Goal: Information Seeking & Learning: Learn about a topic

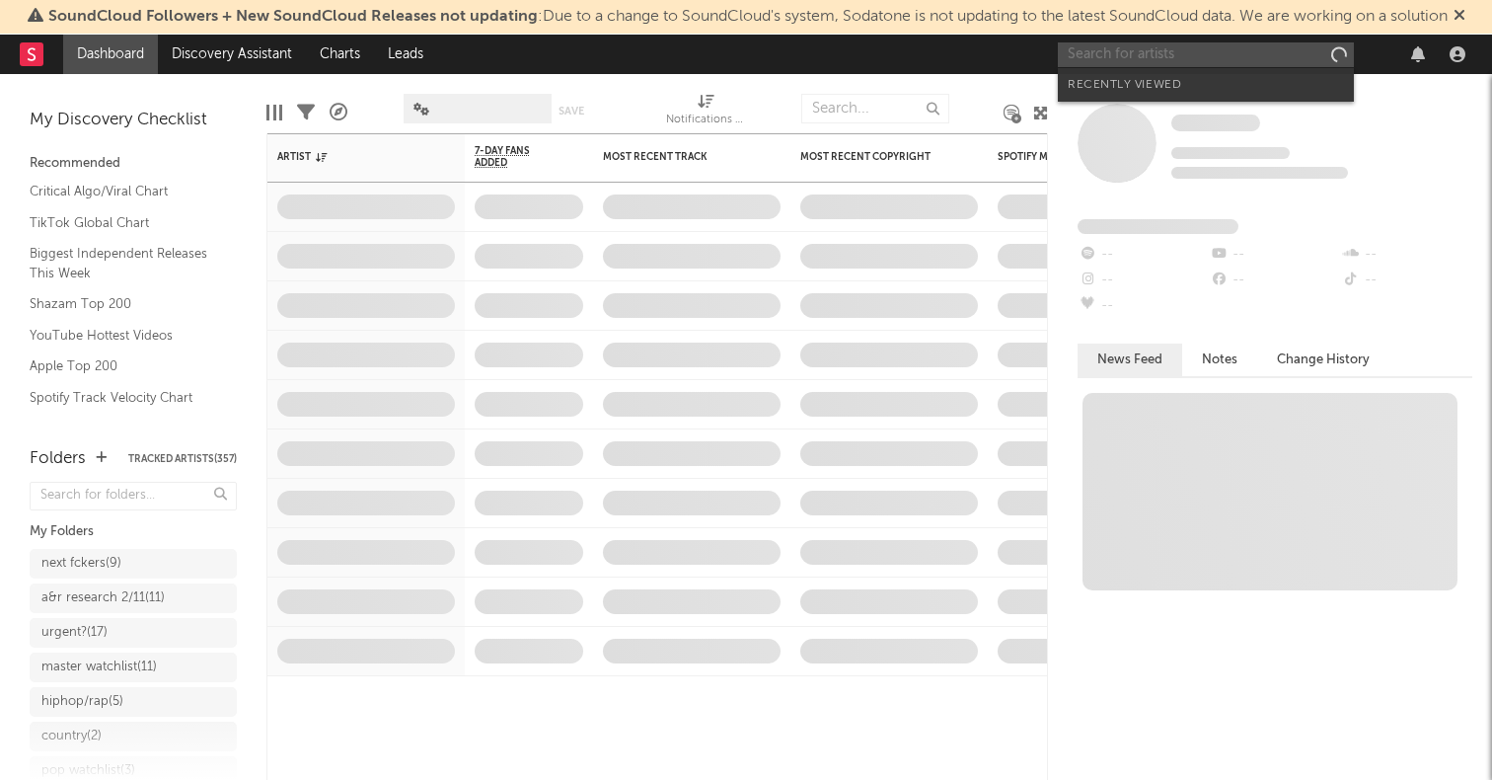
click at [1150, 53] on input "text" at bounding box center [1206, 54] width 296 height 25
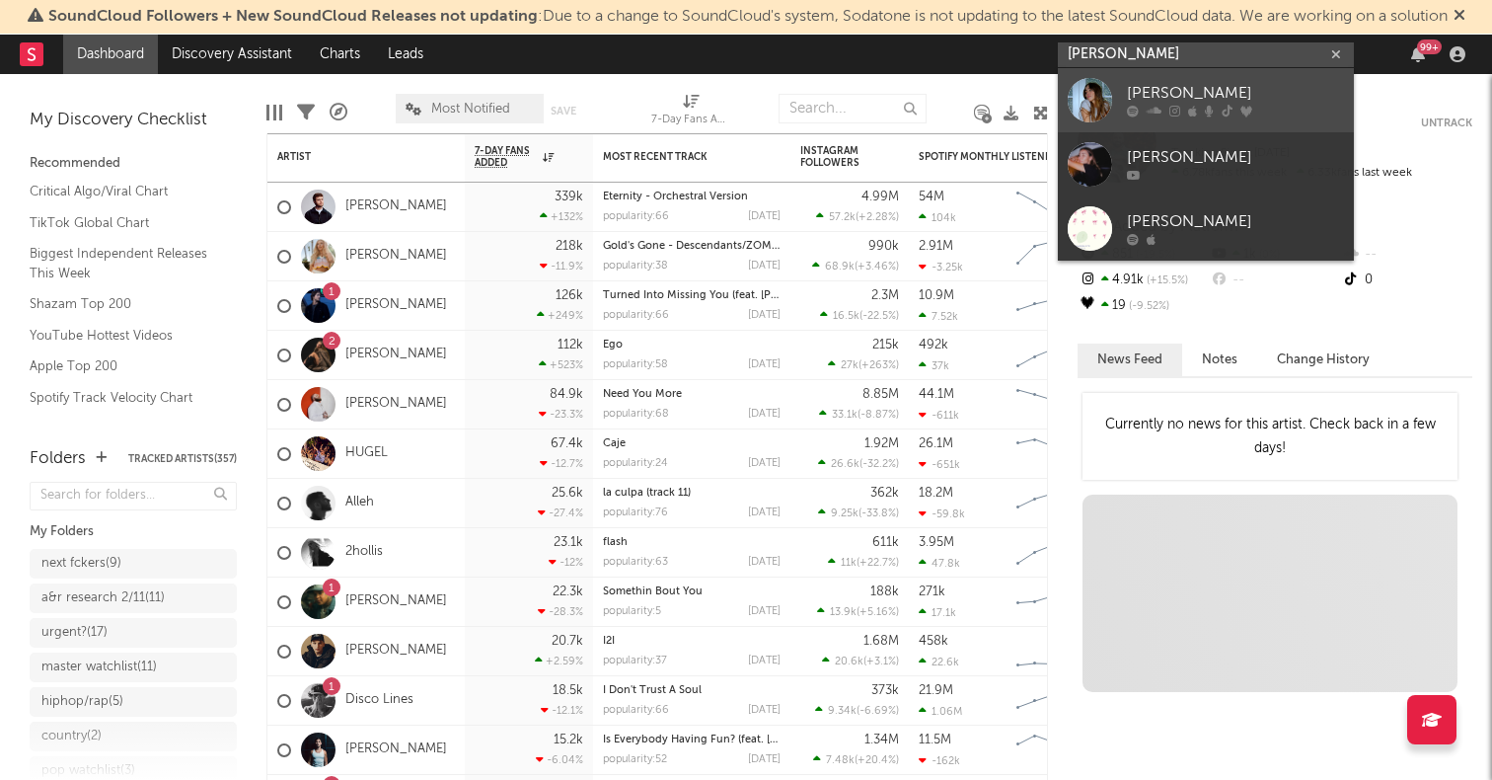
type input "ella gilbert"
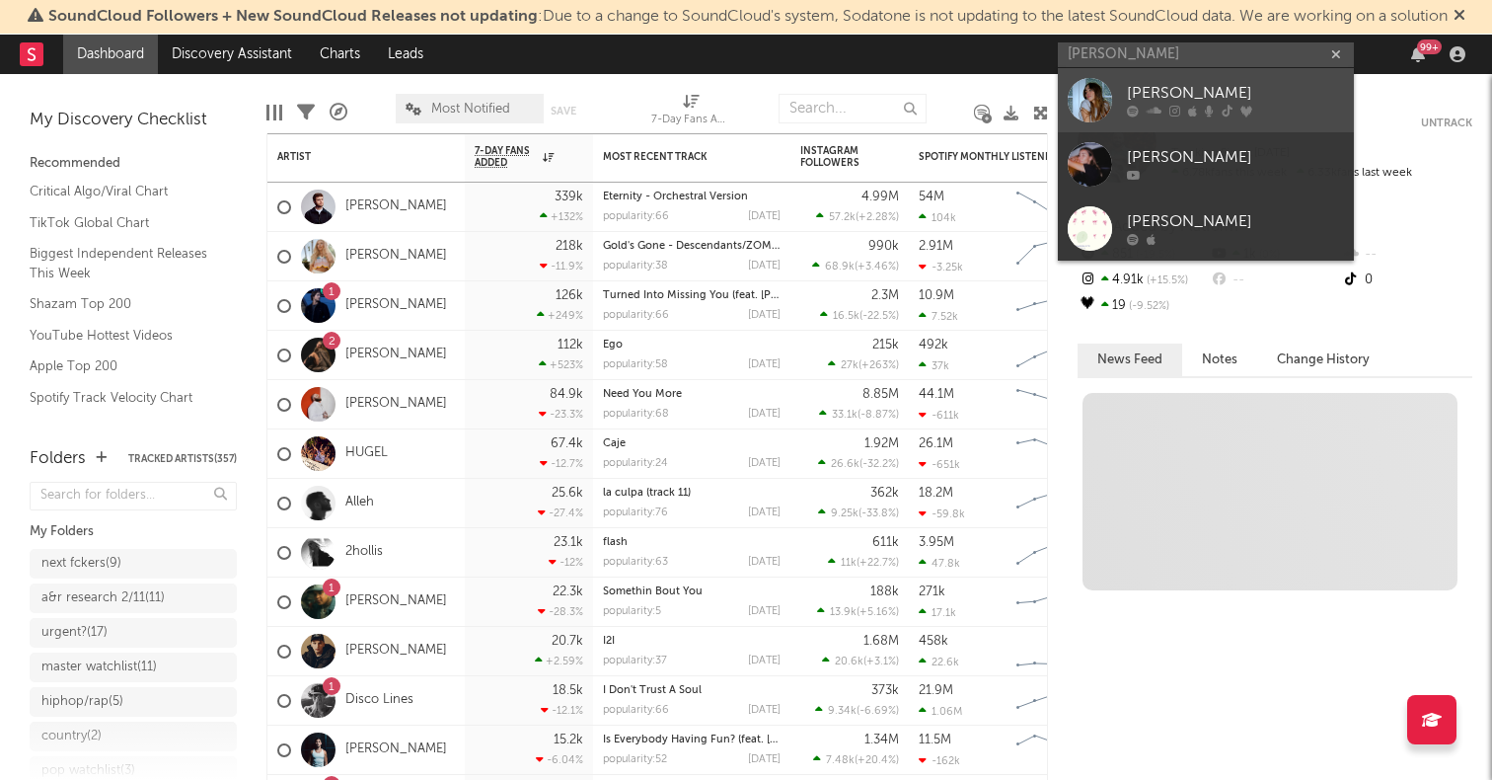
click at [1089, 93] on div at bounding box center [1090, 100] width 44 height 44
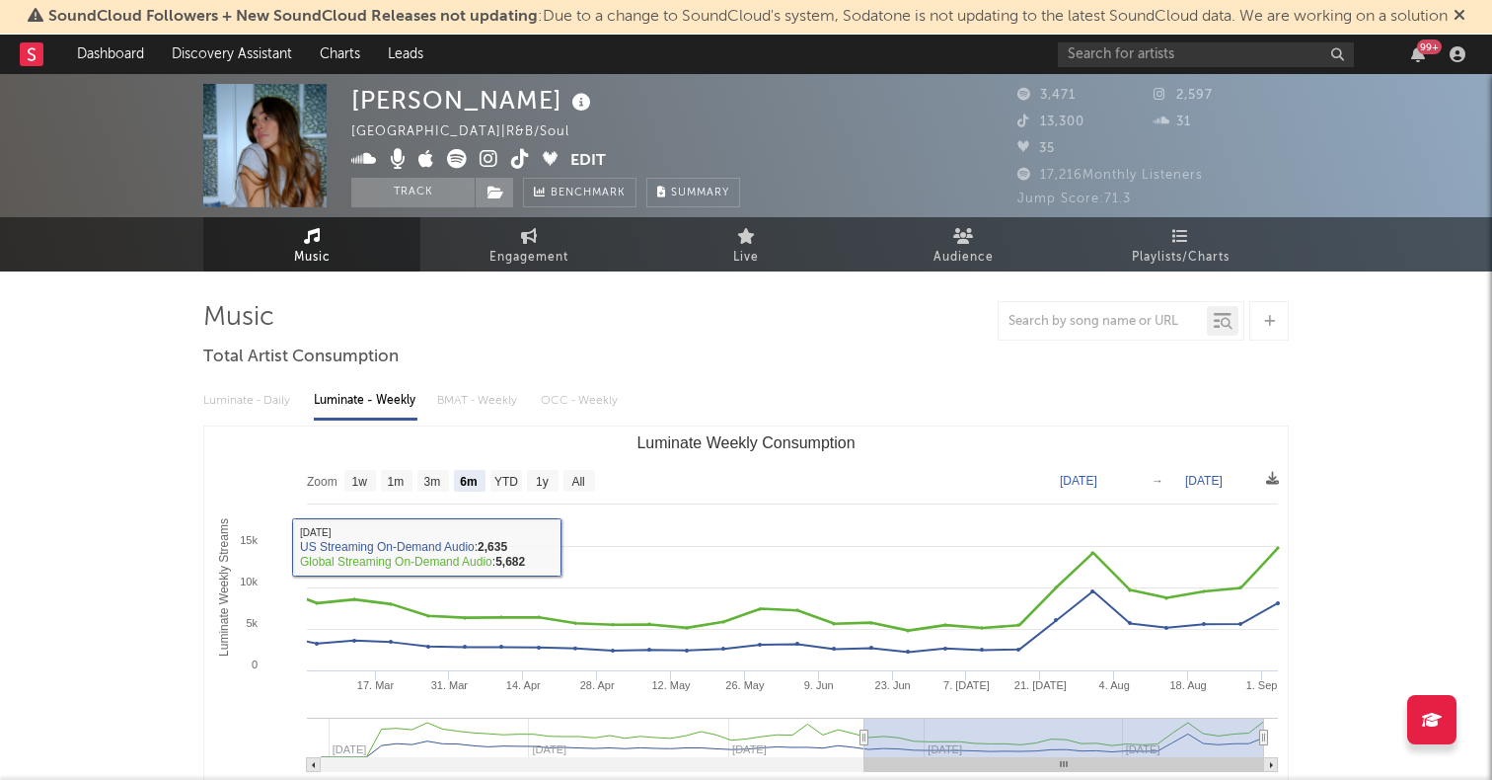
click at [579, 475] on text "All" at bounding box center [577, 482] width 13 height 14
select select "All"
type input "2024-06-27"
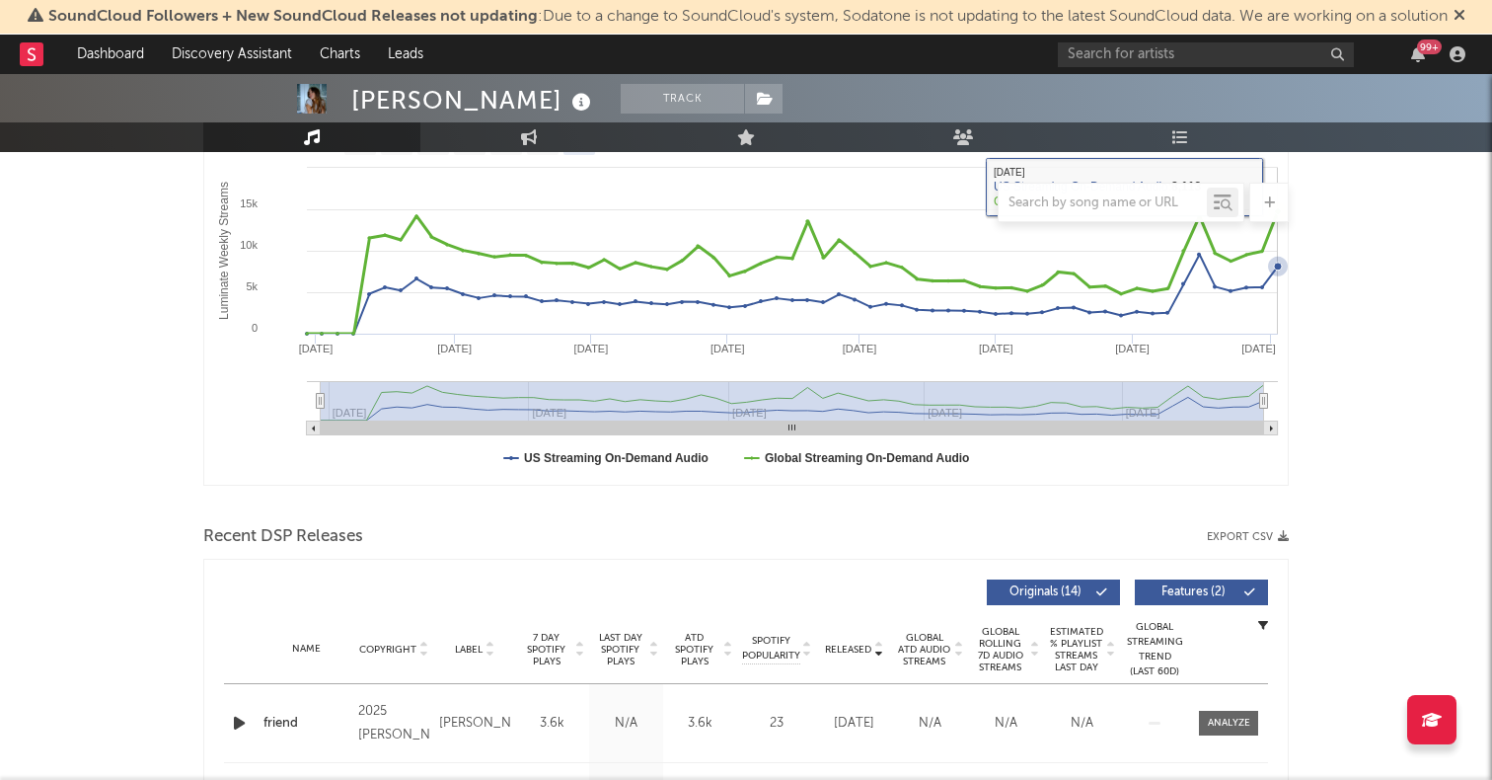
scroll to position [413, 0]
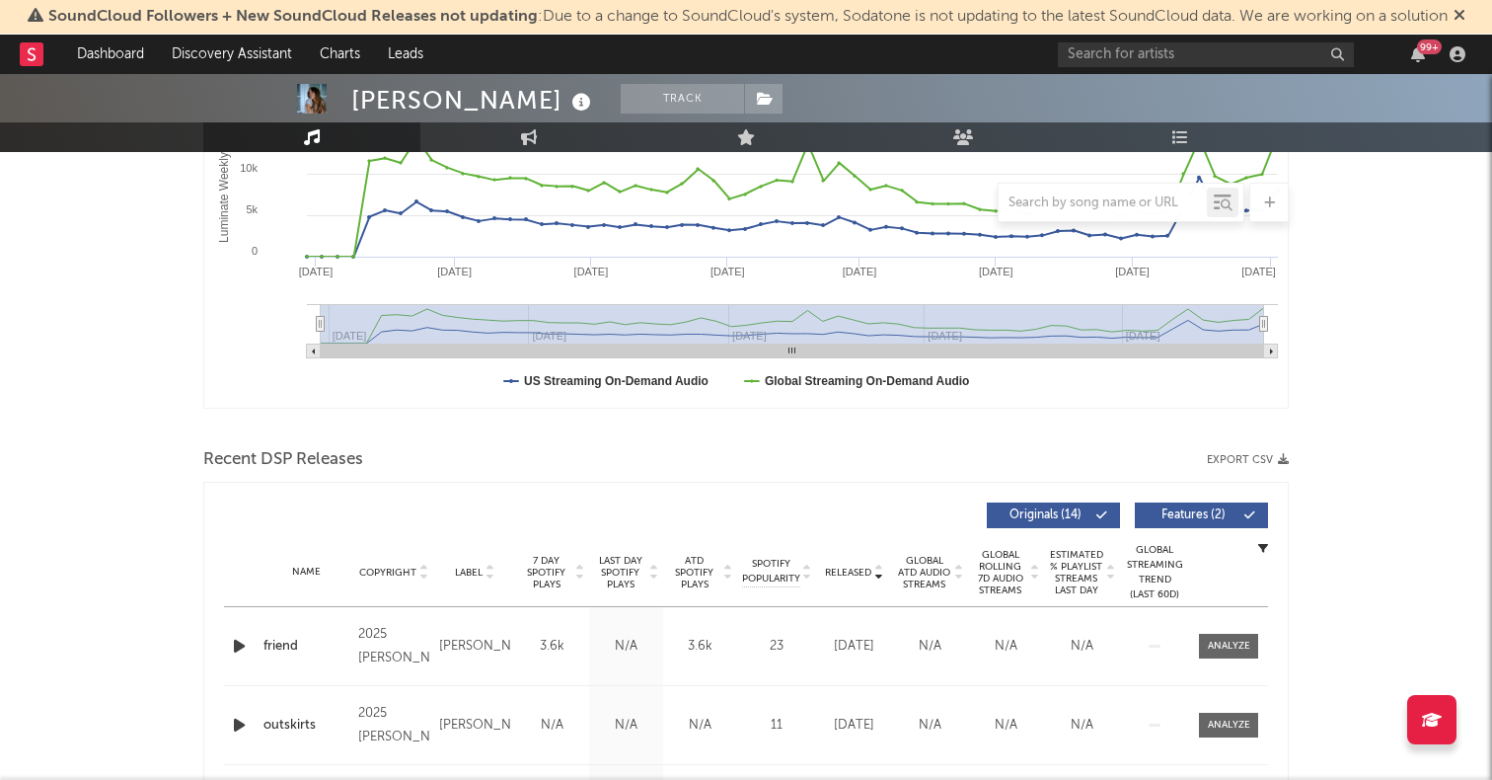
click at [246, 648] on icon "button" at bounding box center [239, 646] width 21 height 25
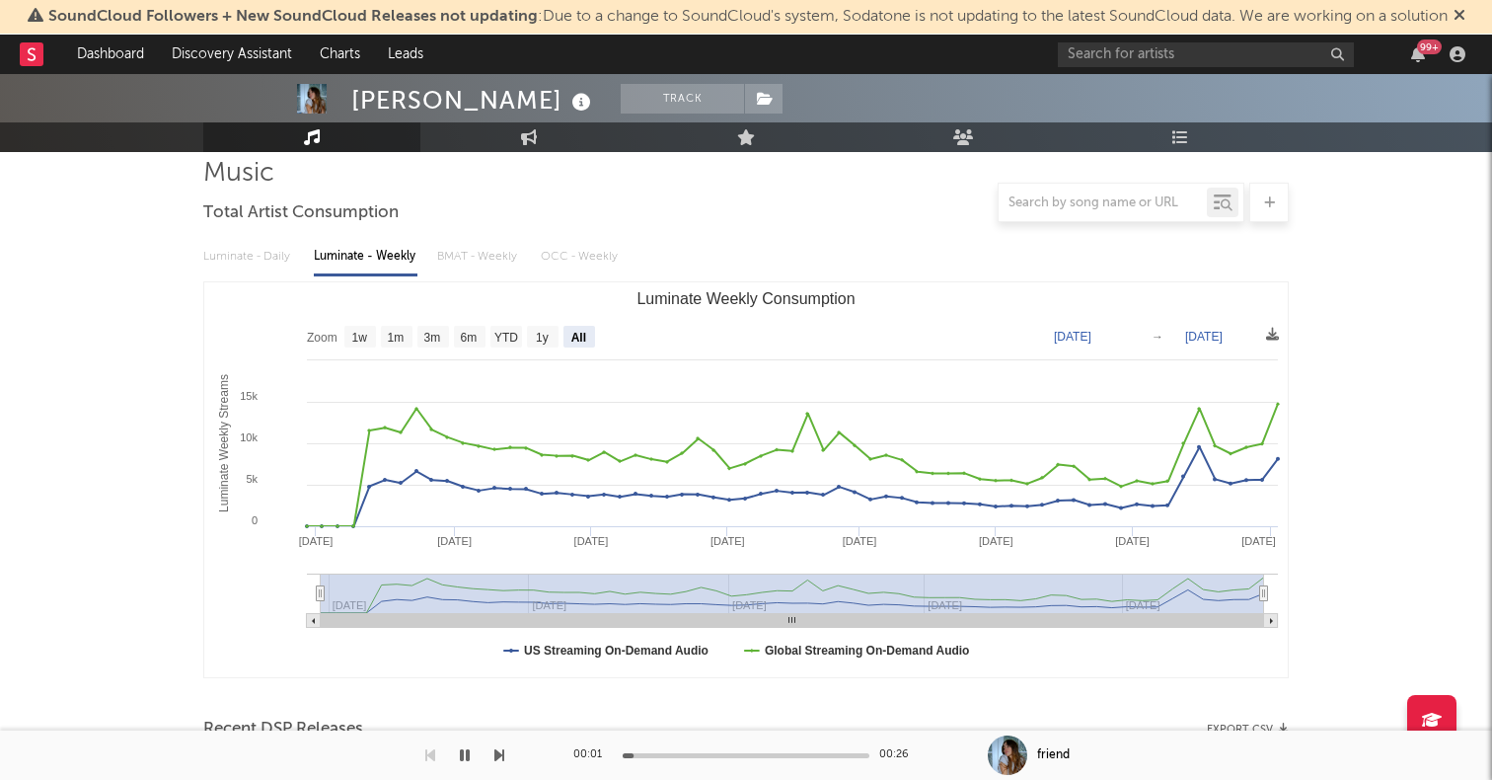
scroll to position [0, 0]
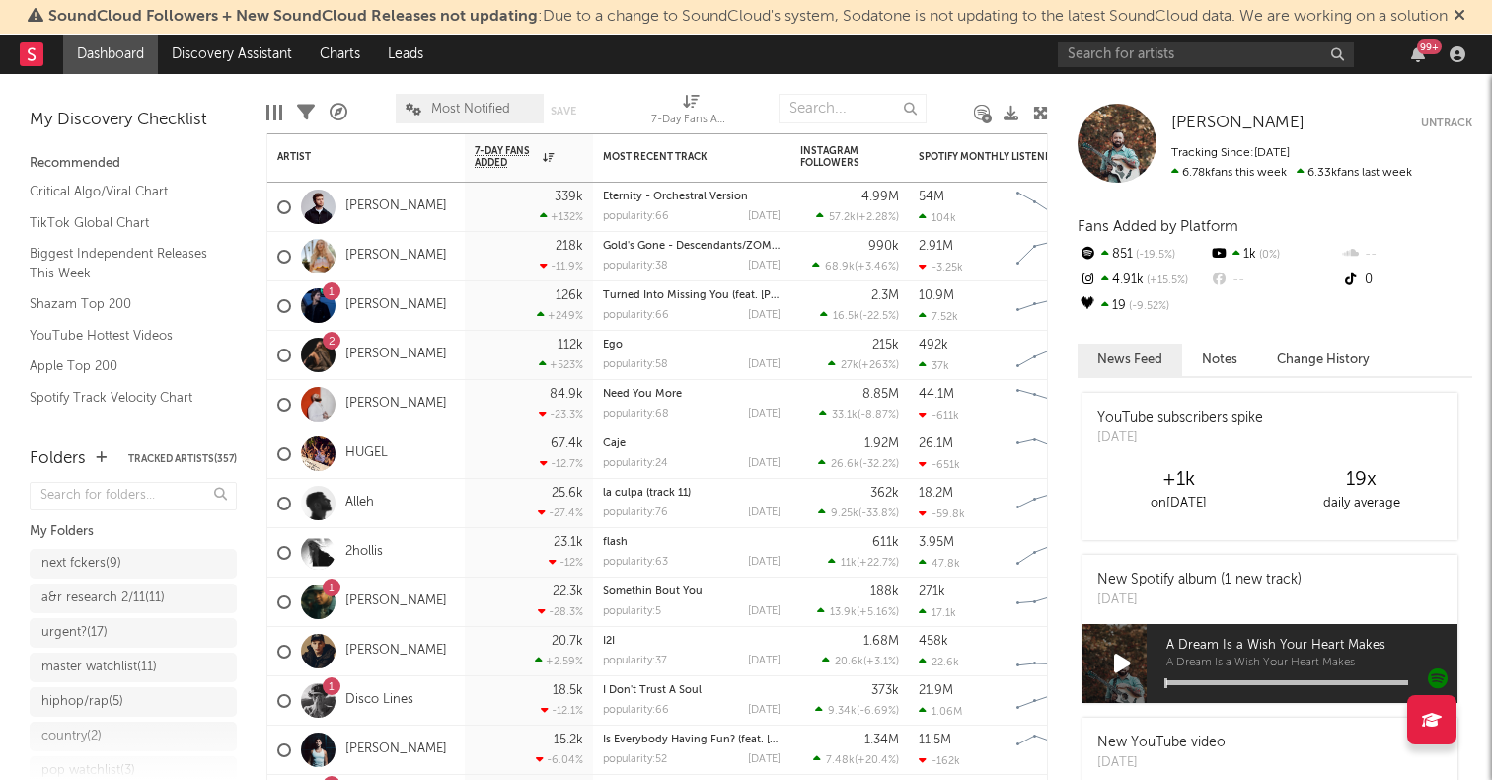
click at [1037, 107] on icon at bounding box center [1040, 113] width 15 height 15
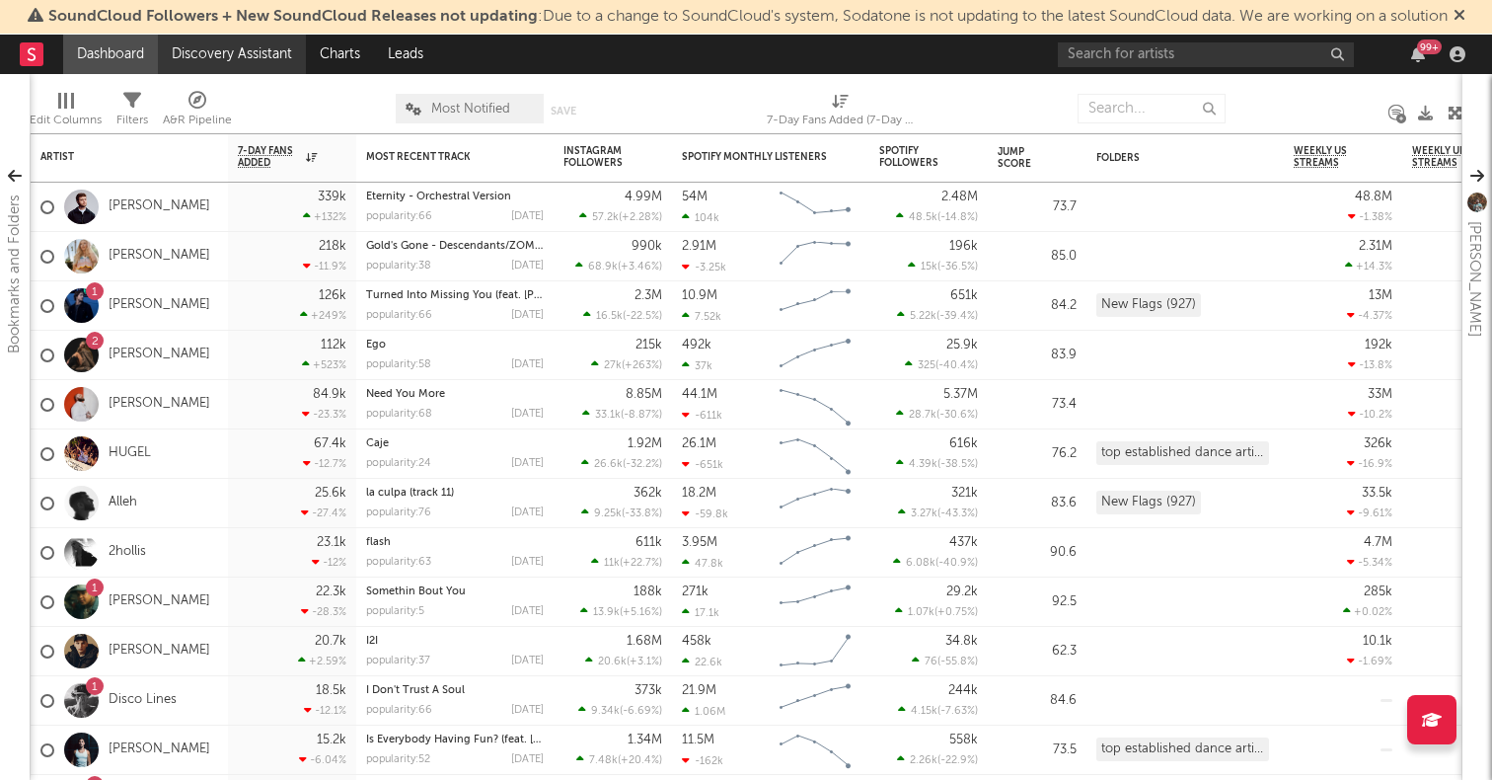
click at [289, 48] on link "Discovery Assistant" at bounding box center [232, 54] width 148 height 39
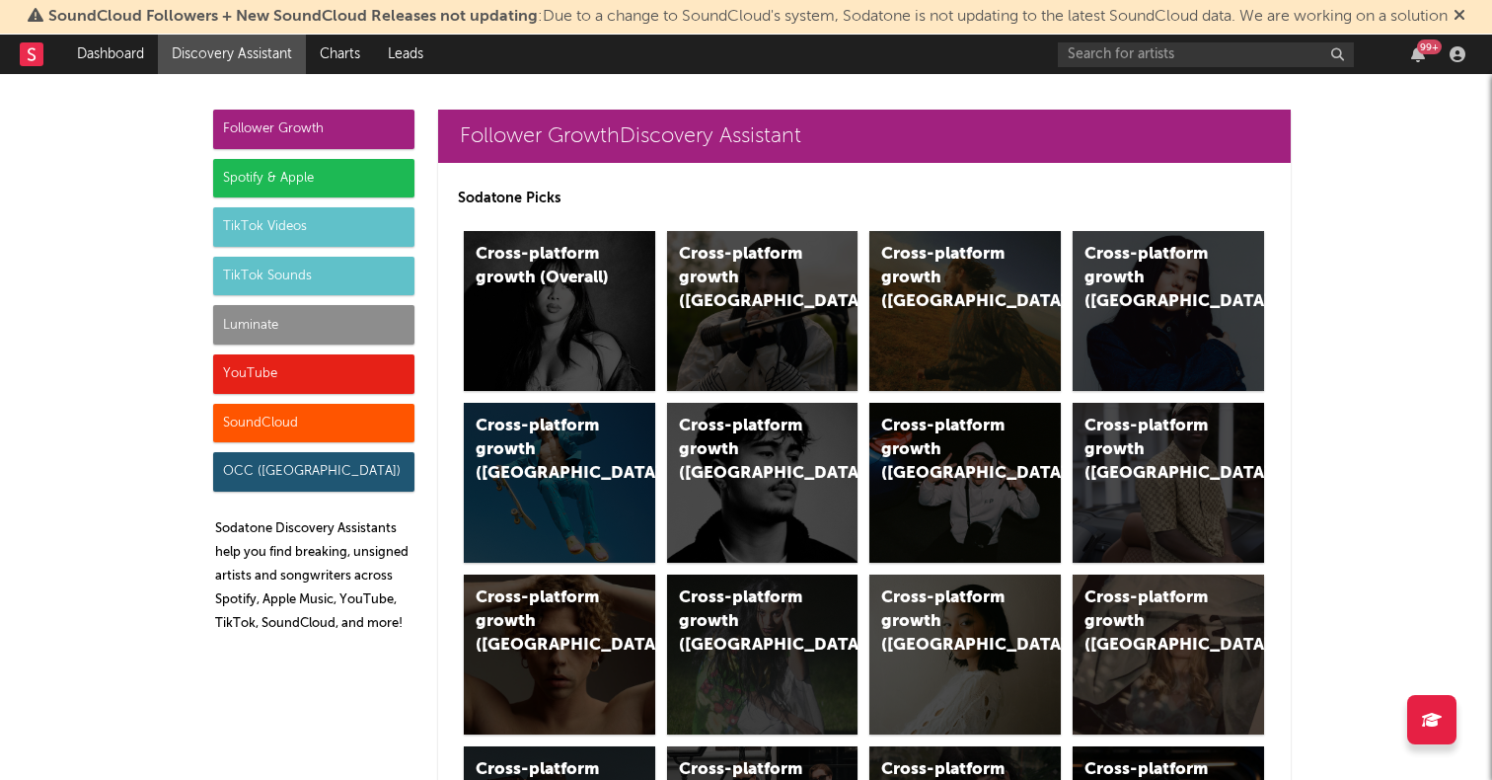
click at [268, 129] on div "Follower Growth" at bounding box center [313, 129] width 201 height 39
click at [914, 329] on div "Cross-platform growth (US)" at bounding box center [964, 311] width 191 height 160
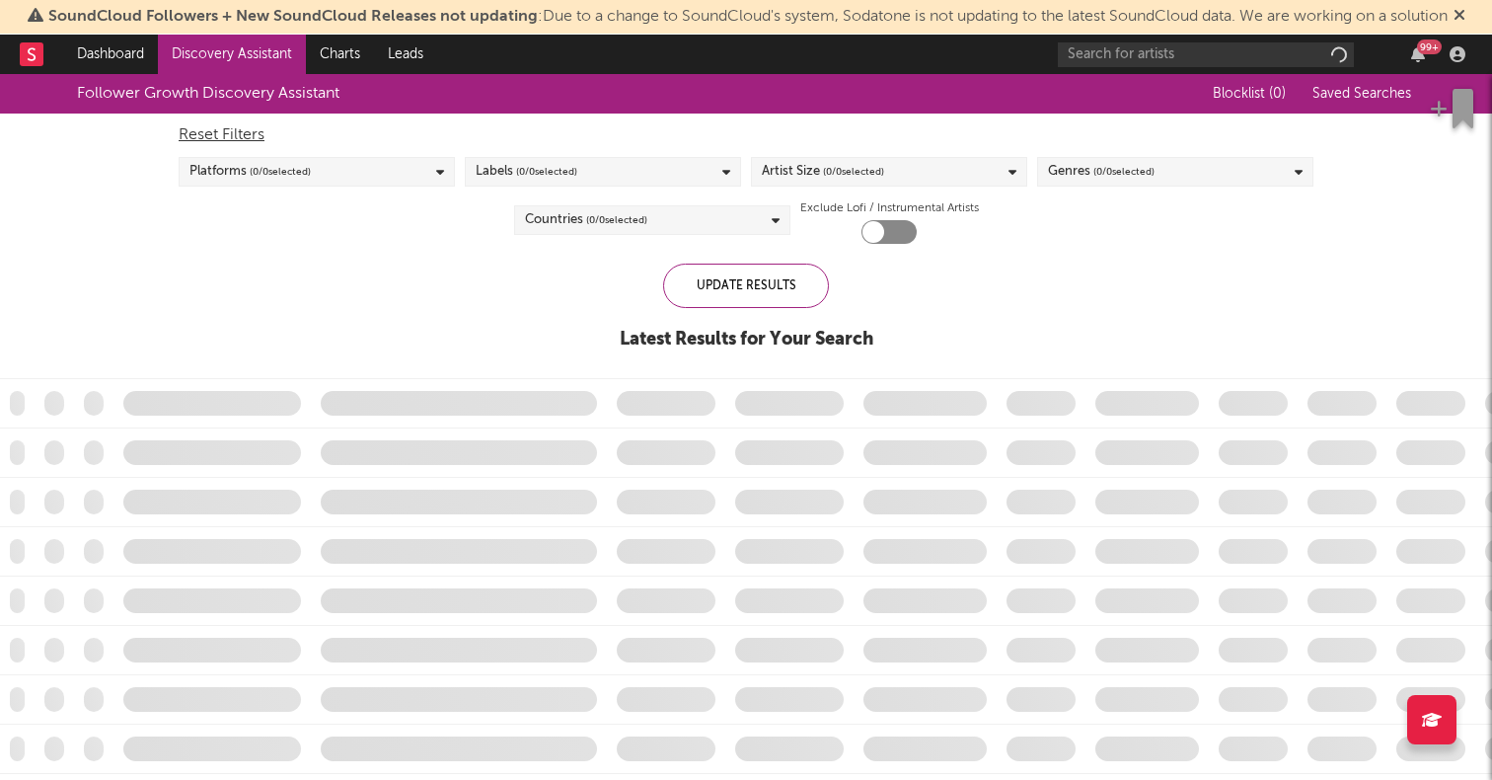
checkbox input "true"
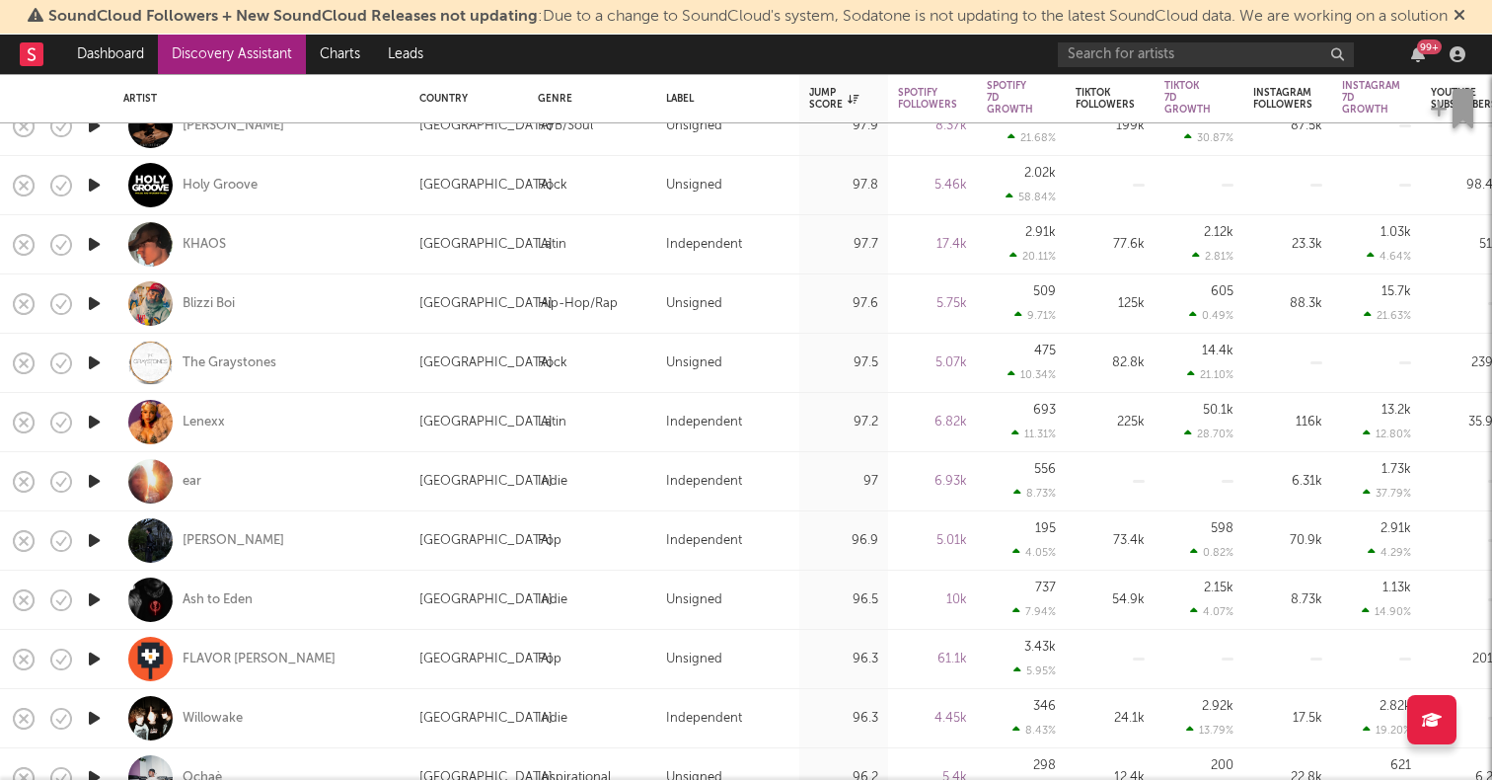
click at [95, 541] on icon "button" at bounding box center [94, 540] width 21 height 25
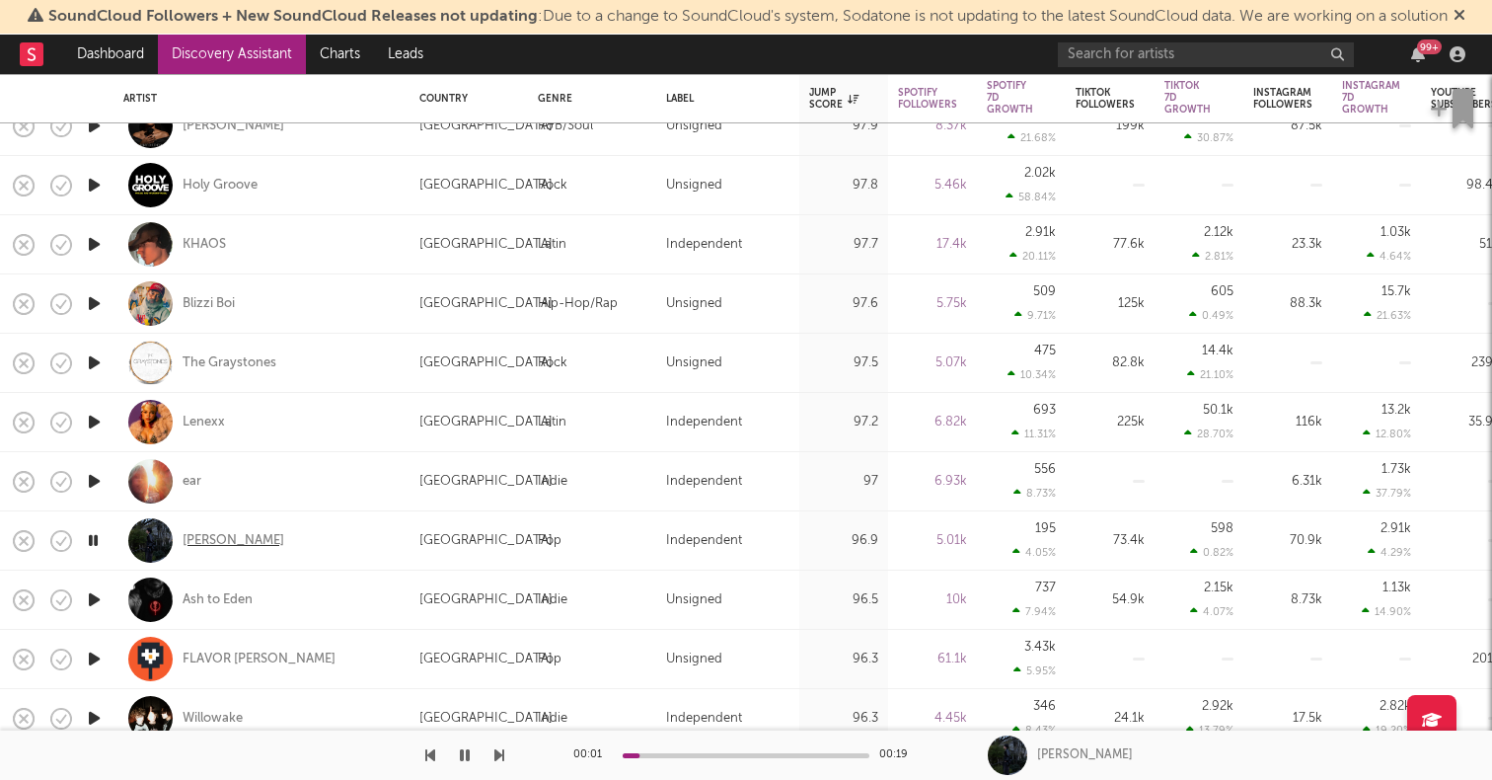
click at [230, 542] on div "[PERSON_NAME]" at bounding box center [234, 541] width 102 height 18
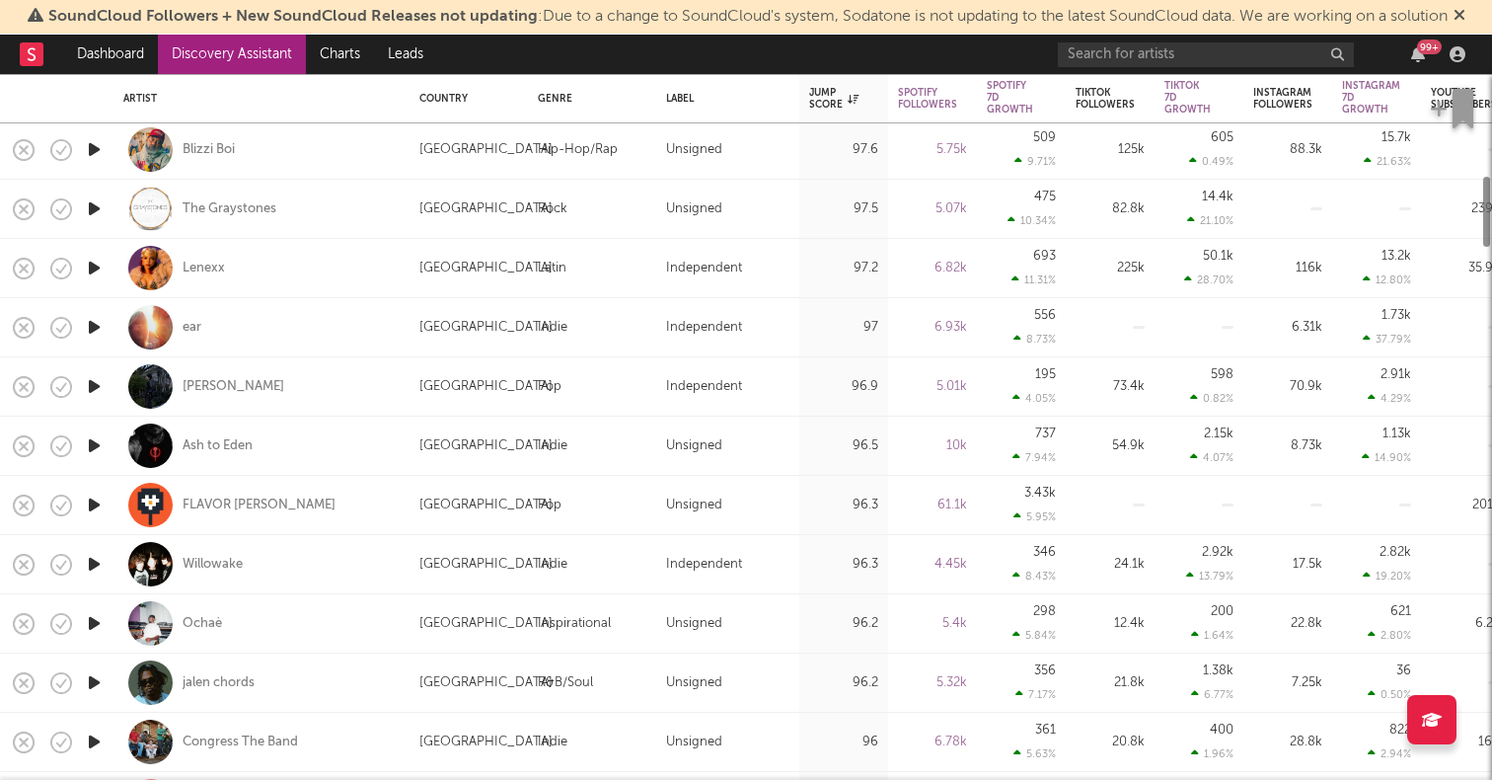
click at [93, 618] on icon "button" at bounding box center [94, 623] width 21 height 25
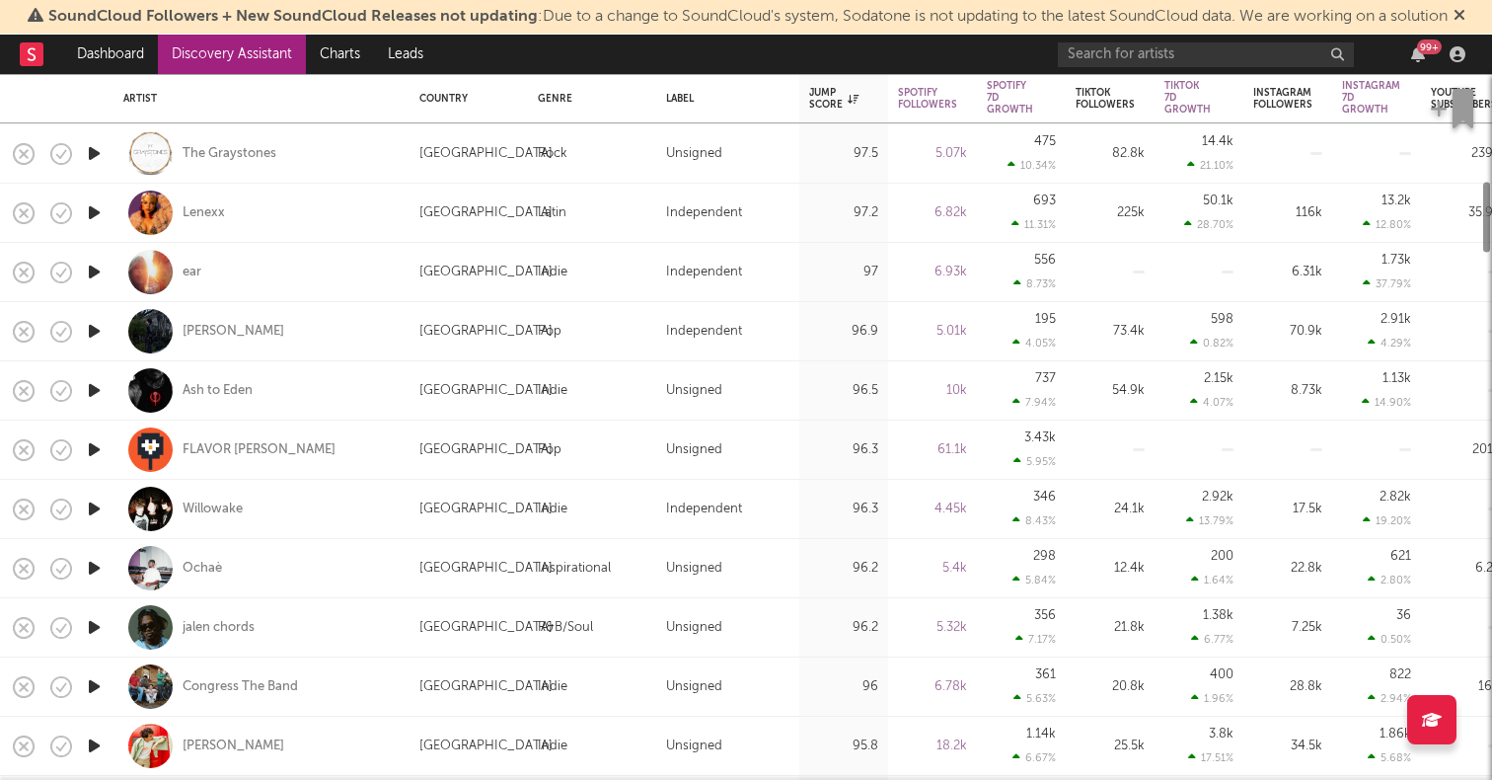
click at [97, 630] on icon "button" at bounding box center [94, 627] width 21 height 25
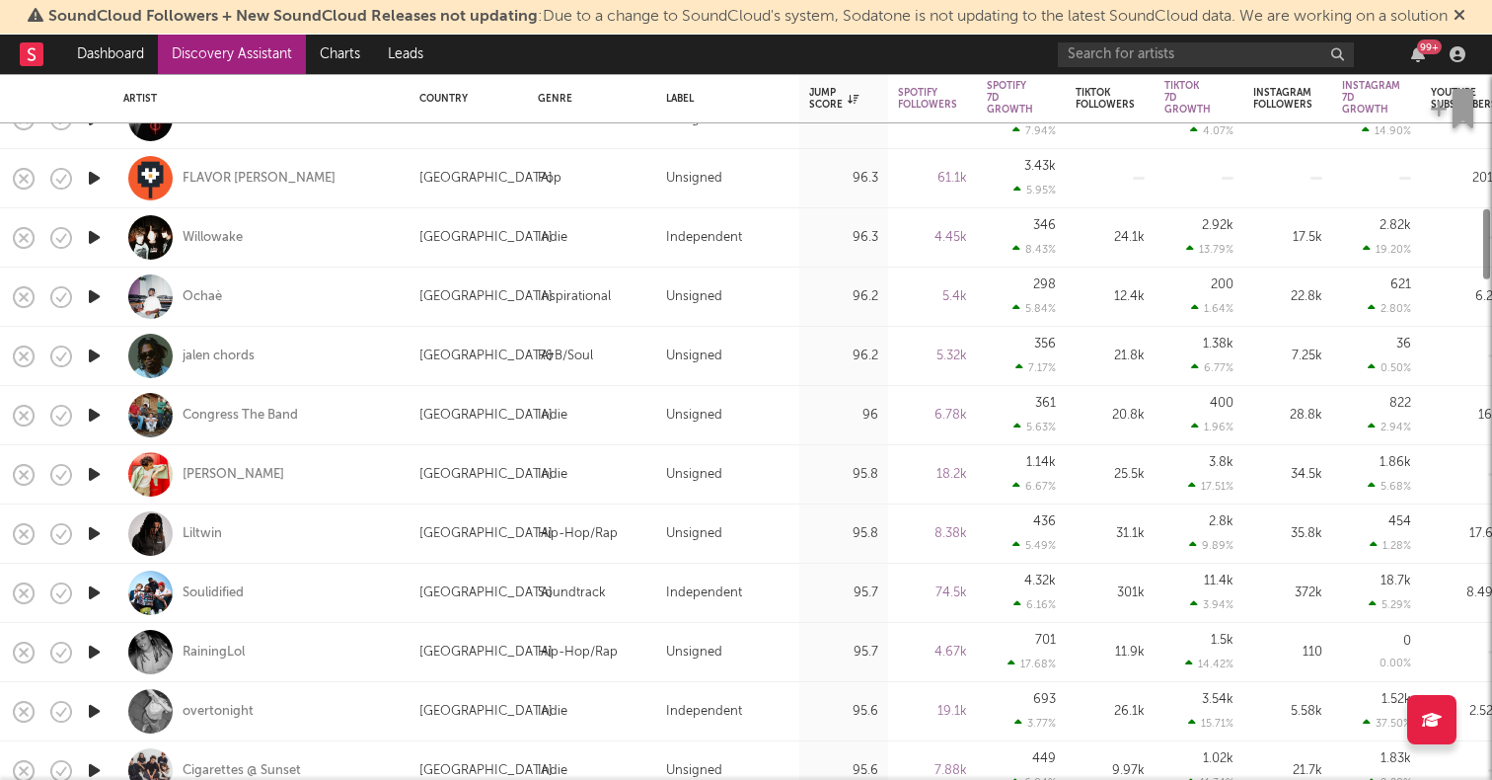
click at [89, 576] on div at bounding box center [93, 592] width 39 height 59
select select "1w"
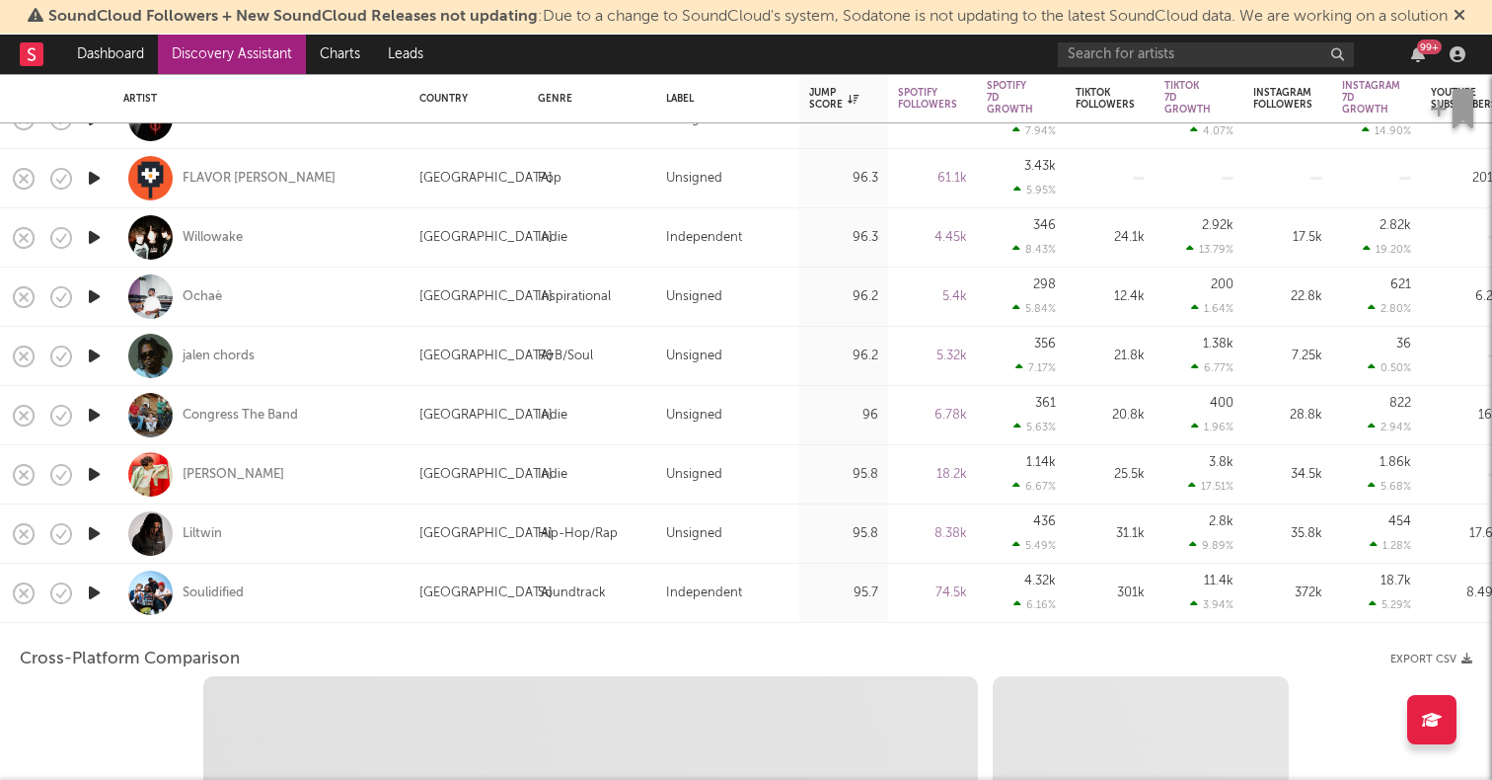
click at [94, 585] on icon "button" at bounding box center [94, 592] width 21 height 25
select select "1w"
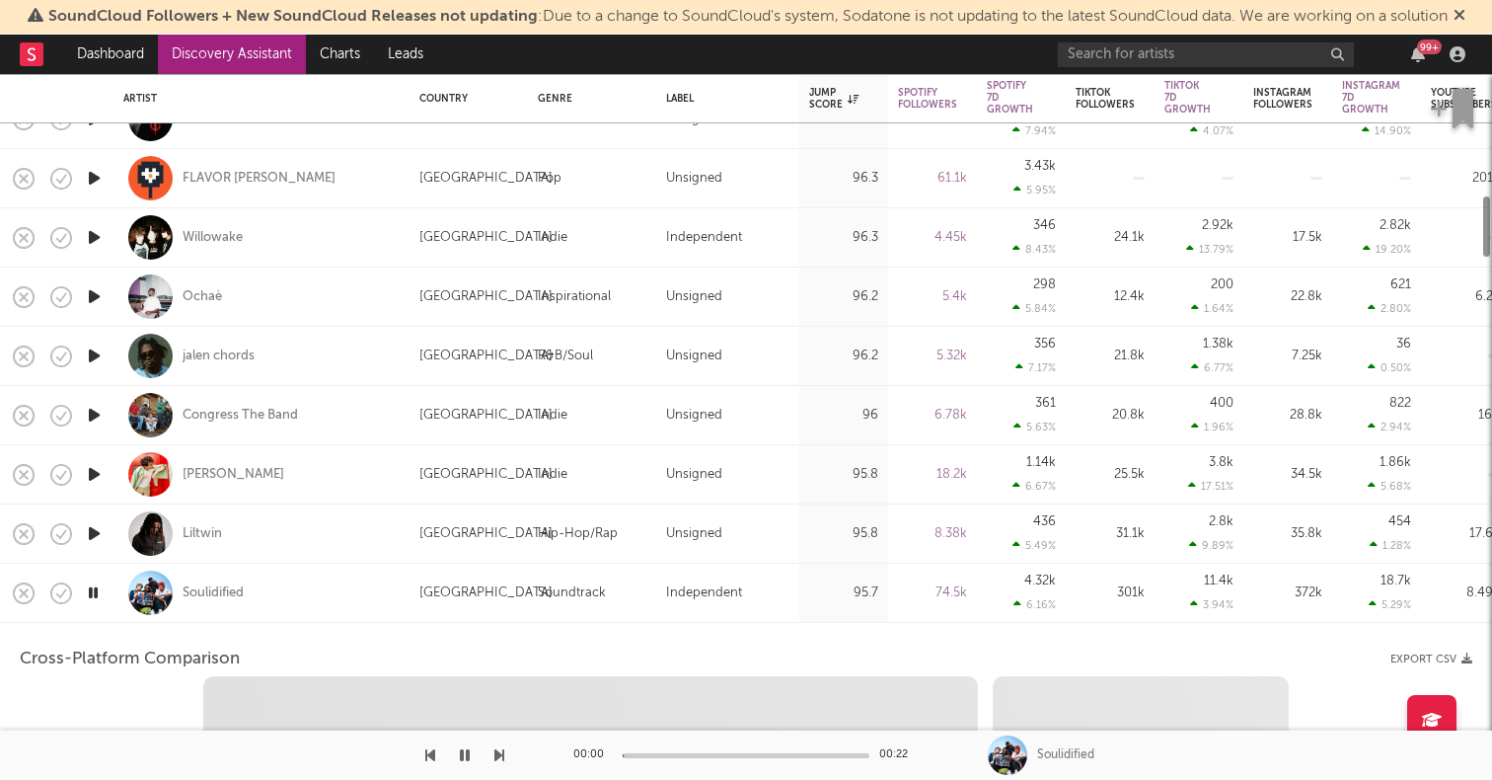
click at [402, 588] on div "Soulidified" at bounding box center [261, 592] width 296 height 59
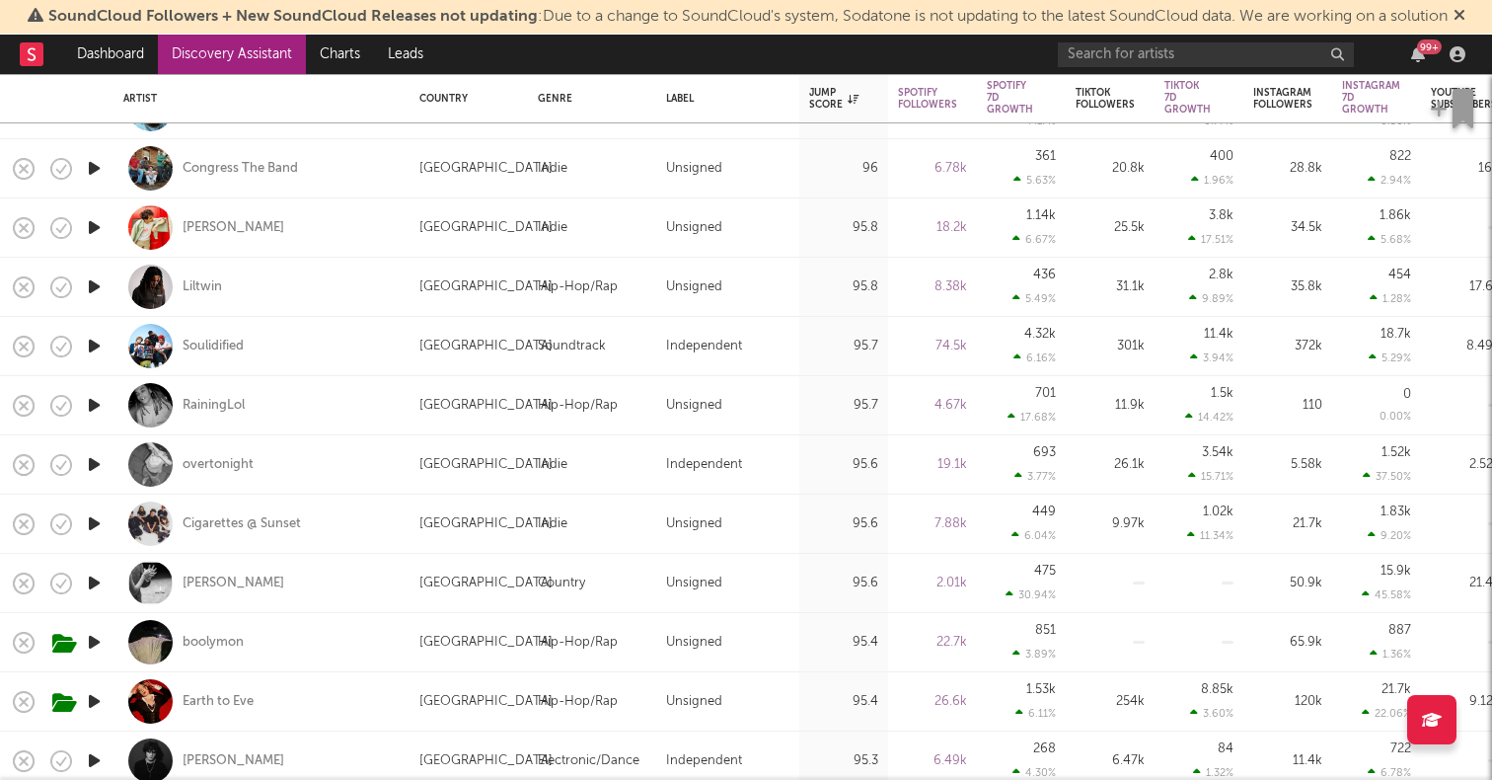
click at [90, 574] on icon "button" at bounding box center [94, 582] width 21 height 25
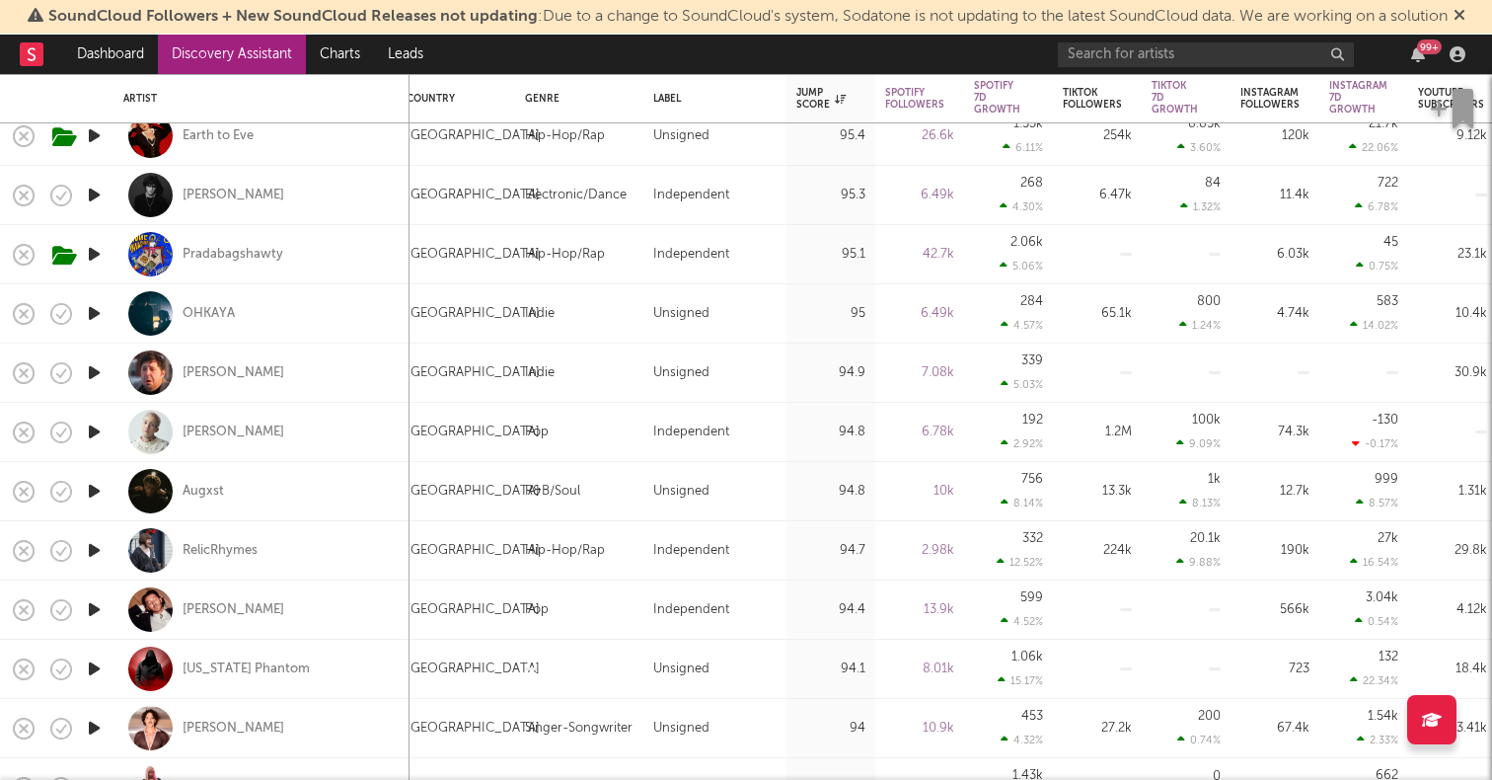
click at [93, 544] on icon "button" at bounding box center [94, 550] width 21 height 25
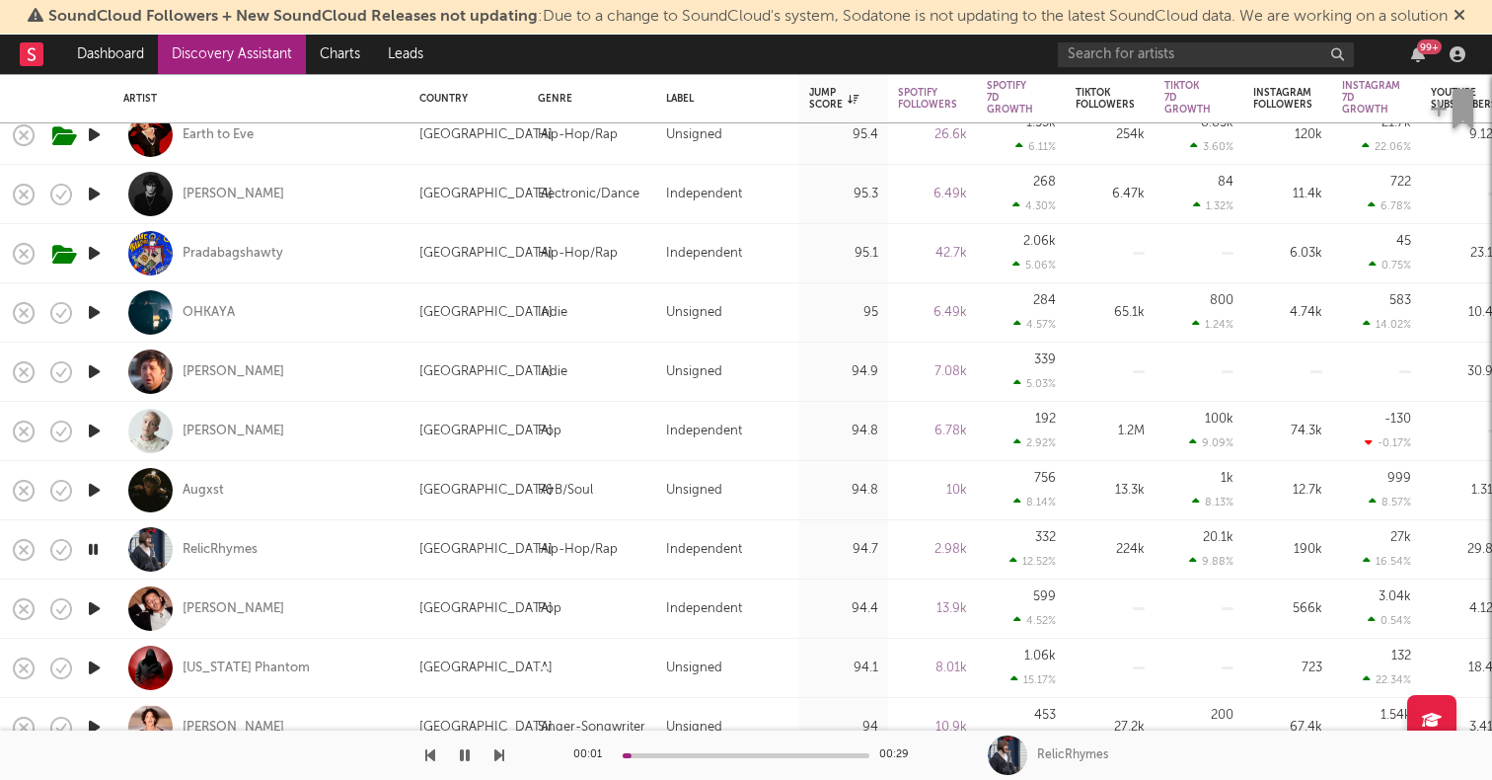
click at [93, 613] on icon "button" at bounding box center [94, 608] width 21 height 25
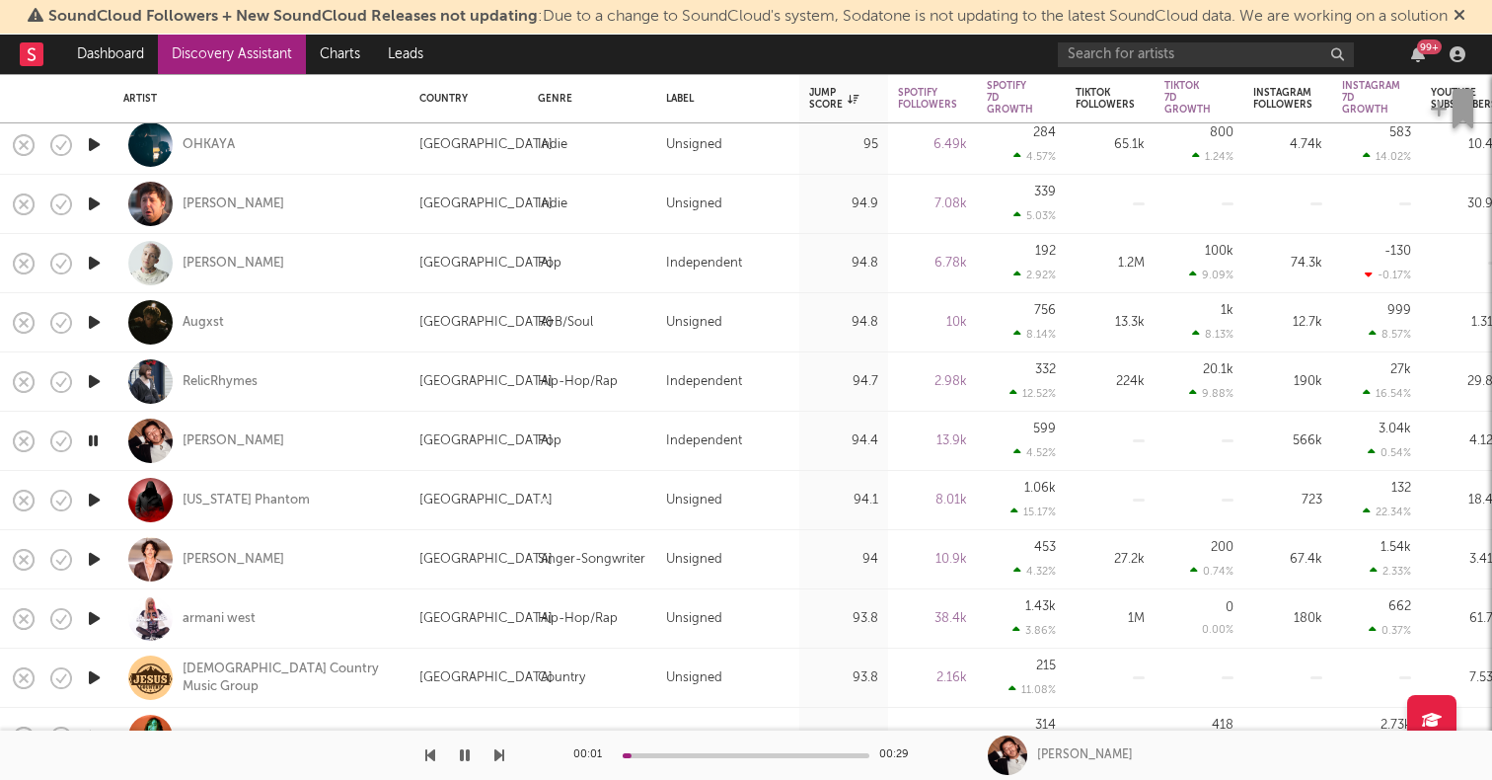
click at [92, 559] on icon "button" at bounding box center [94, 559] width 21 height 25
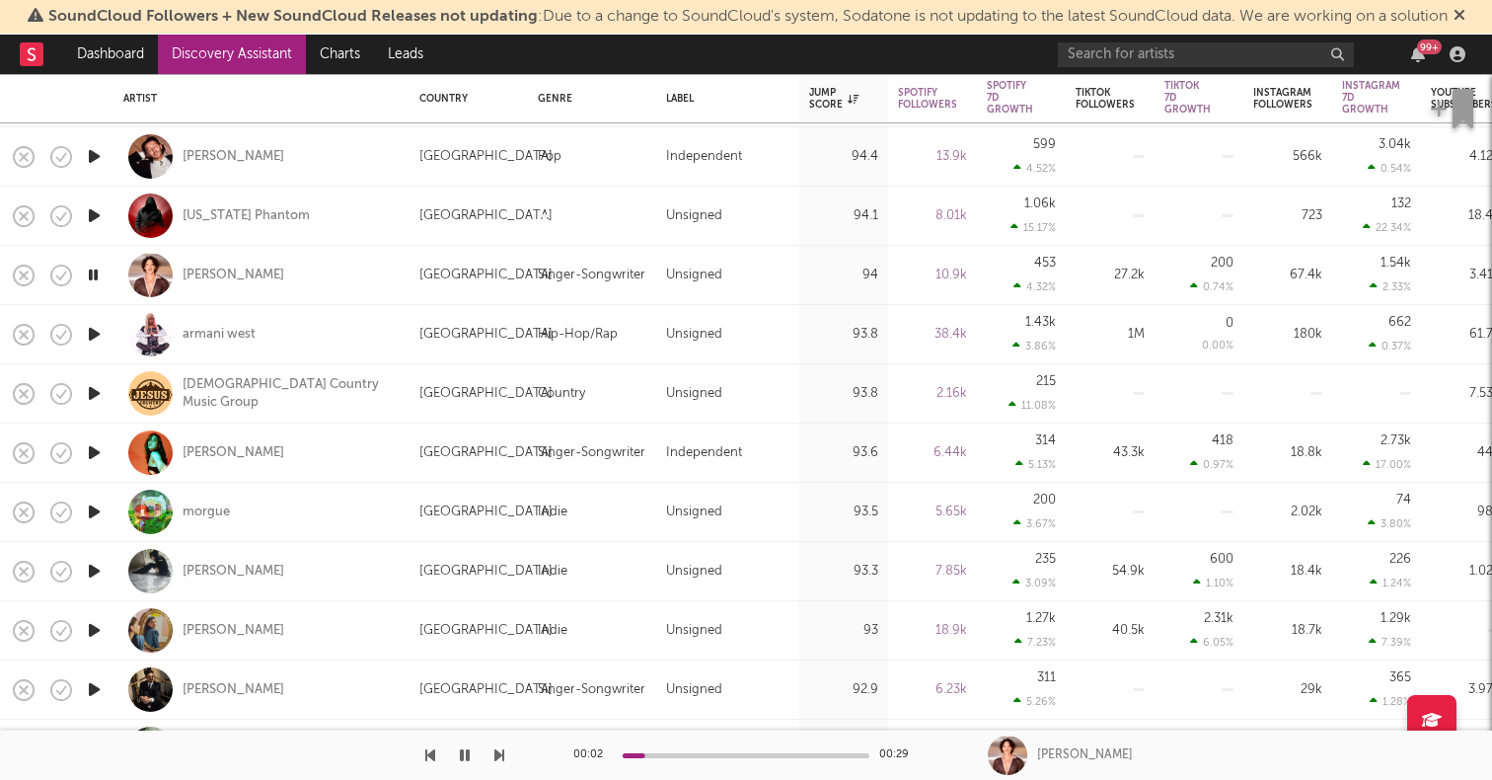
click at [92, 573] on icon "button" at bounding box center [94, 571] width 21 height 25
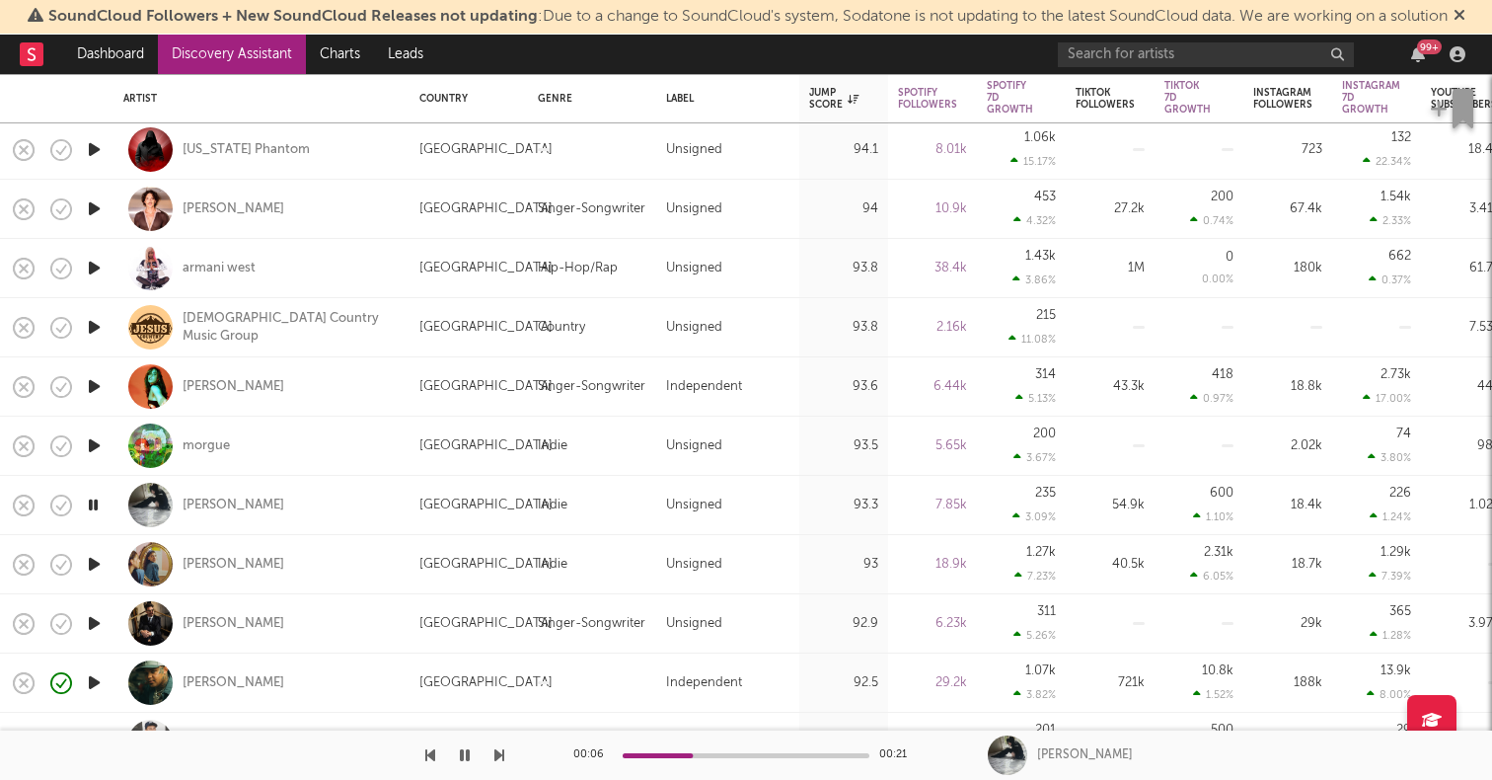
click at [94, 563] on icon "button" at bounding box center [94, 564] width 21 height 25
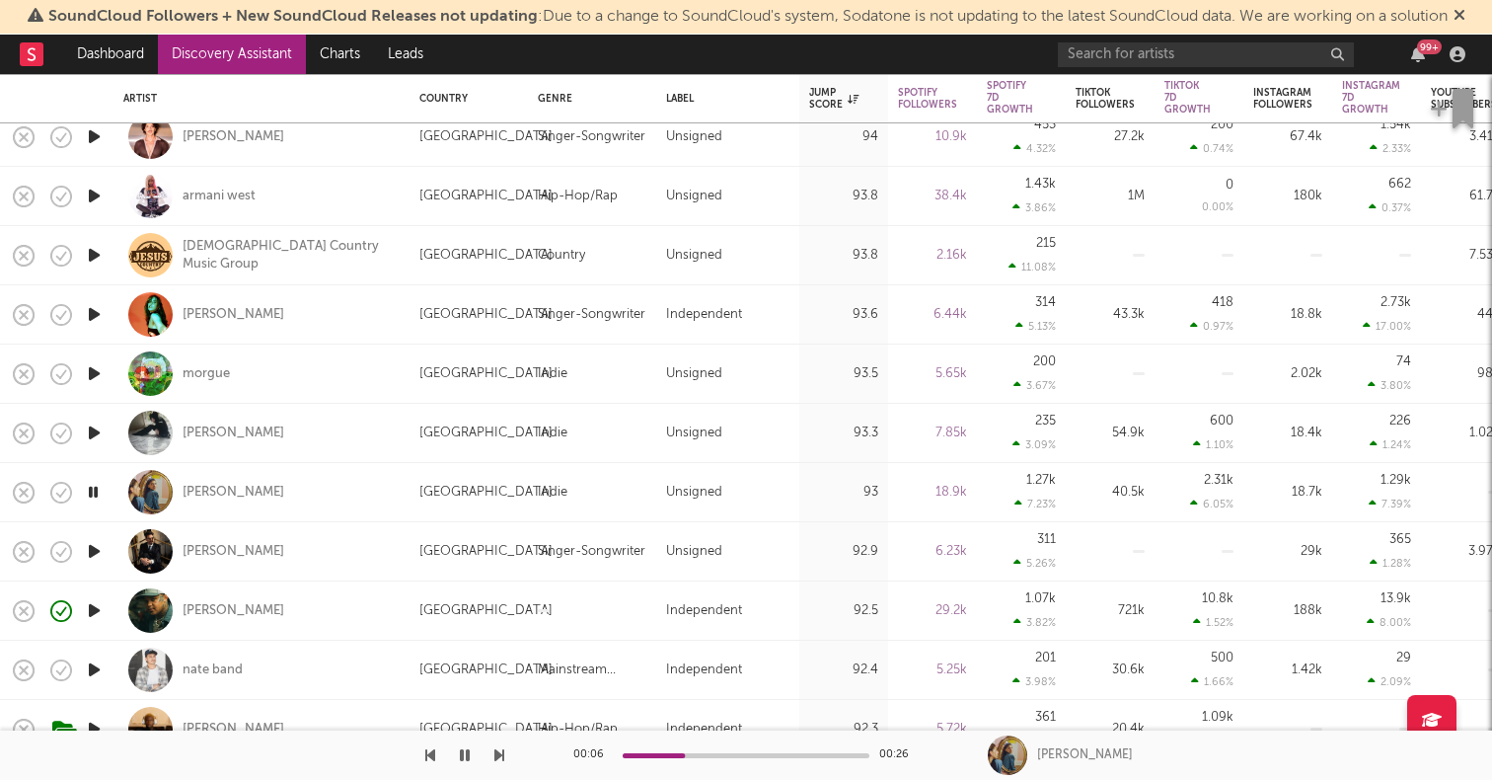
click at [94, 550] on icon "button" at bounding box center [94, 551] width 21 height 25
click at [90, 609] on icon "button" at bounding box center [94, 610] width 21 height 25
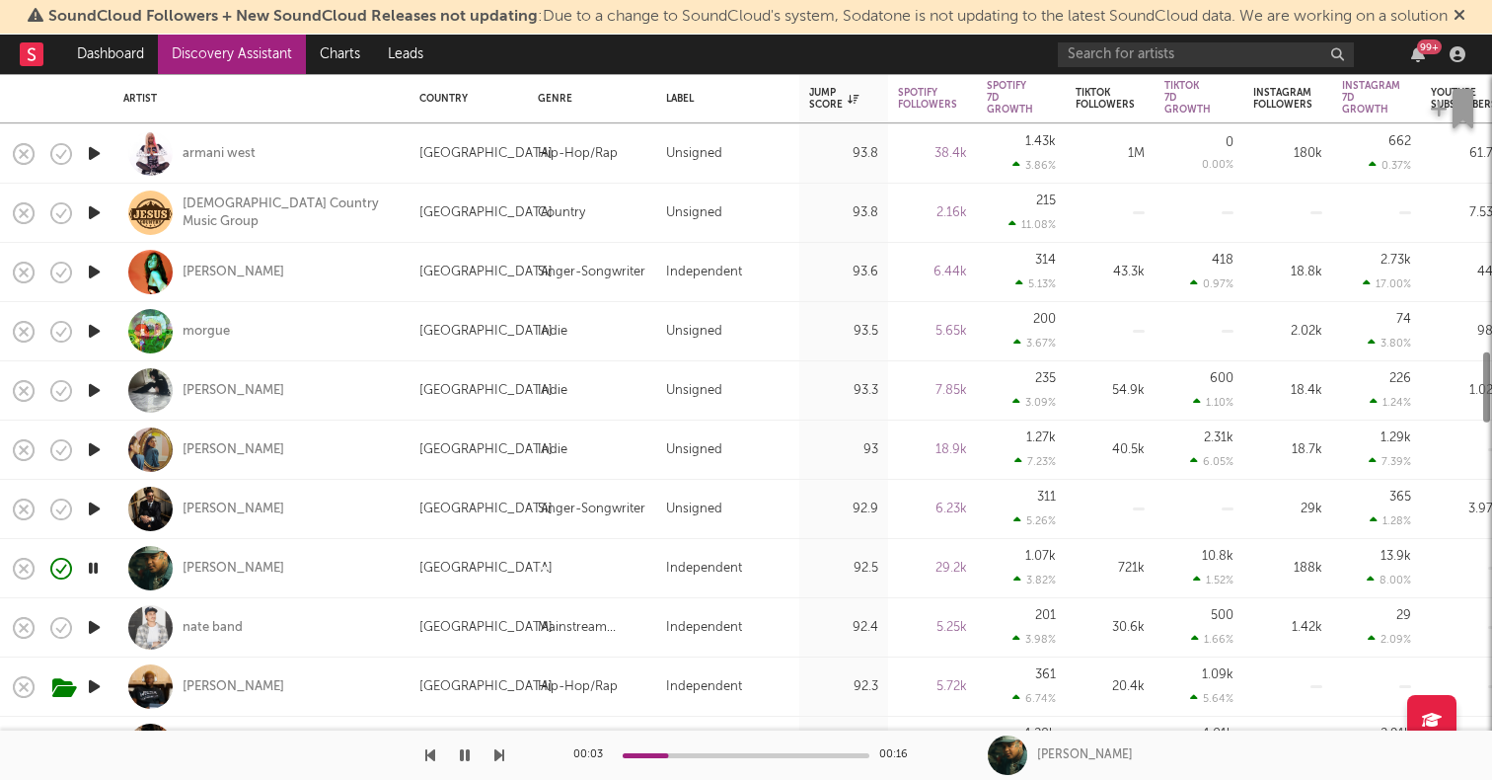
click at [90, 624] on icon "button" at bounding box center [94, 627] width 21 height 25
click at [91, 448] on icon "button" at bounding box center [94, 449] width 21 height 25
click at [248, 451] on div "[PERSON_NAME]" at bounding box center [234, 450] width 102 height 18
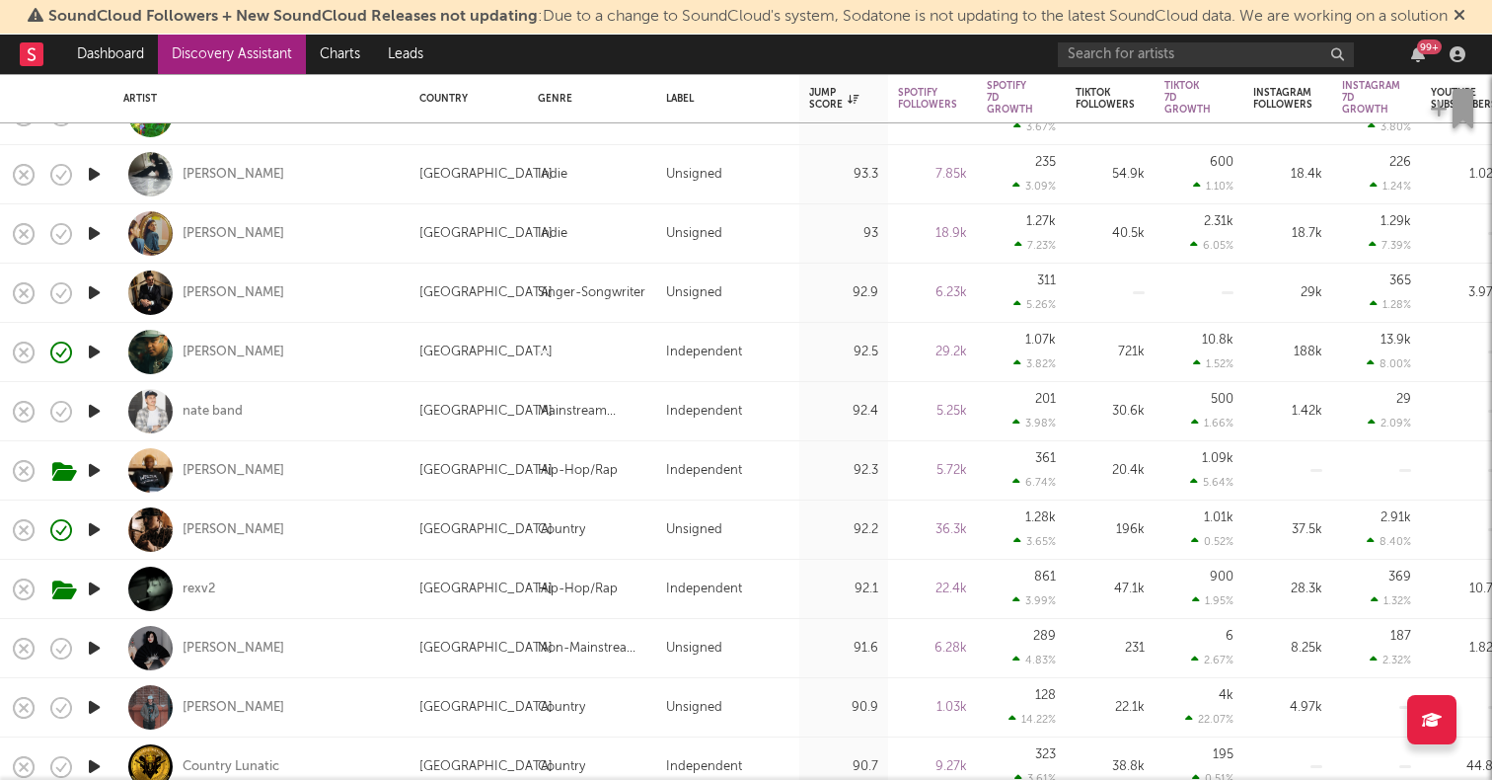
click at [96, 644] on icon "button" at bounding box center [94, 648] width 21 height 25
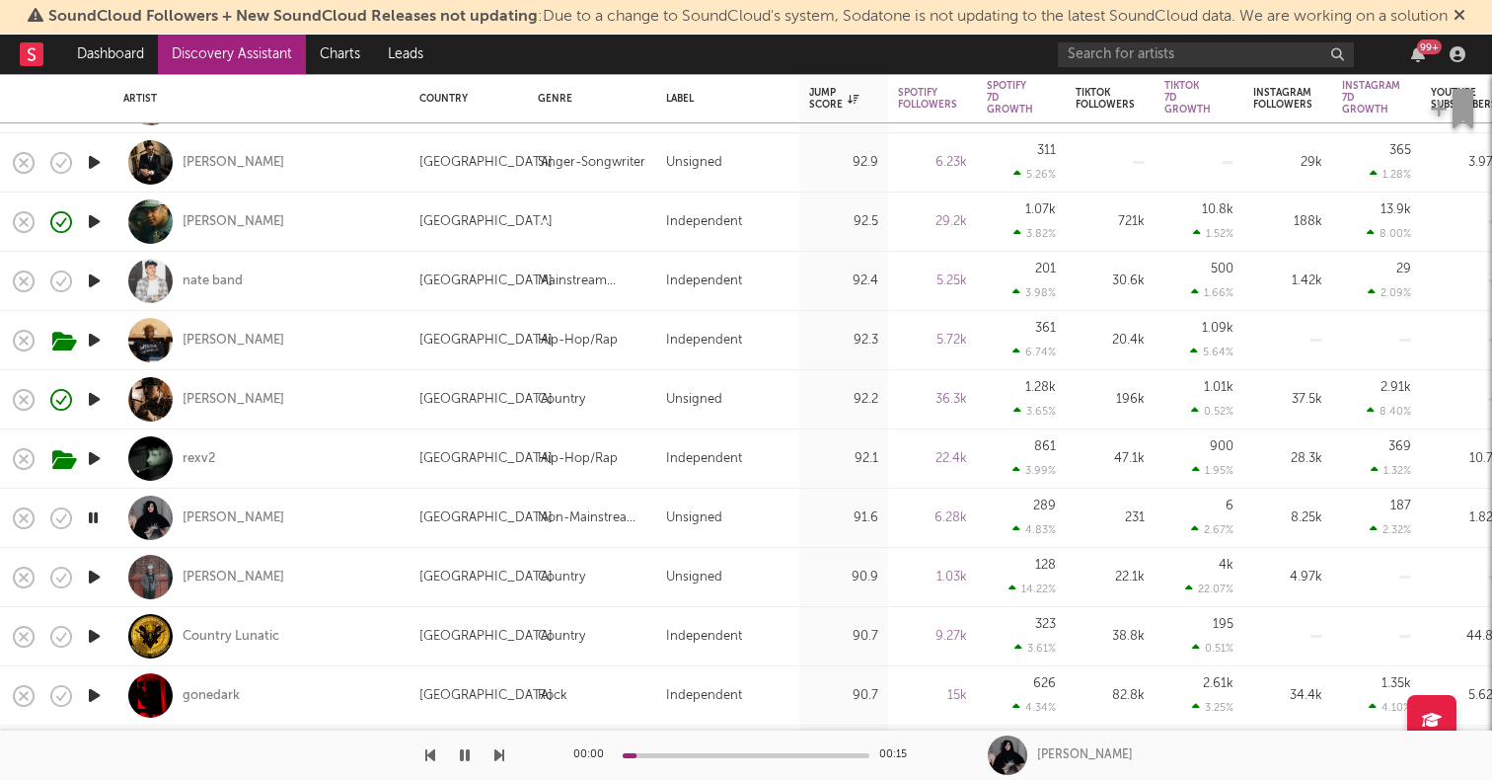
click at [96, 582] on icon "button" at bounding box center [94, 576] width 21 height 25
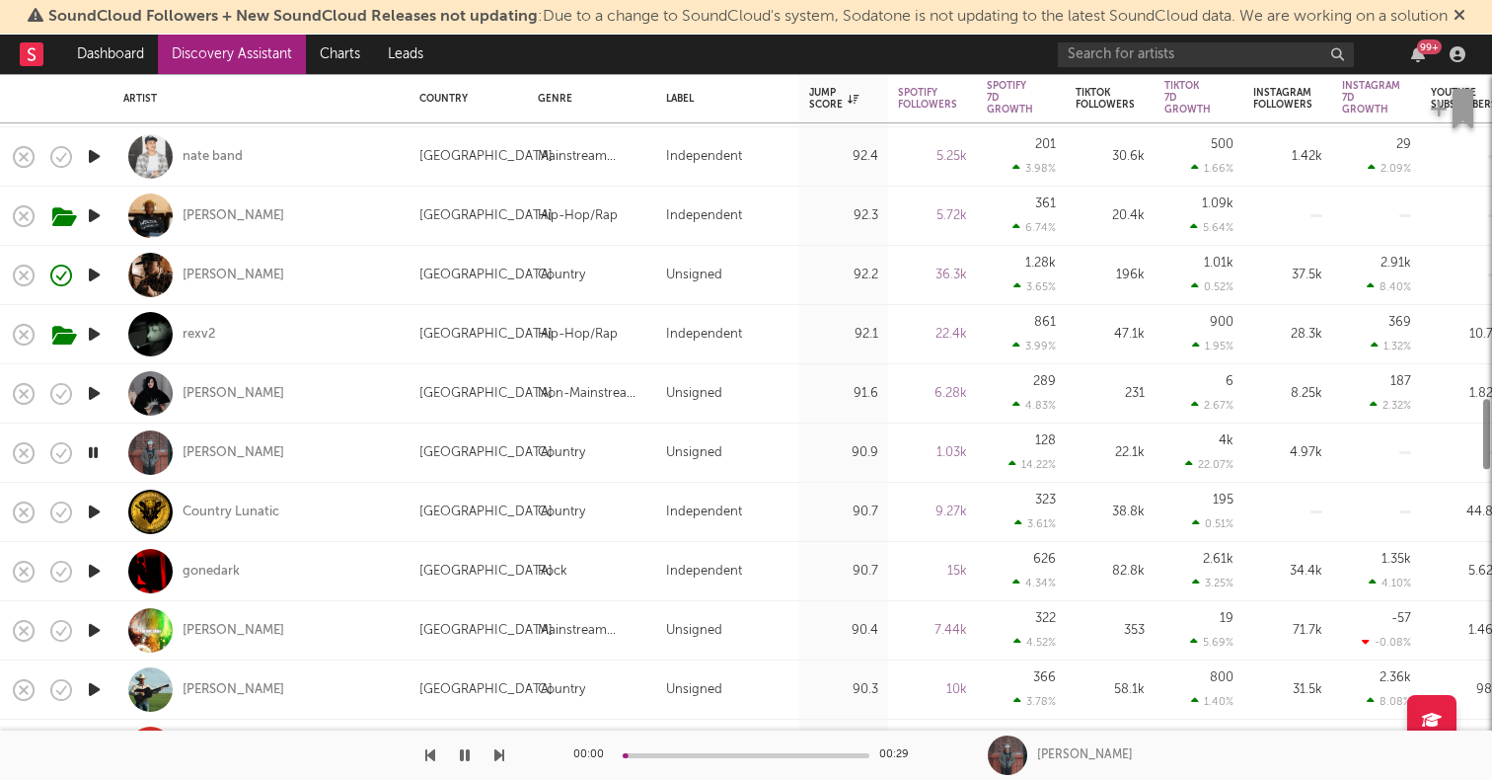
click at [95, 566] on icon "button" at bounding box center [94, 571] width 21 height 25
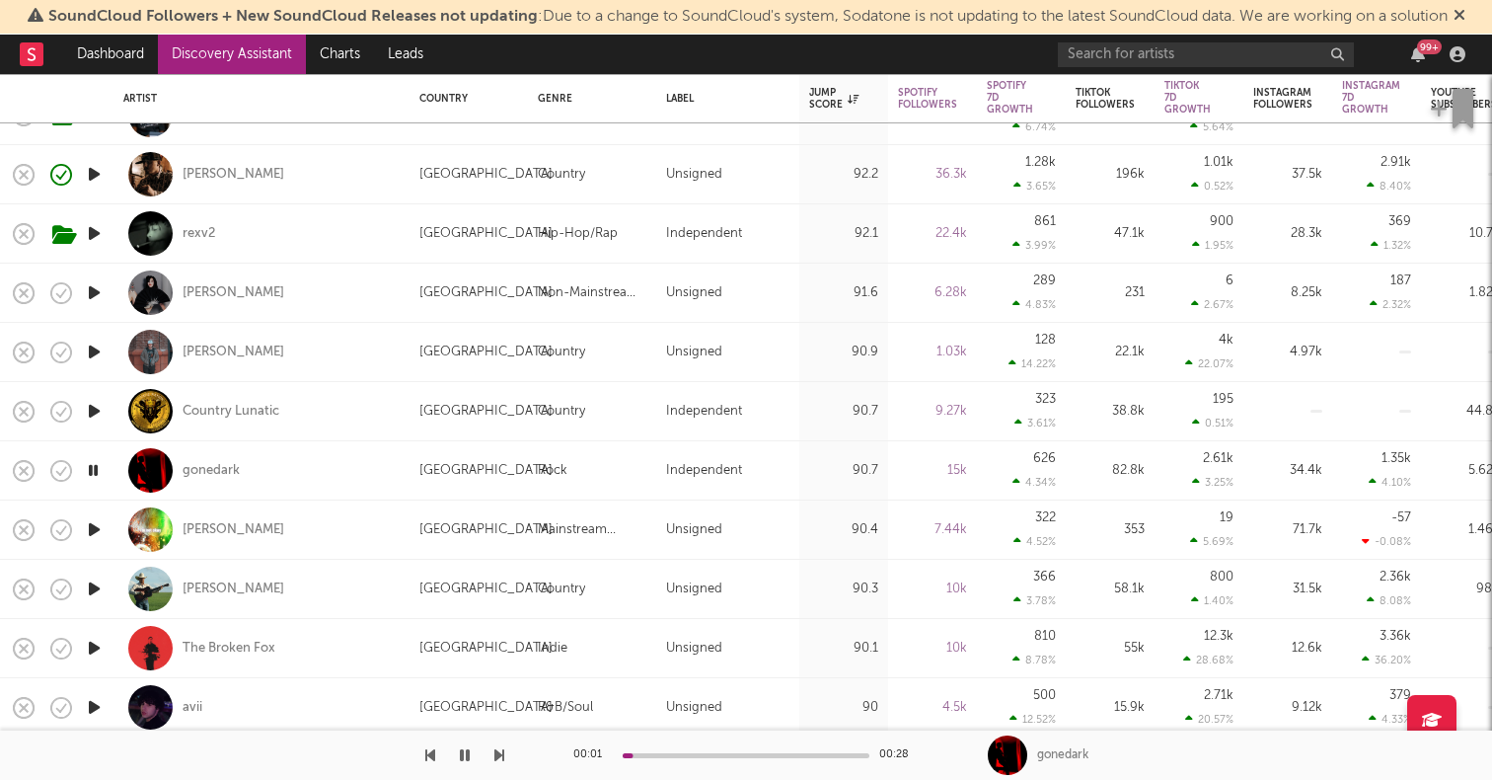
click at [100, 582] on icon "button" at bounding box center [94, 588] width 21 height 25
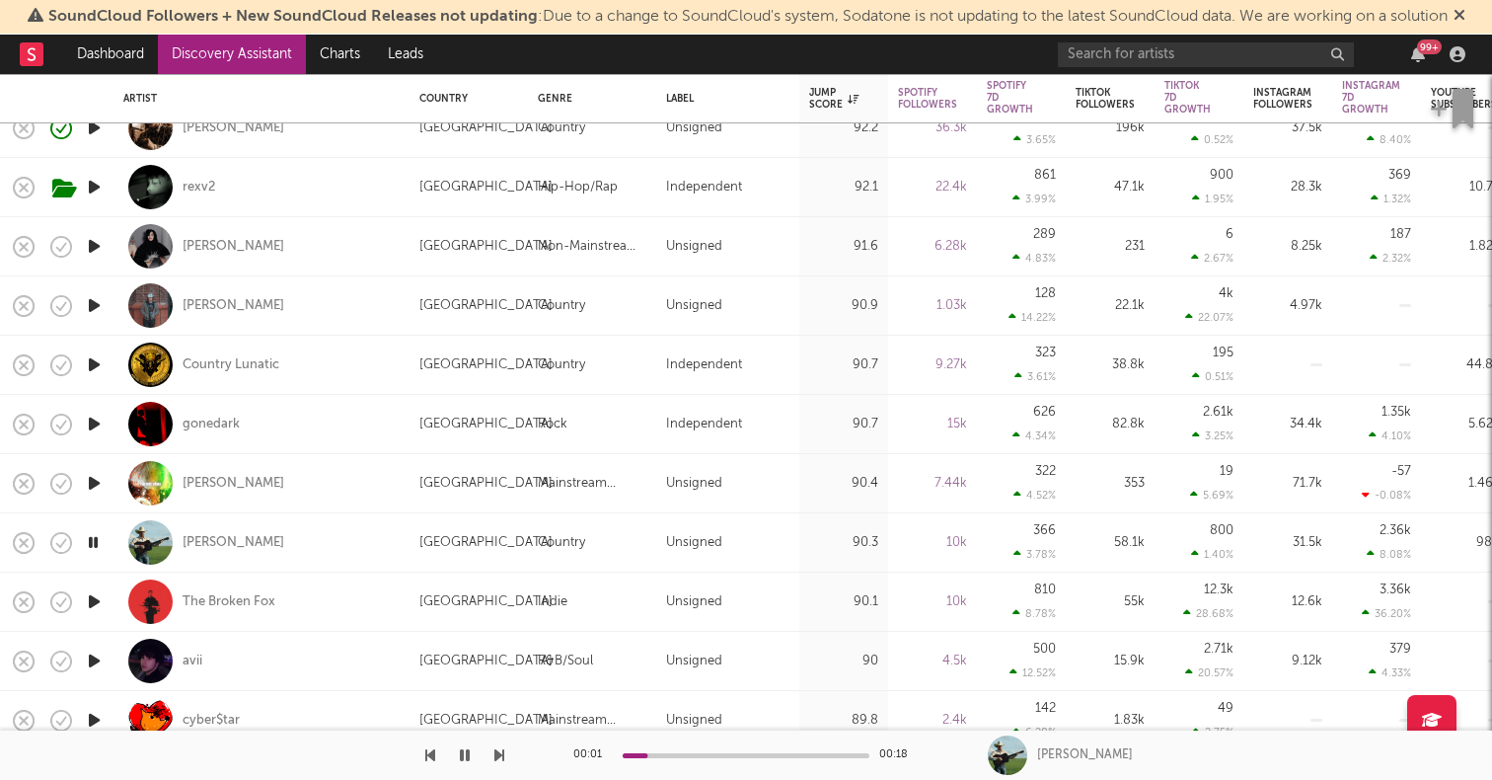
click at [98, 594] on icon "button" at bounding box center [94, 601] width 21 height 25
click at [95, 541] on icon "button" at bounding box center [94, 542] width 21 height 25
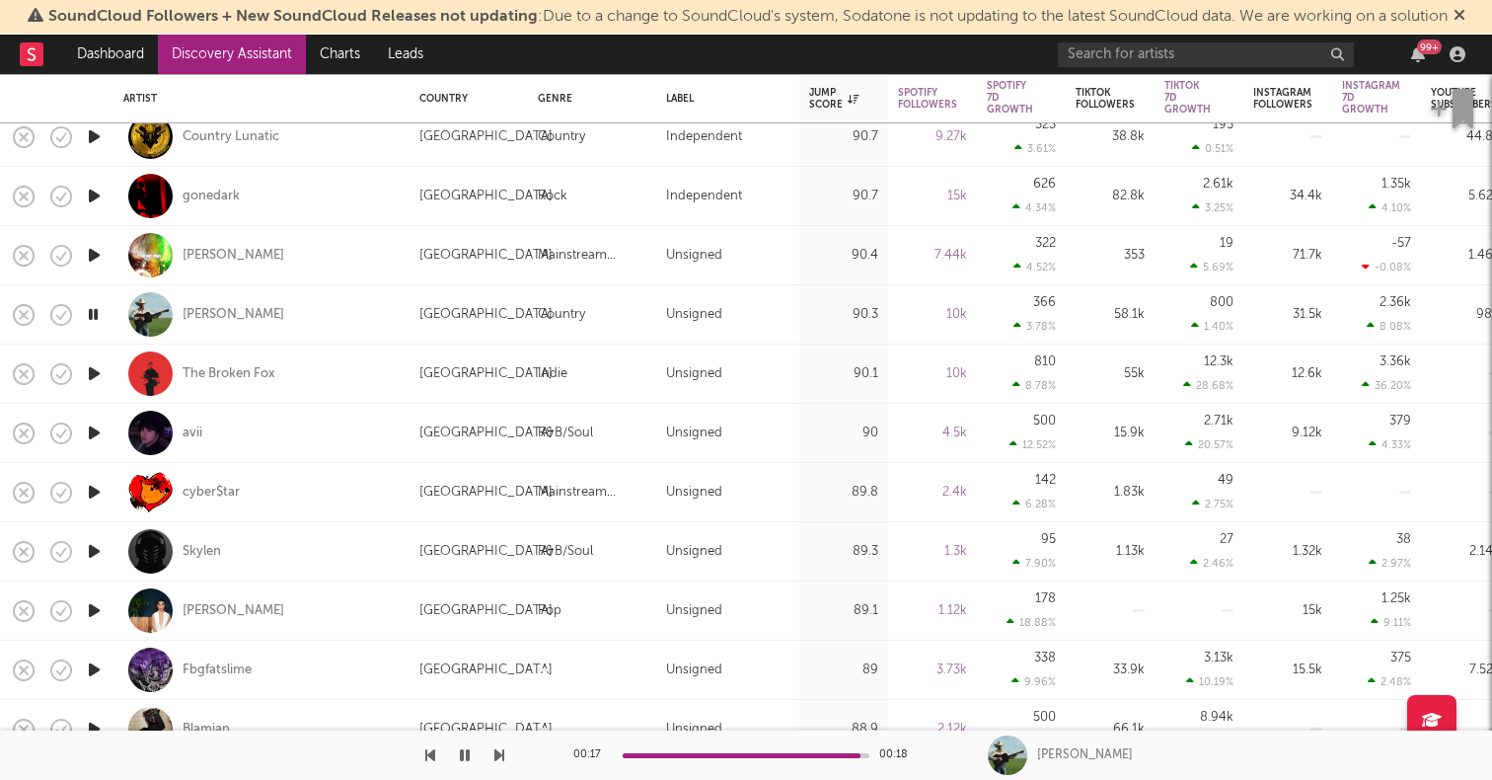
click at [93, 552] on icon "button" at bounding box center [94, 551] width 21 height 25
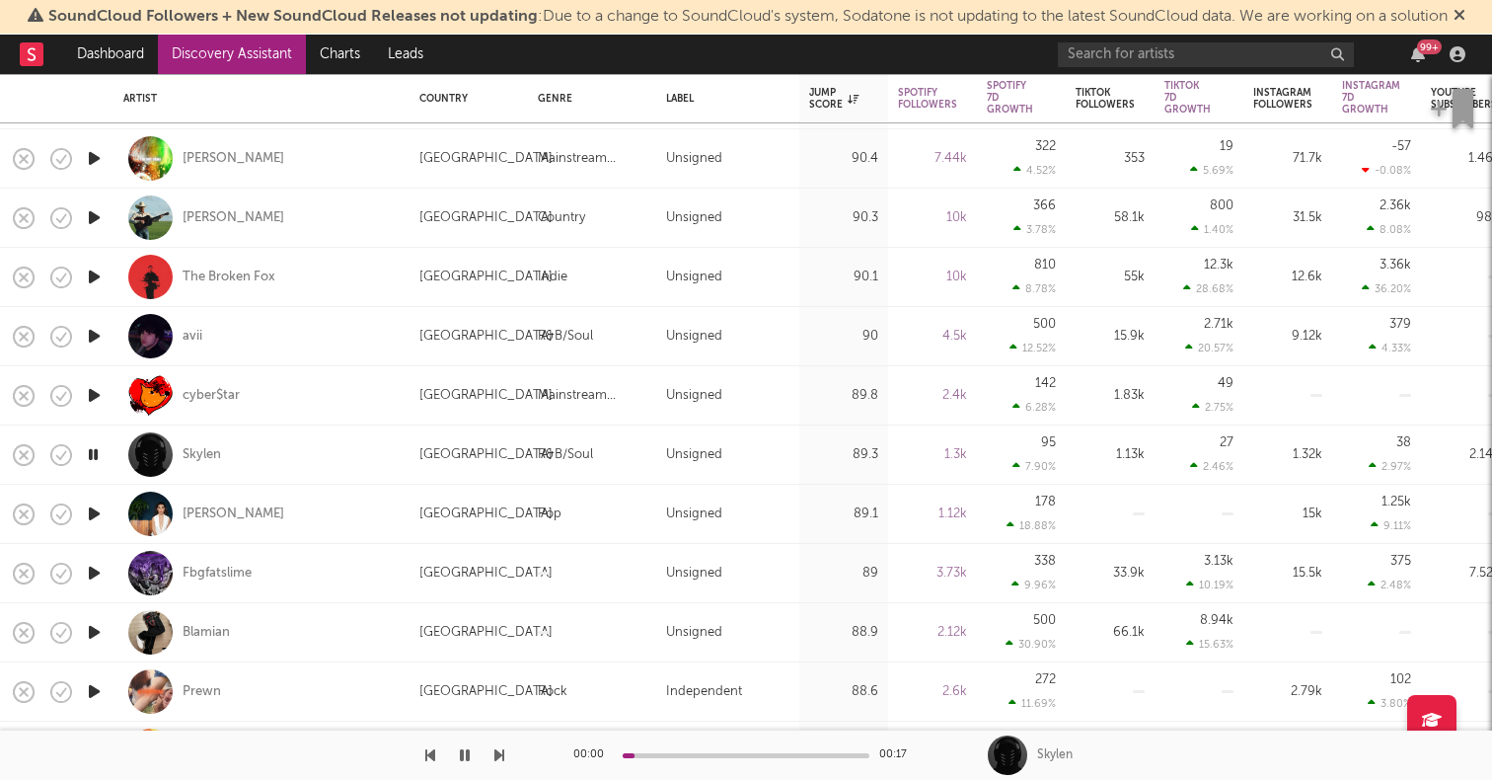
click at [96, 515] on icon "button" at bounding box center [94, 513] width 21 height 25
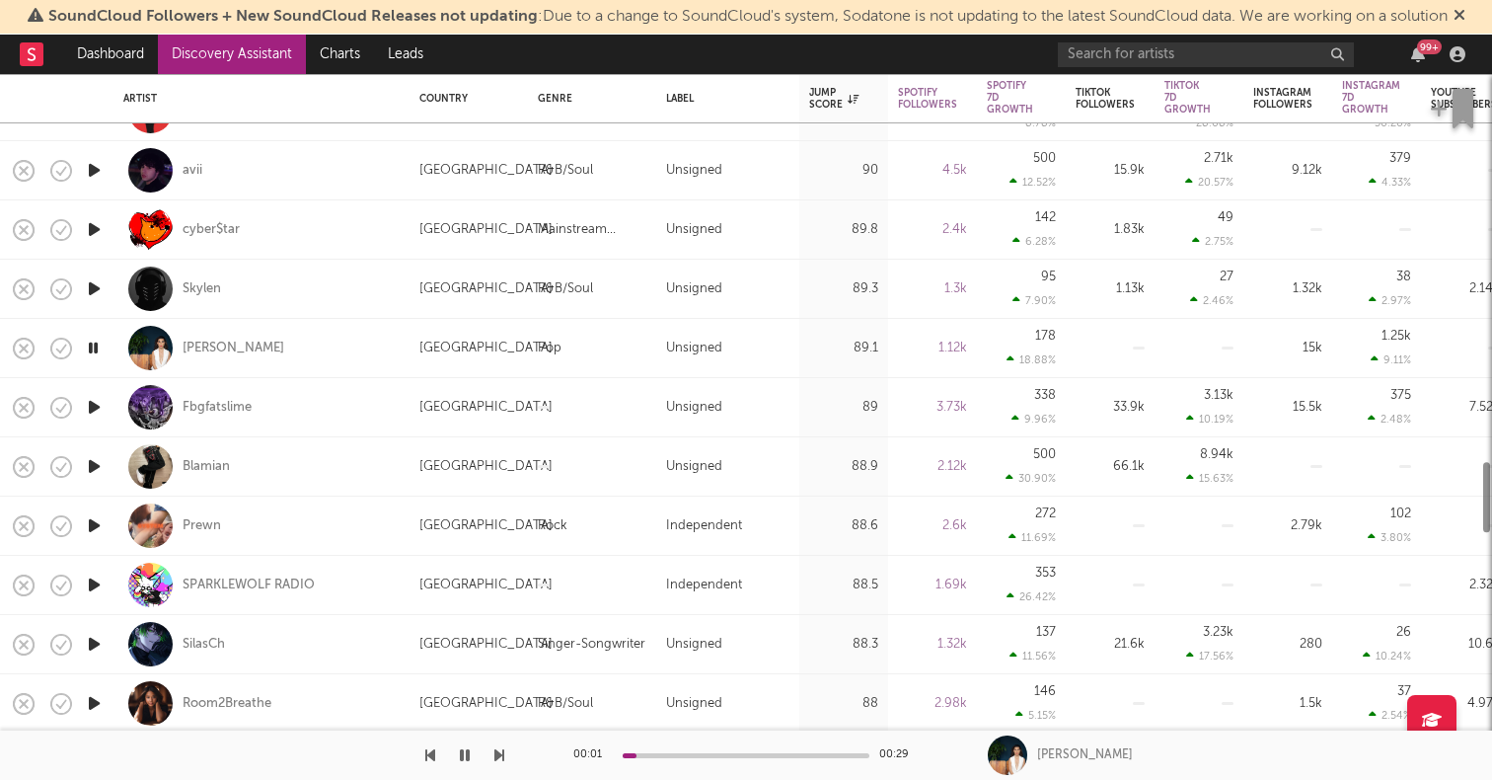
click at [96, 515] on icon "button" at bounding box center [94, 525] width 21 height 25
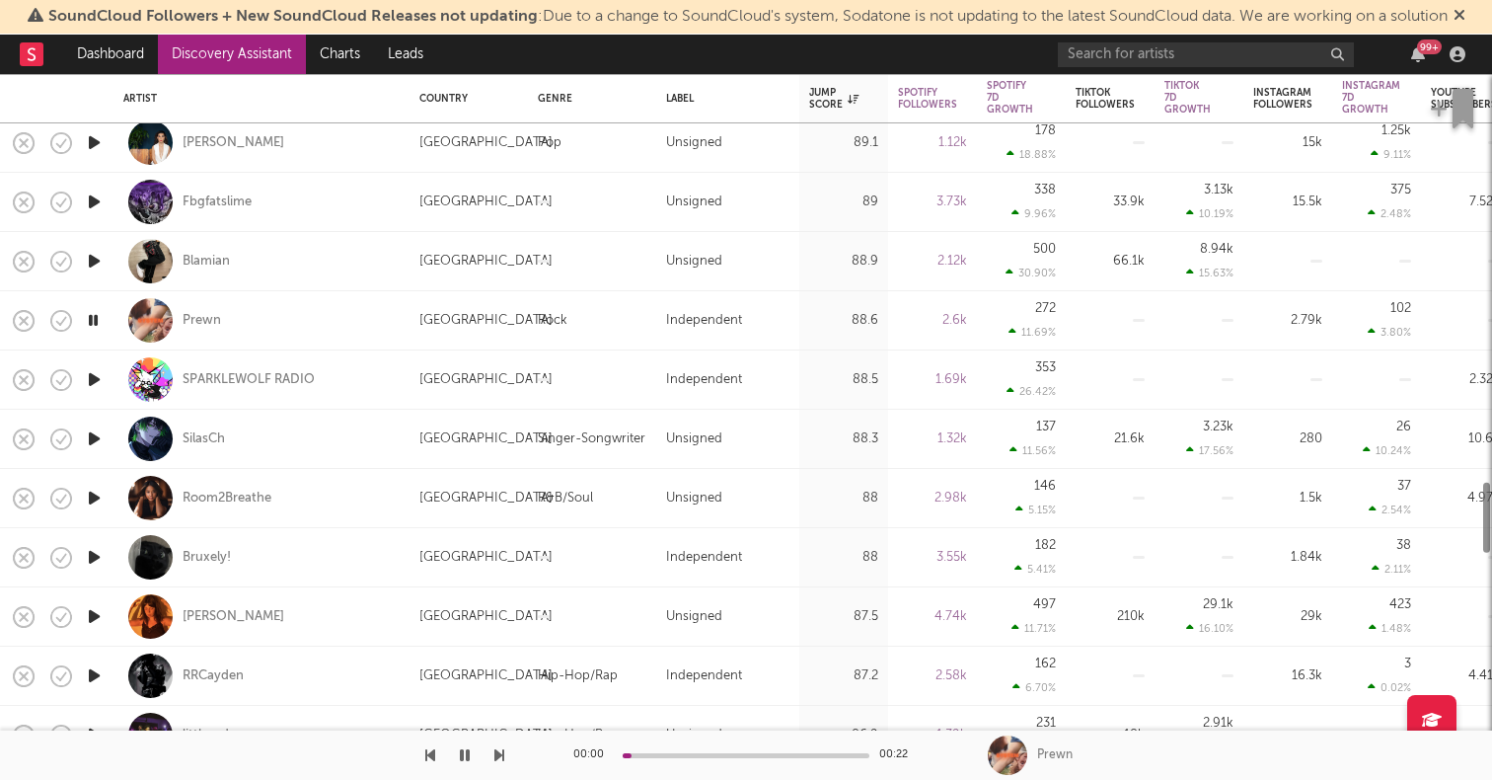
click at [97, 437] on icon "button" at bounding box center [94, 438] width 21 height 25
click at [99, 494] on icon "button" at bounding box center [94, 498] width 21 height 25
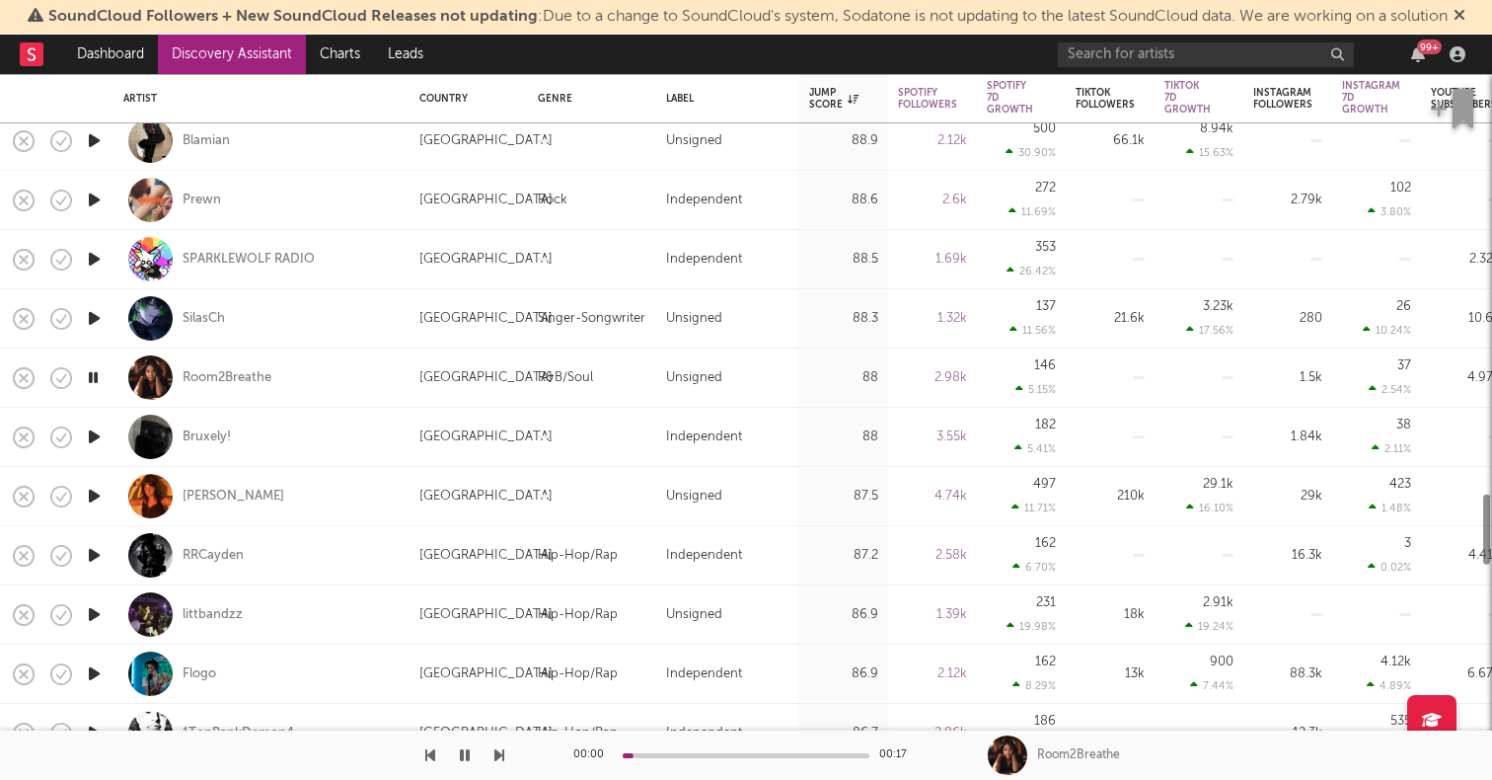
click at [95, 548] on icon "button" at bounding box center [94, 555] width 21 height 25
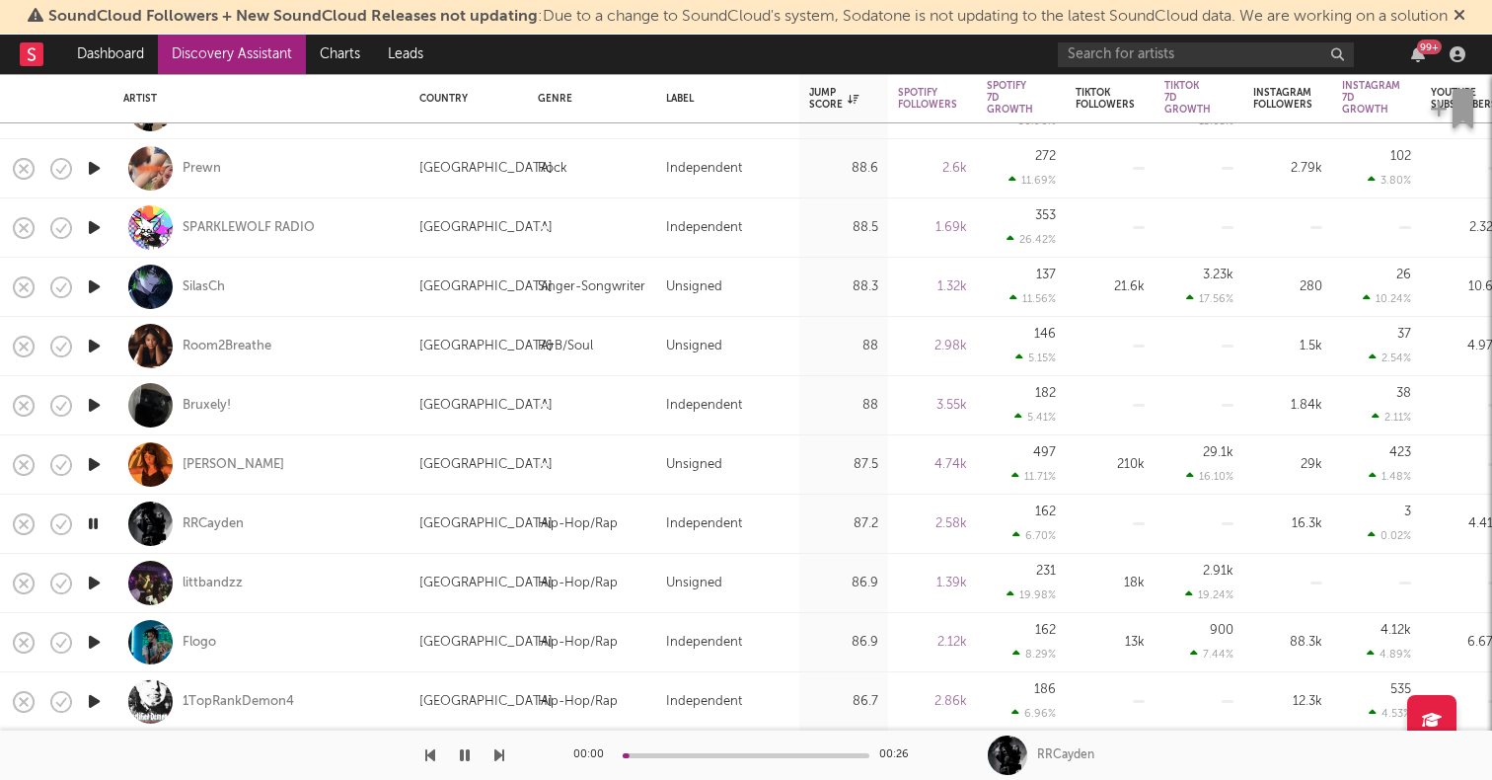
click at [94, 584] on icon "button" at bounding box center [94, 582] width 21 height 25
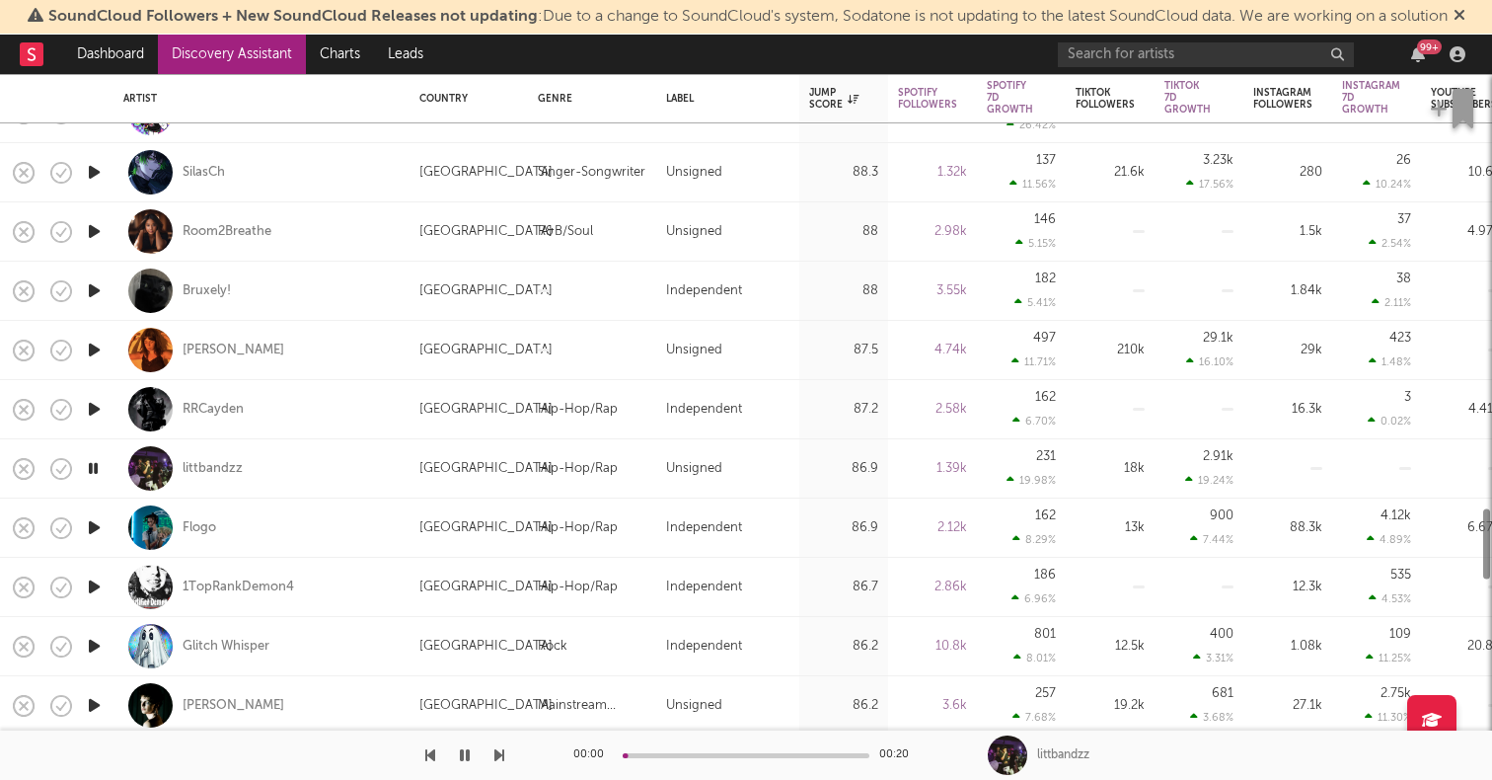
click at [95, 584] on icon "button" at bounding box center [94, 586] width 21 height 25
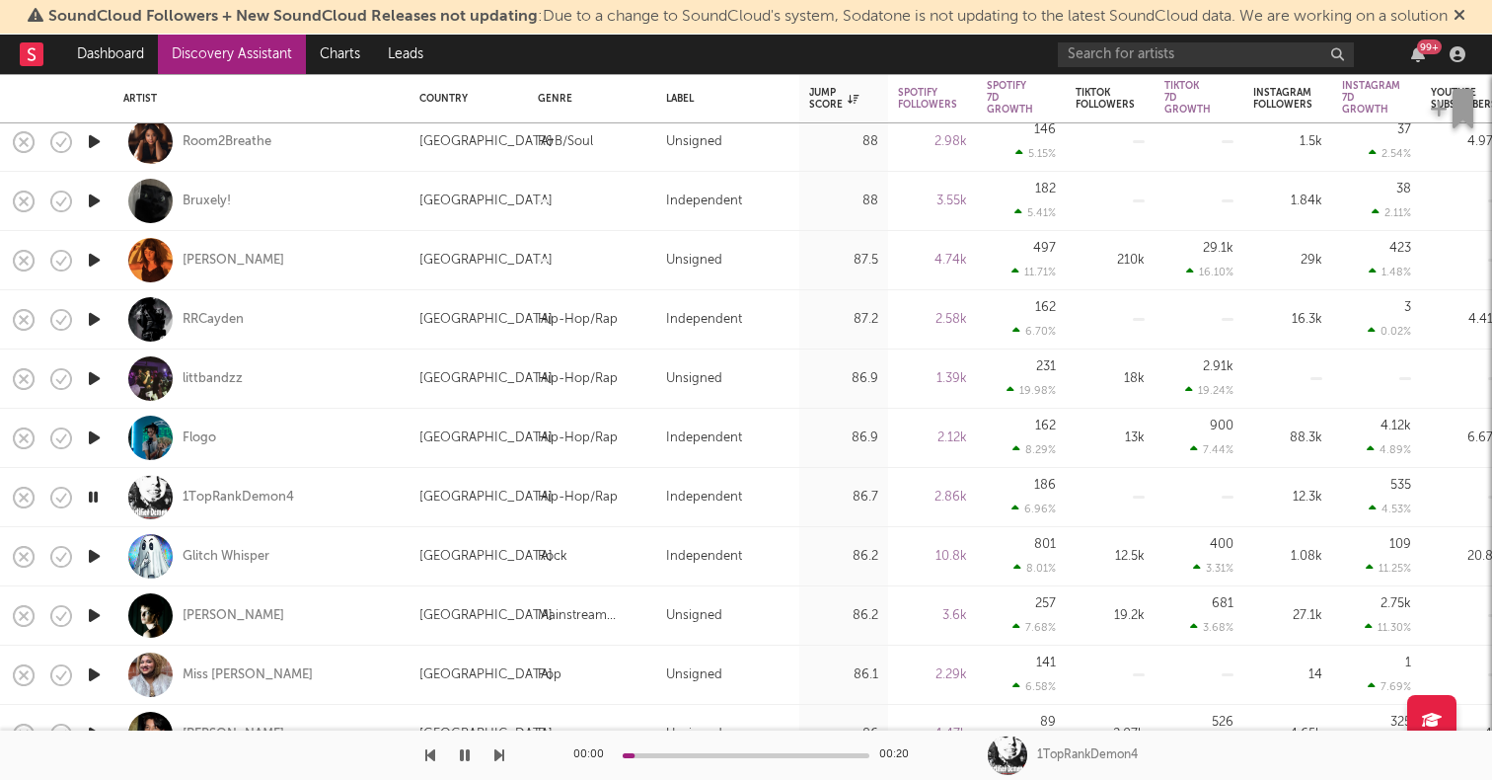
click at [95, 568] on div at bounding box center [93, 556] width 39 height 59
select select "1w"
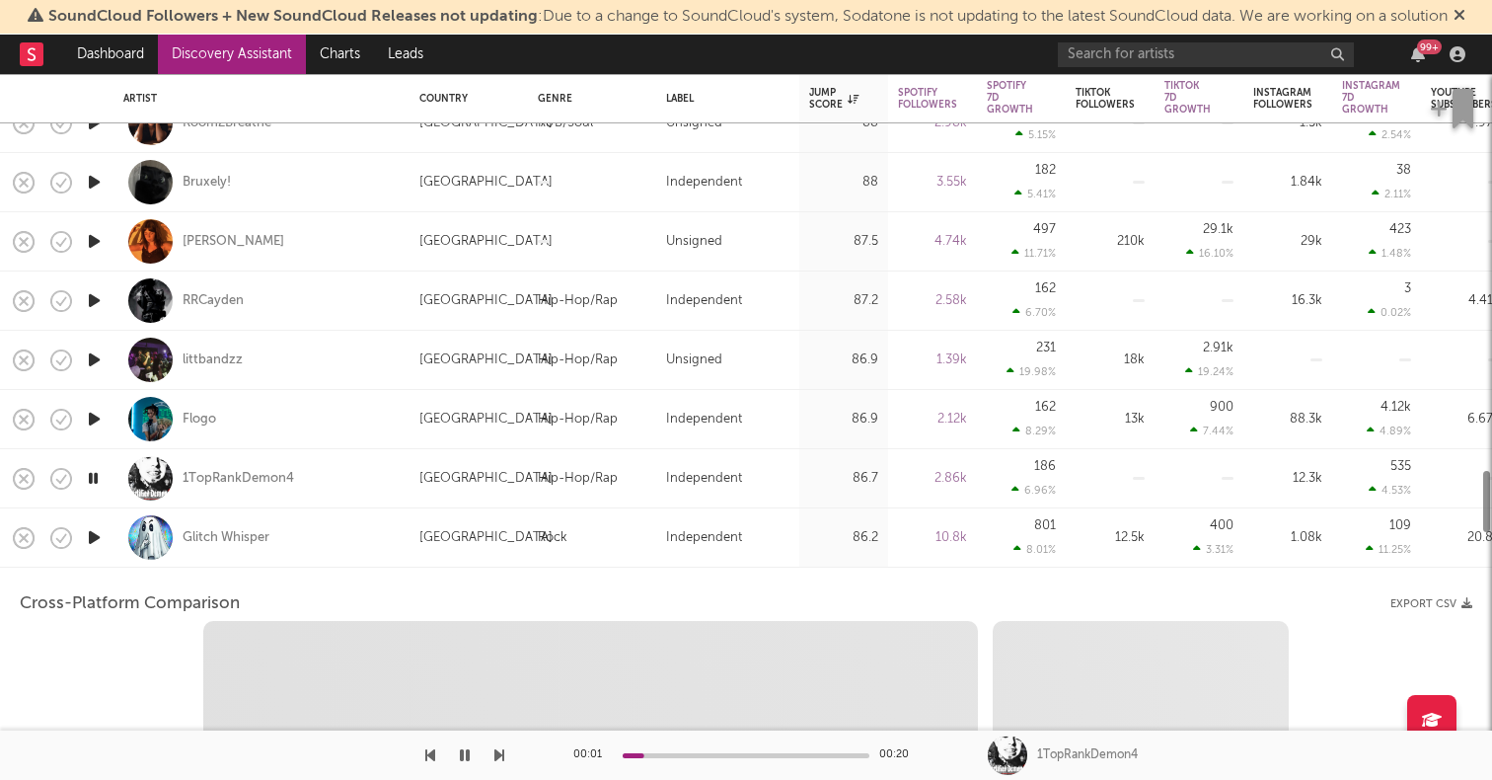
select select "6m"
click at [97, 535] on icon "button" at bounding box center [94, 535] width 21 height 25
click at [364, 522] on div "Glitch Whisper" at bounding box center [261, 535] width 276 height 58
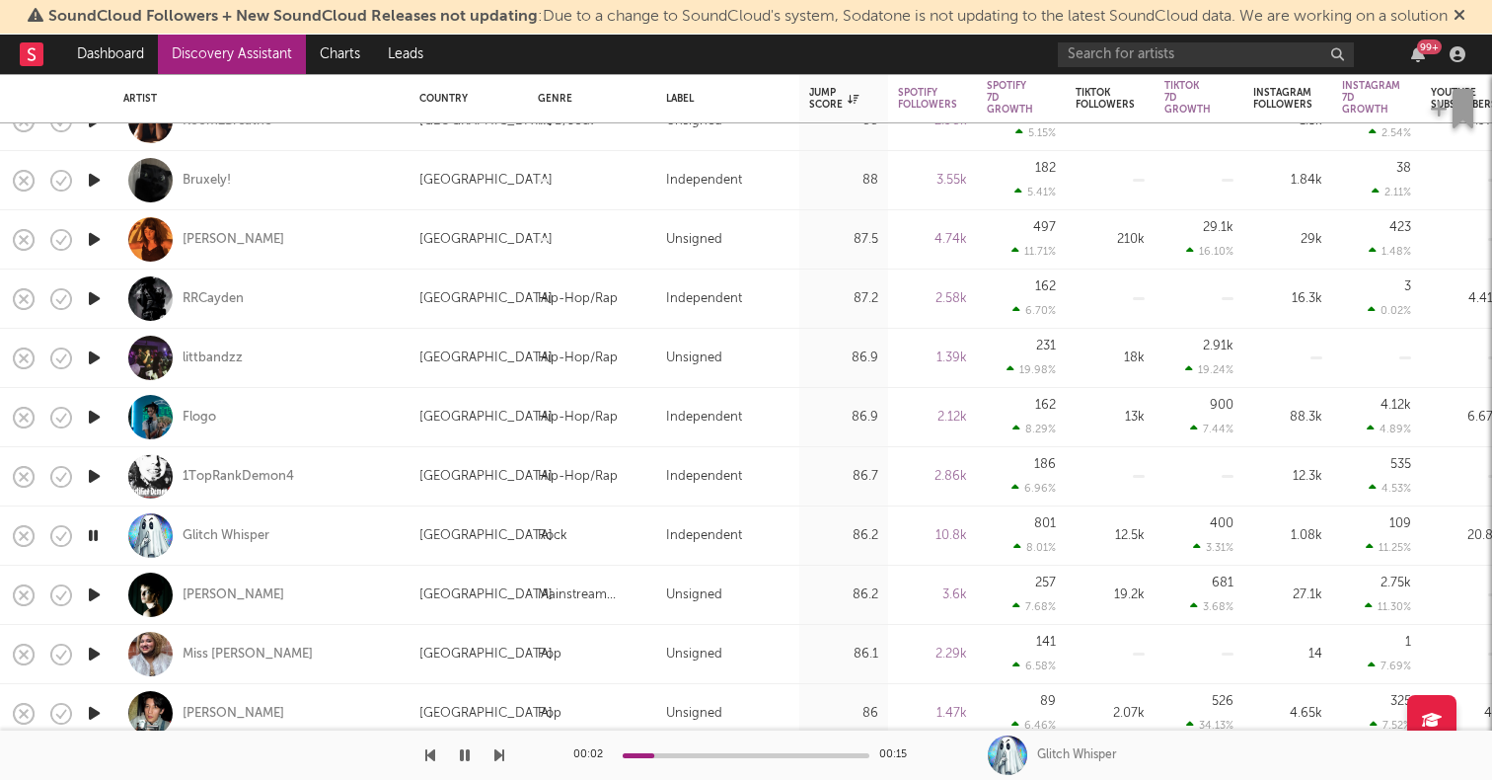
click at [98, 593] on icon "button" at bounding box center [94, 594] width 21 height 25
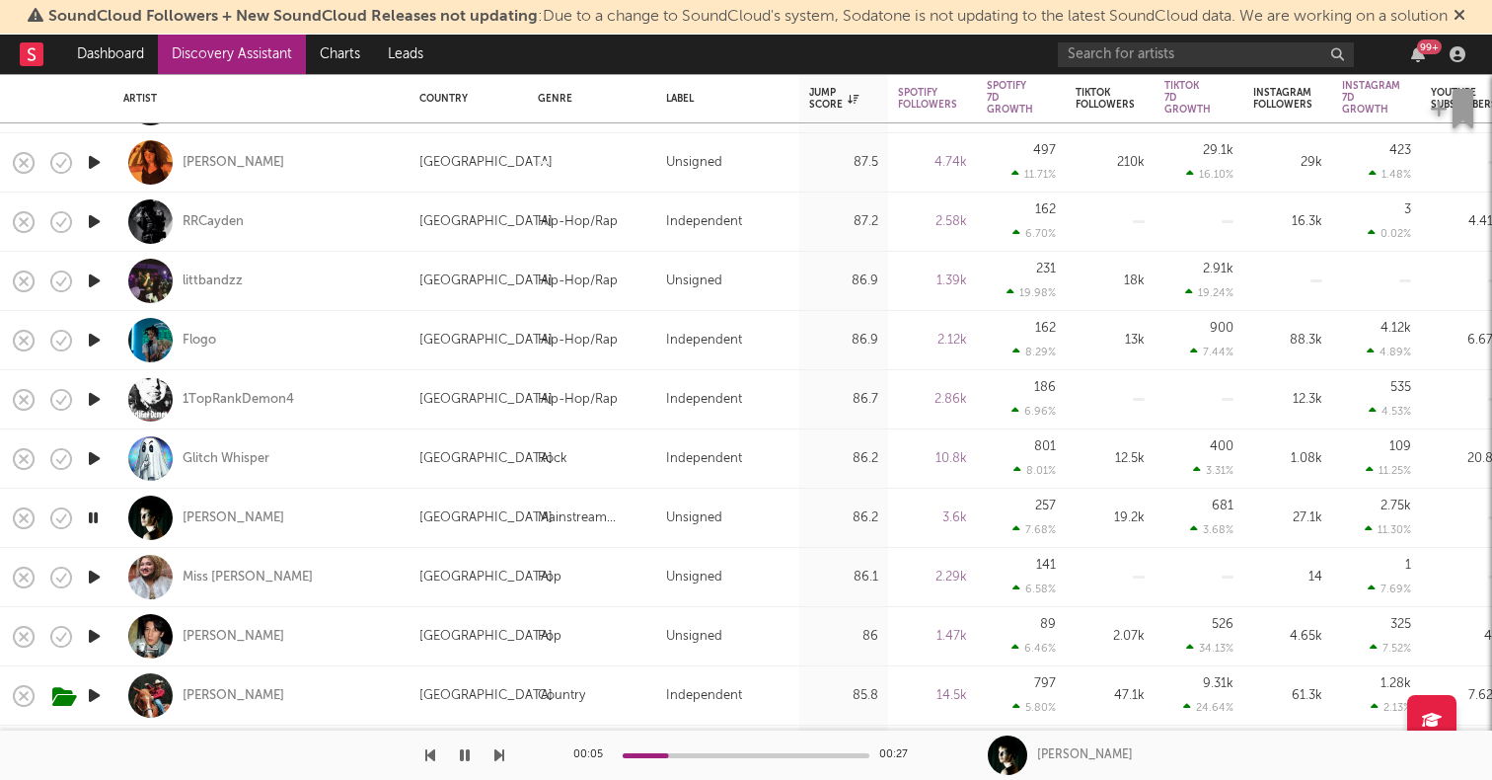
click at [92, 572] on icon "button" at bounding box center [94, 576] width 21 height 25
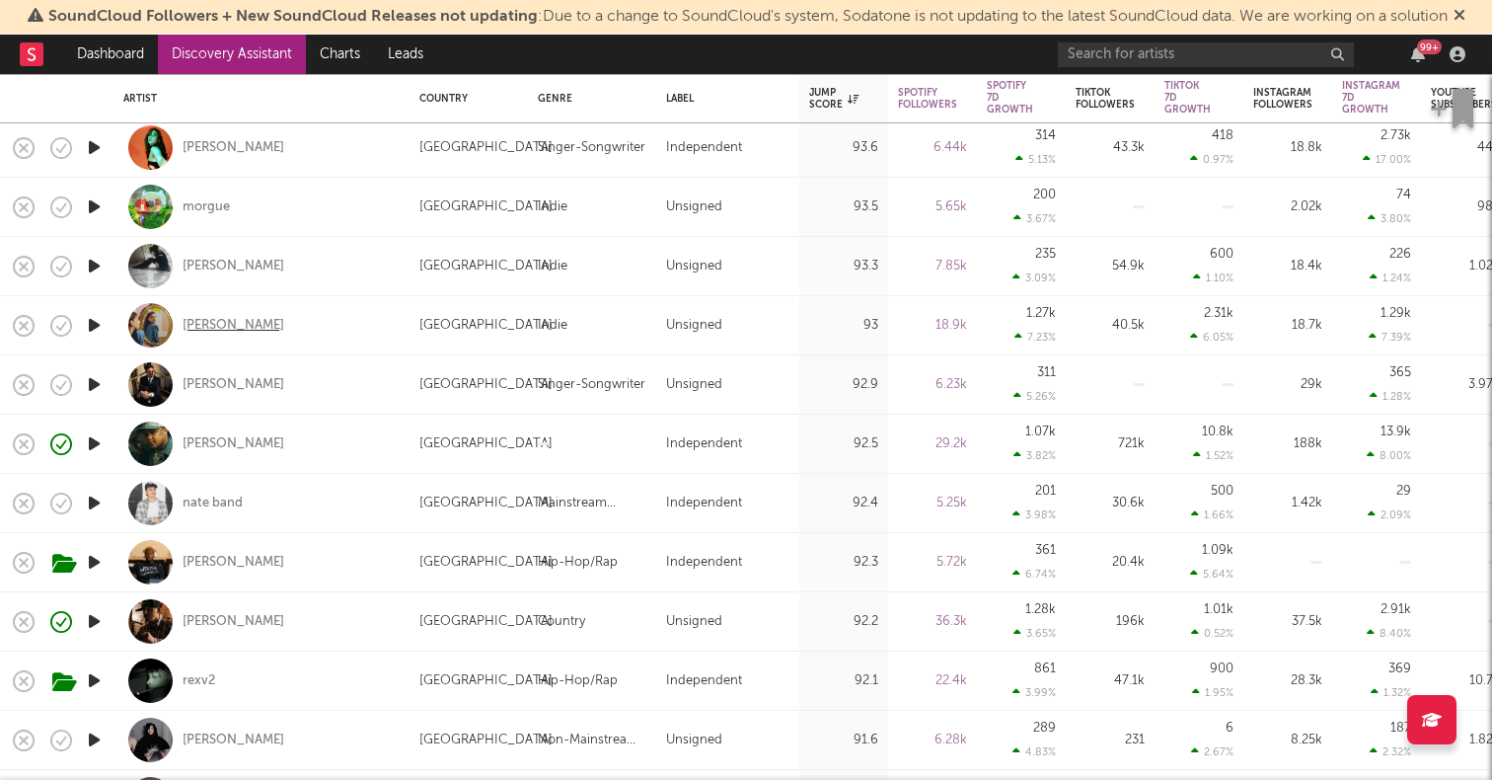
click at [270, 324] on div "[PERSON_NAME]" at bounding box center [234, 326] width 102 height 18
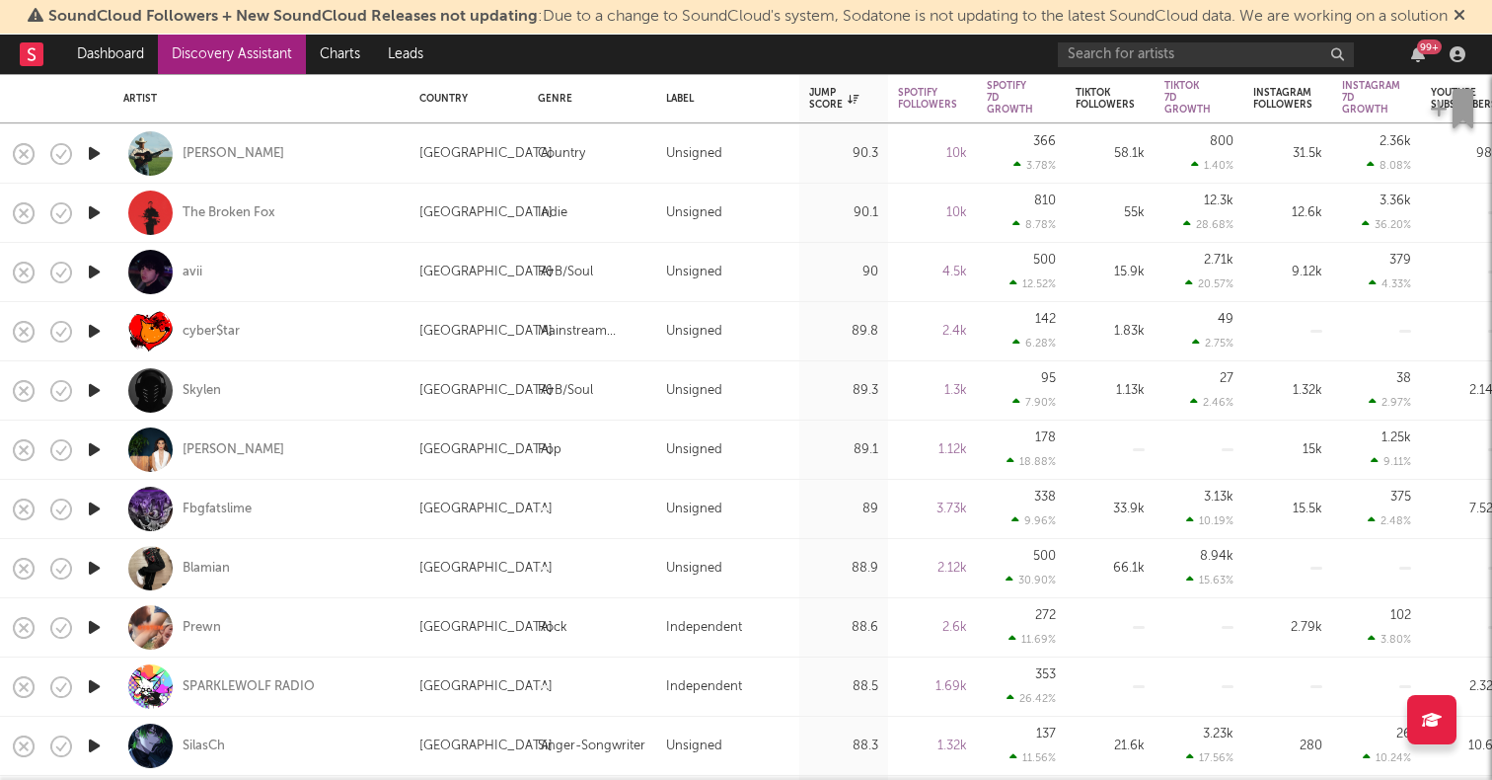
click at [94, 449] on icon "button" at bounding box center [94, 449] width 21 height 25
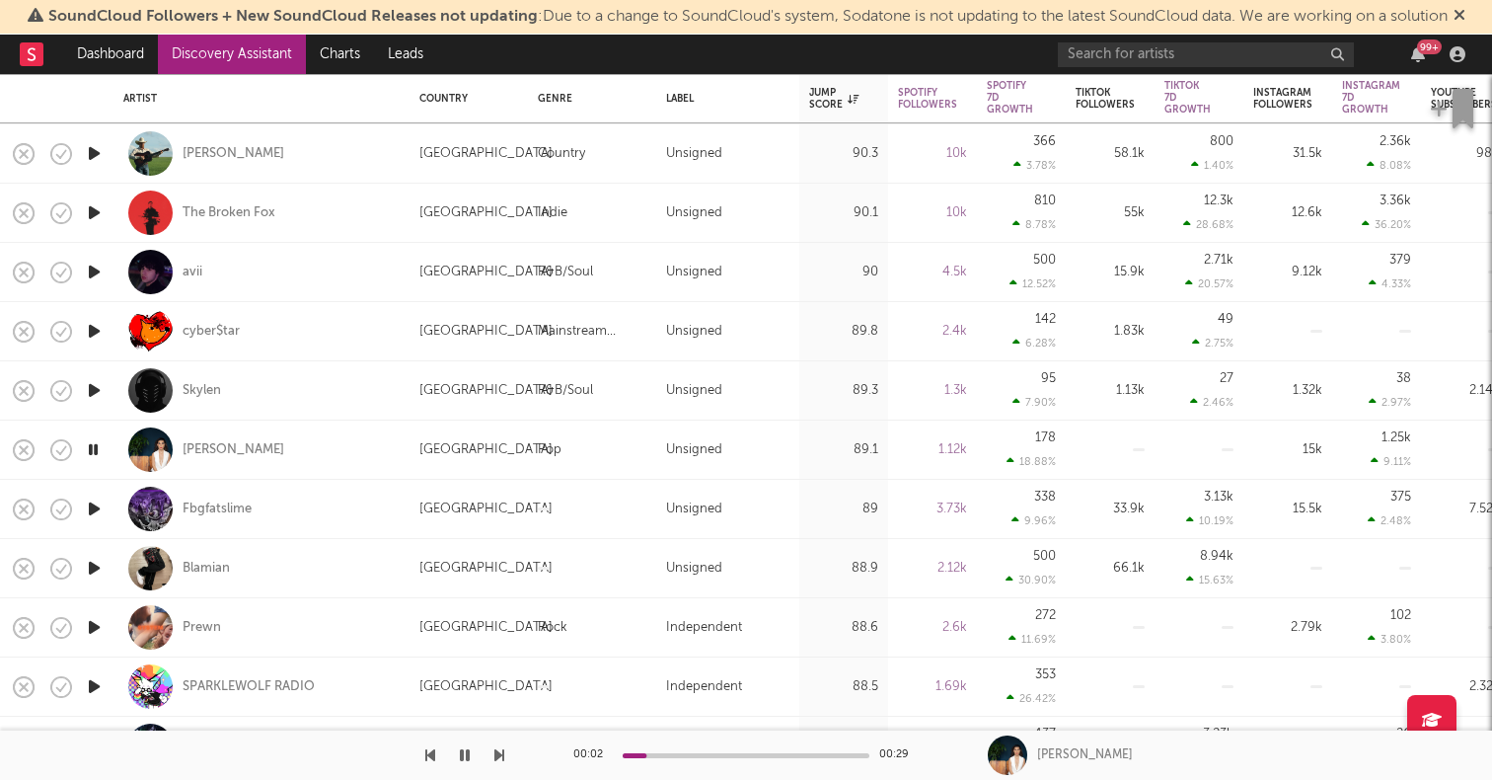
click at [94, 449] on icon "button" at bounding box center [93, 449] width 19 height 25
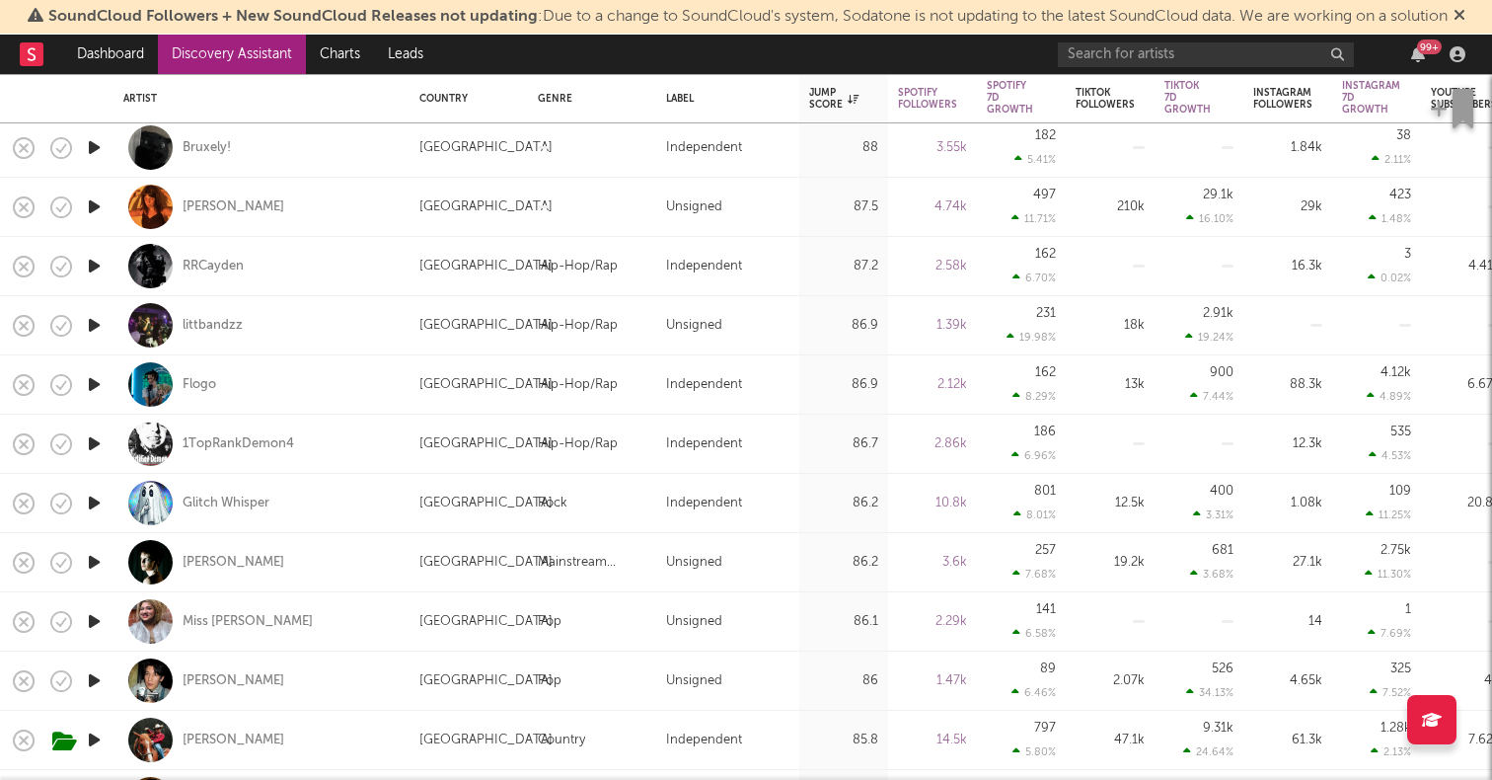
click at [97, 619] on icon "button" at bounding box center [94, 621] width 21 height 25
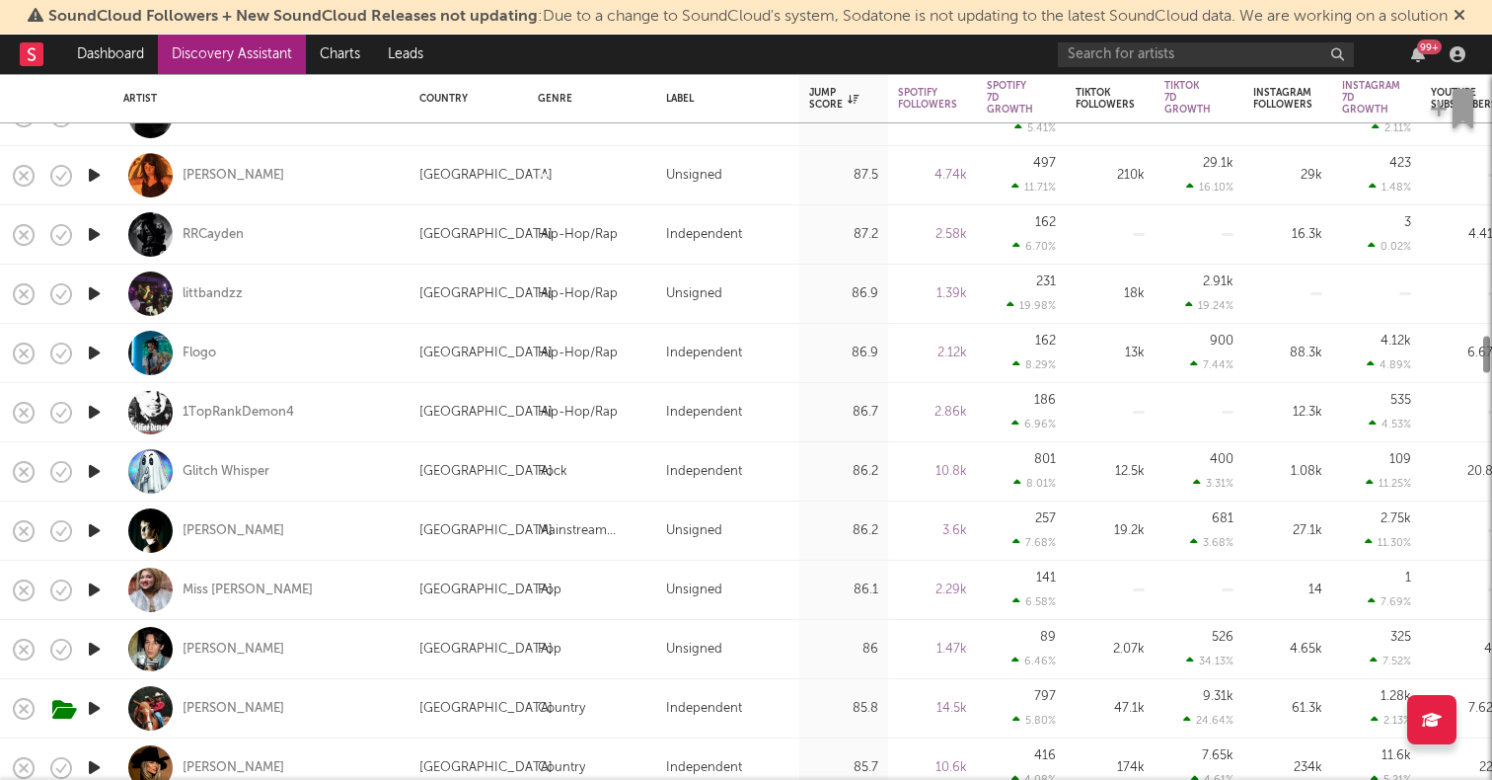
click at [94, 639] on icon "button" at bounding box center [94, 649] width 21 height 25
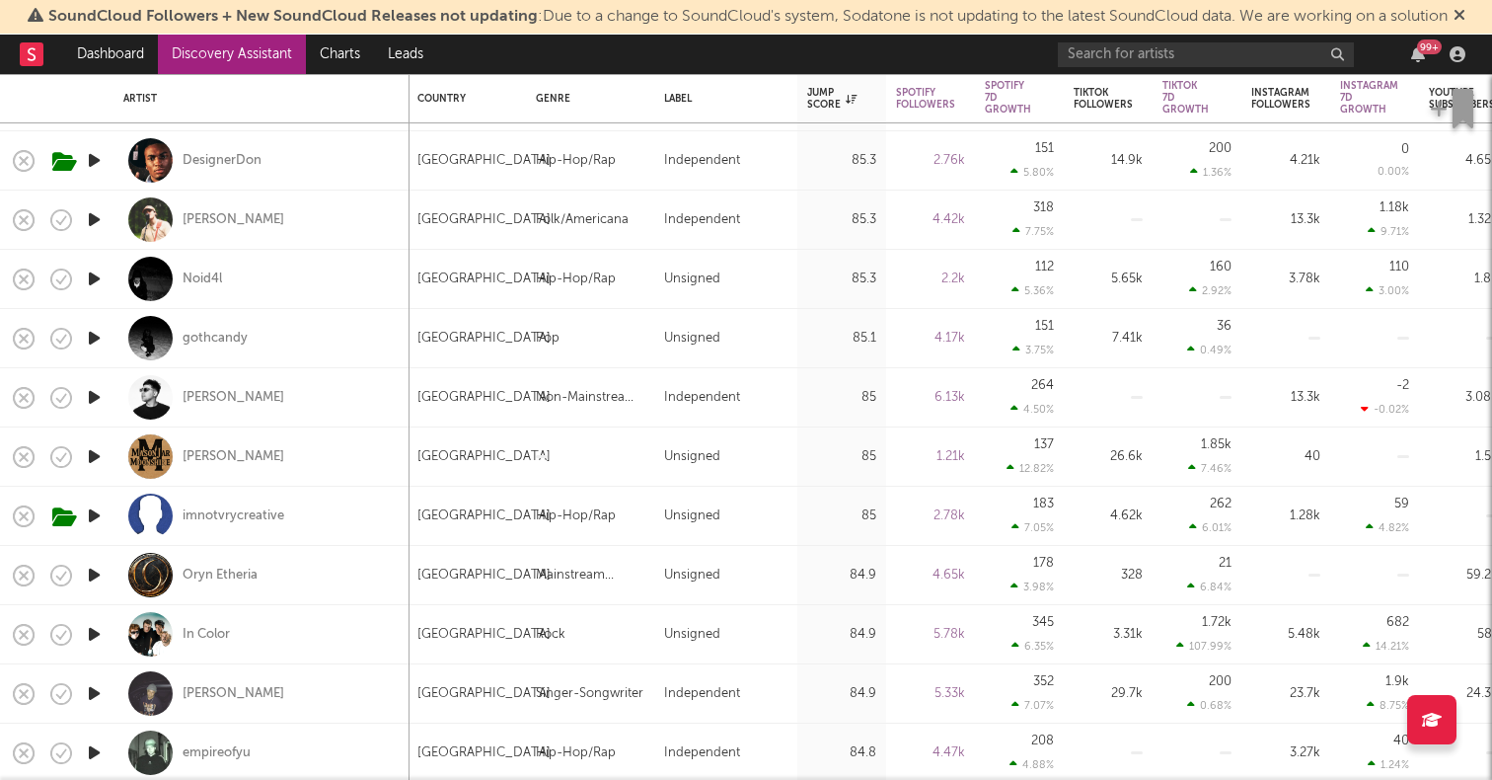
click at [98, 624] on icon "button" at bounding box center [94, 634] width 21 height 25
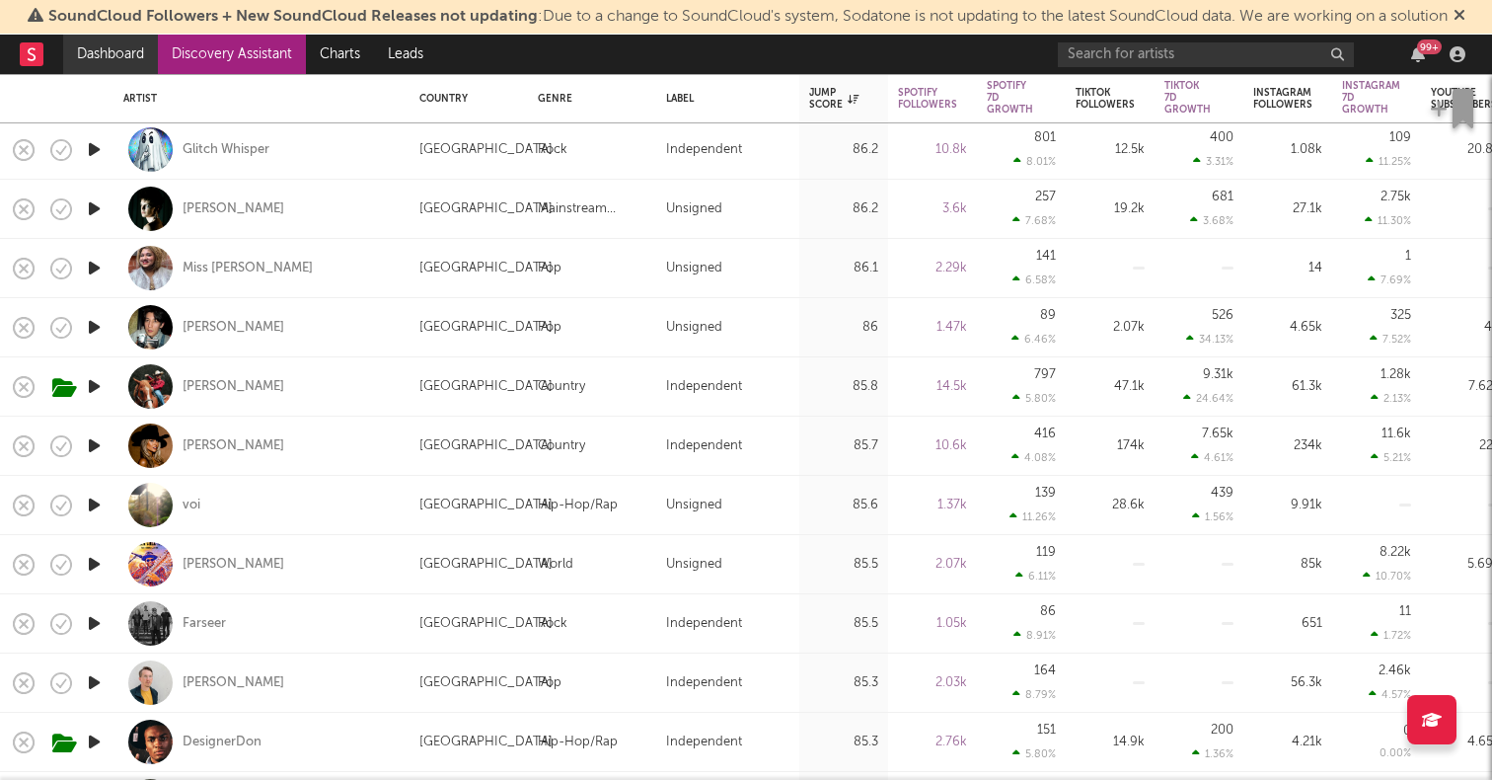
click at [120, 63] on link "Dashboard" at bounding box center [110, 54] width 95 height 39
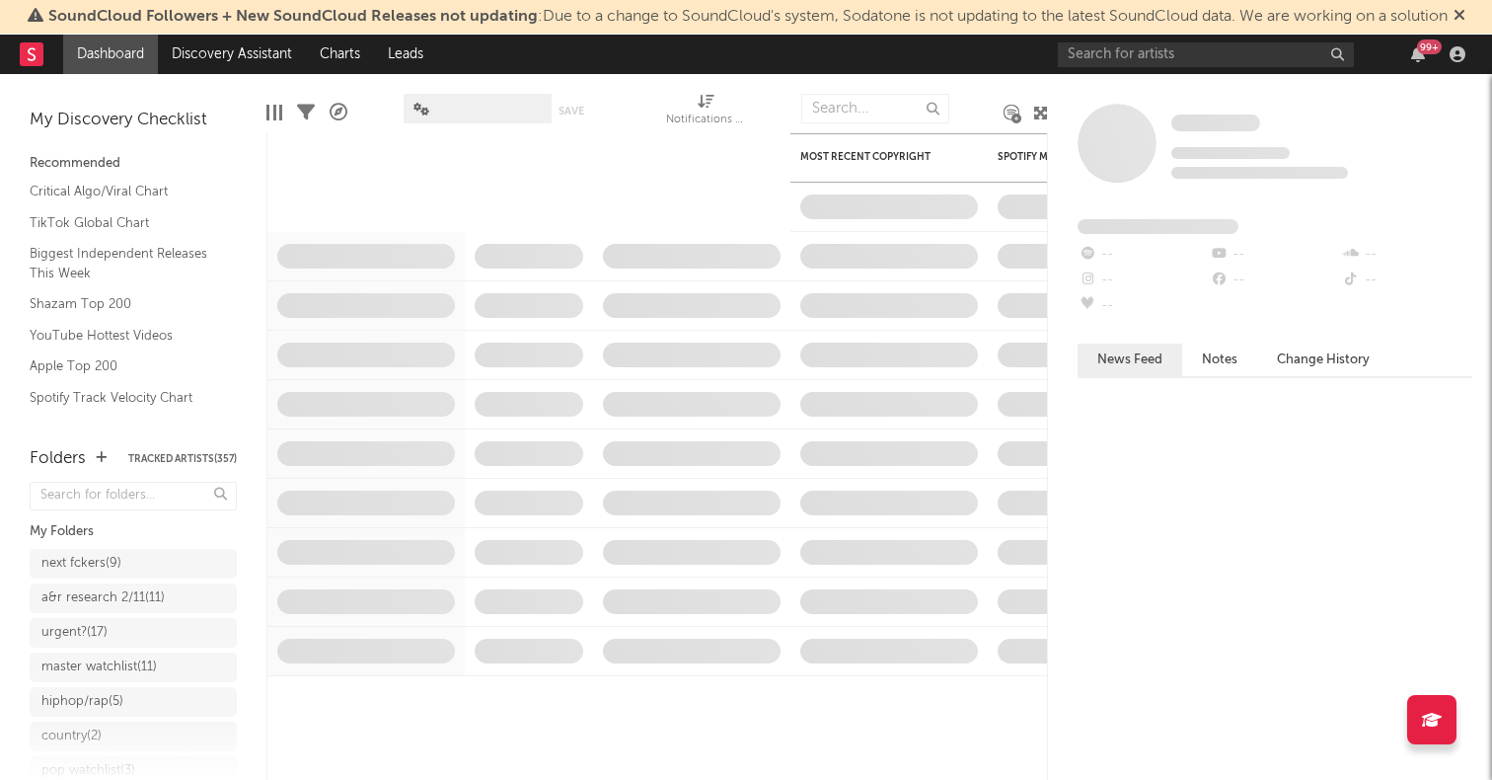
click at [1042, 109] on icon at bounding box center [1040, 113] width 15 height 15
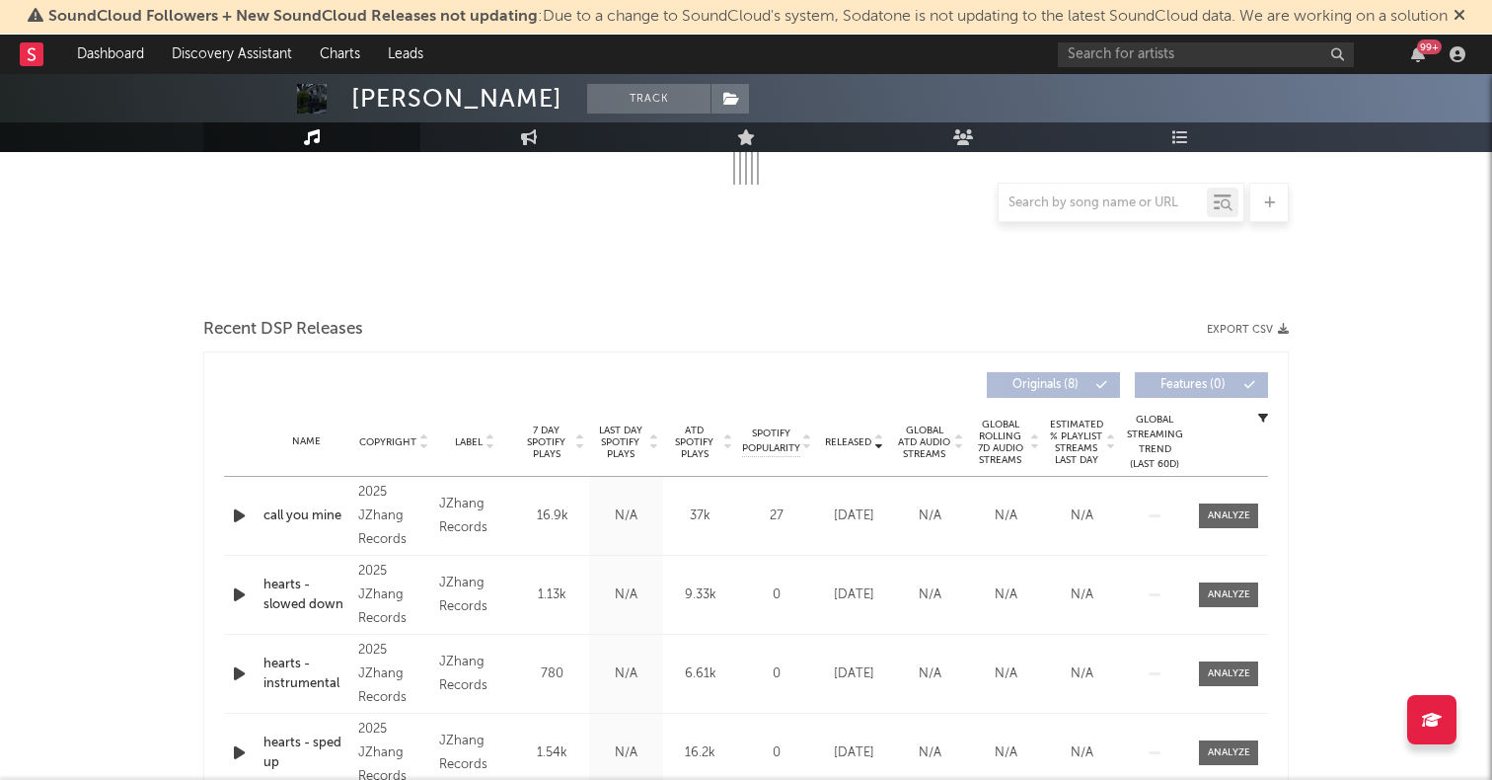
scroll to position [609, 0]
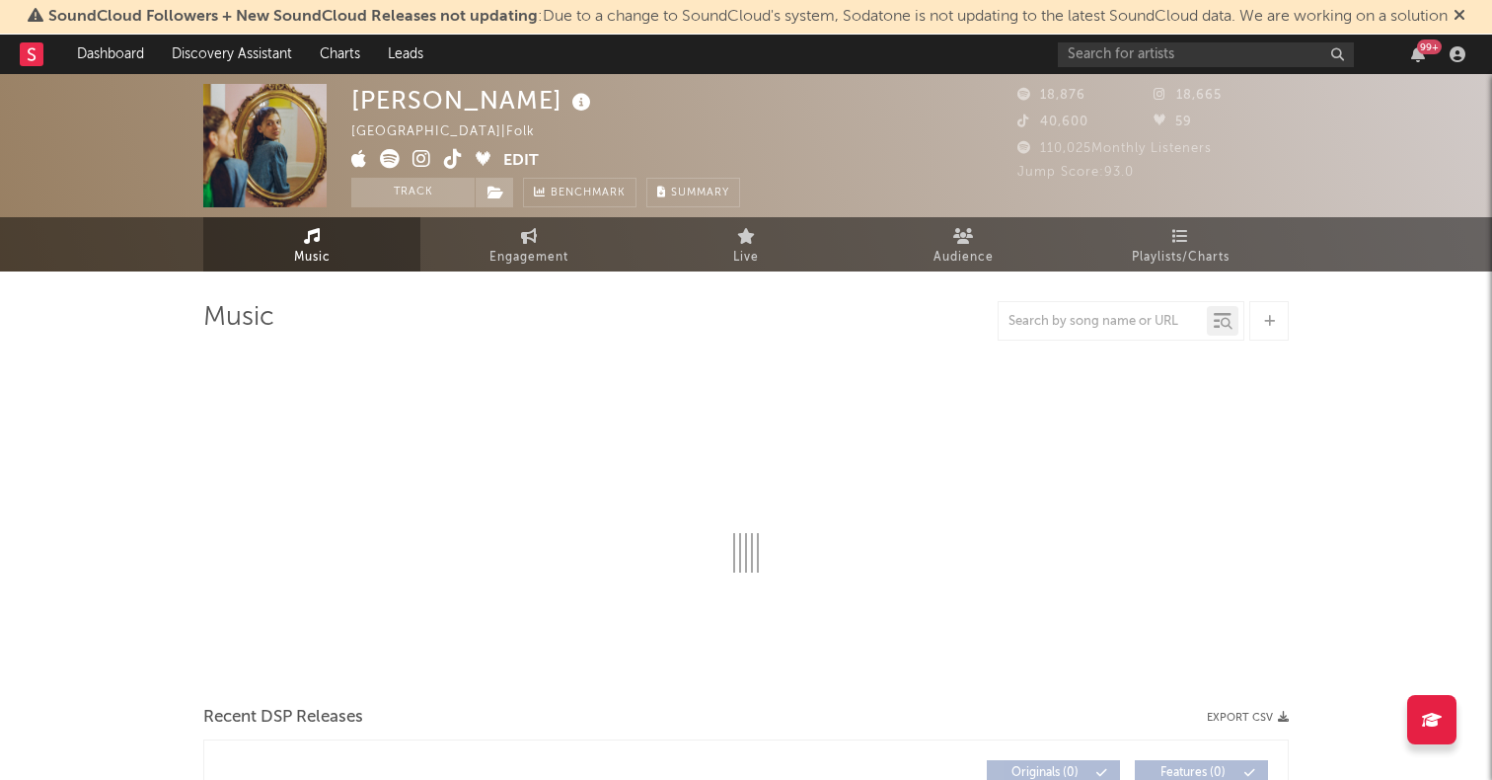
select select "6m"
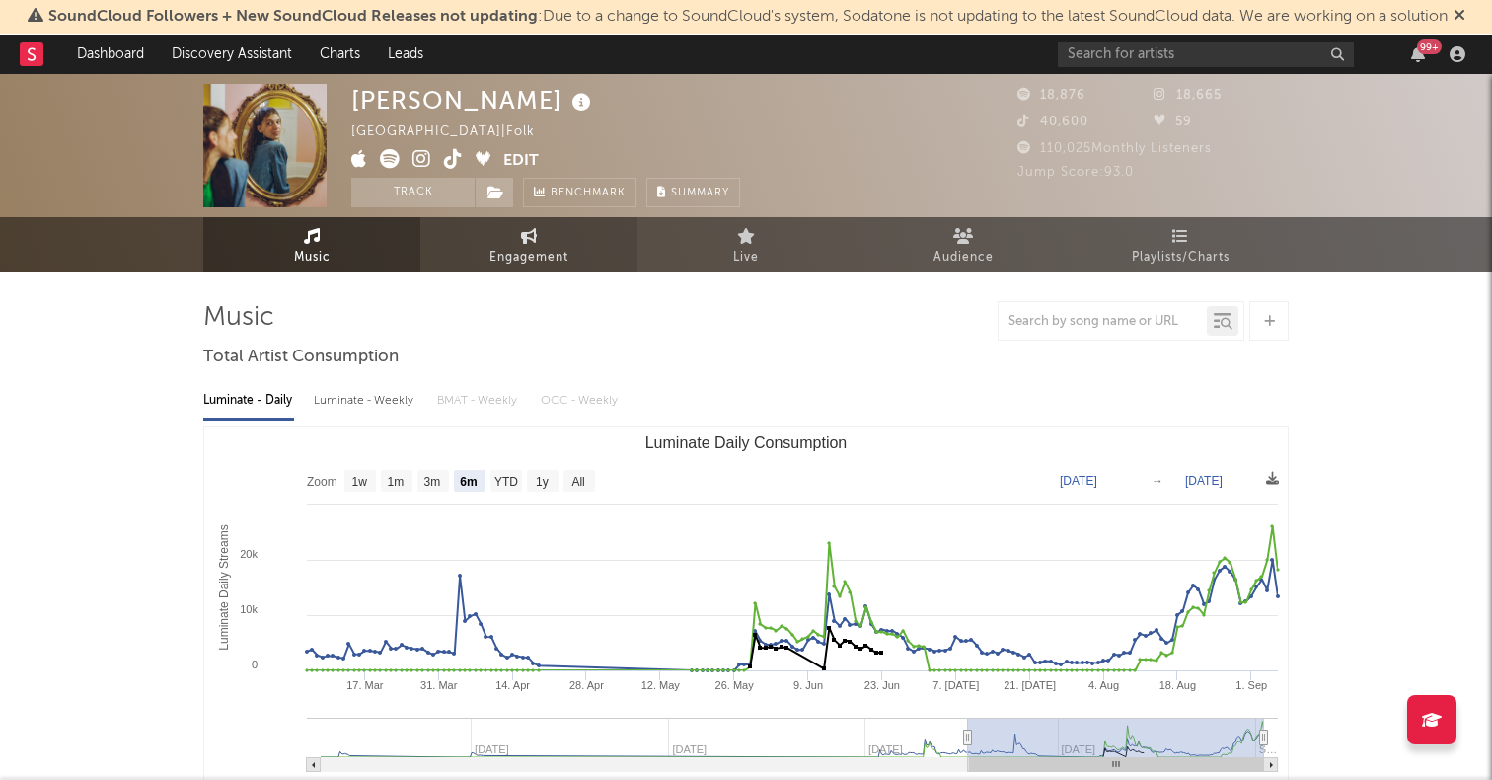
click at [547, 250] on span "Engagement" at bounding box center [528, 258] width 79 height 24
select select "1w"
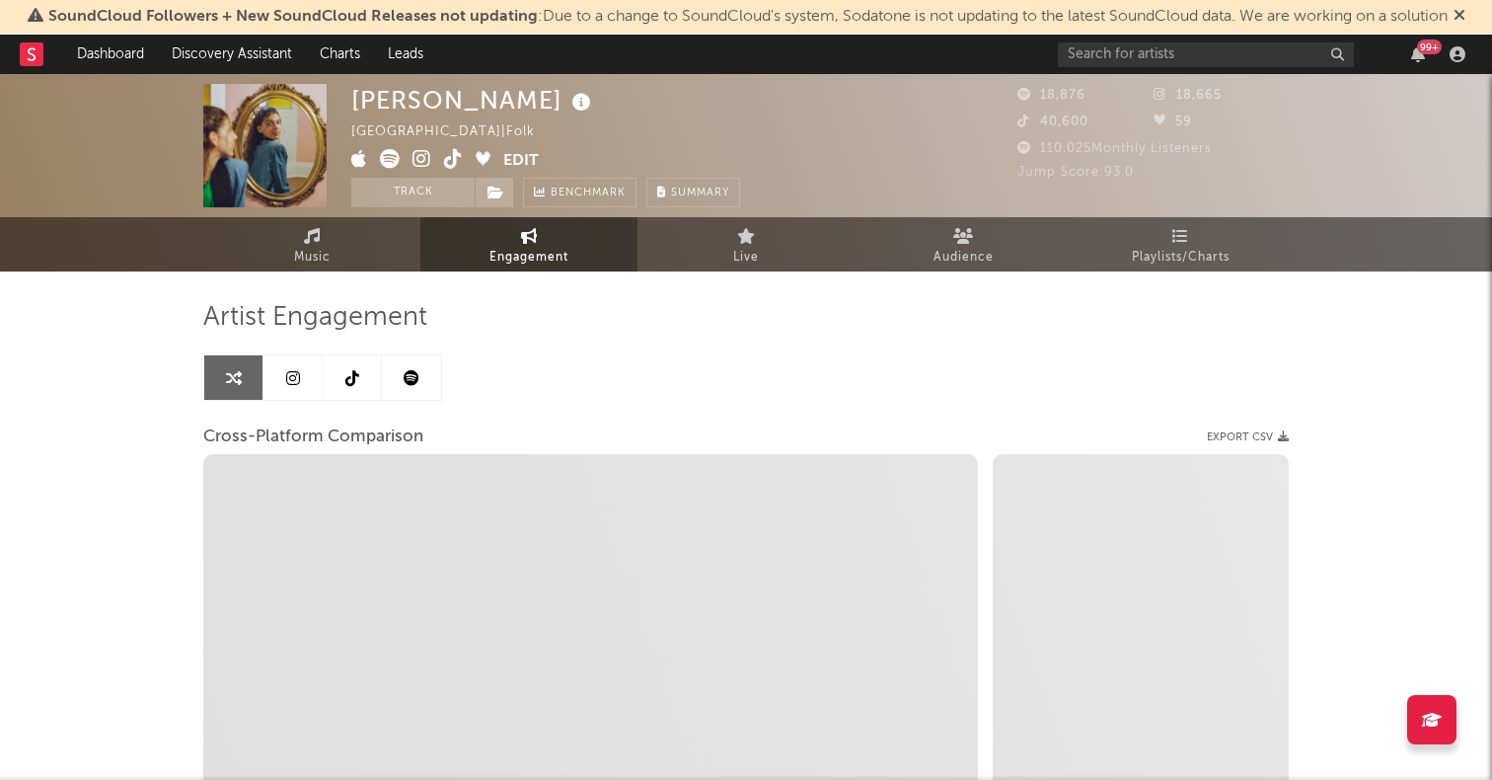
click at [336, 380] on link at bounding box center [352, 377] width 59 height 44
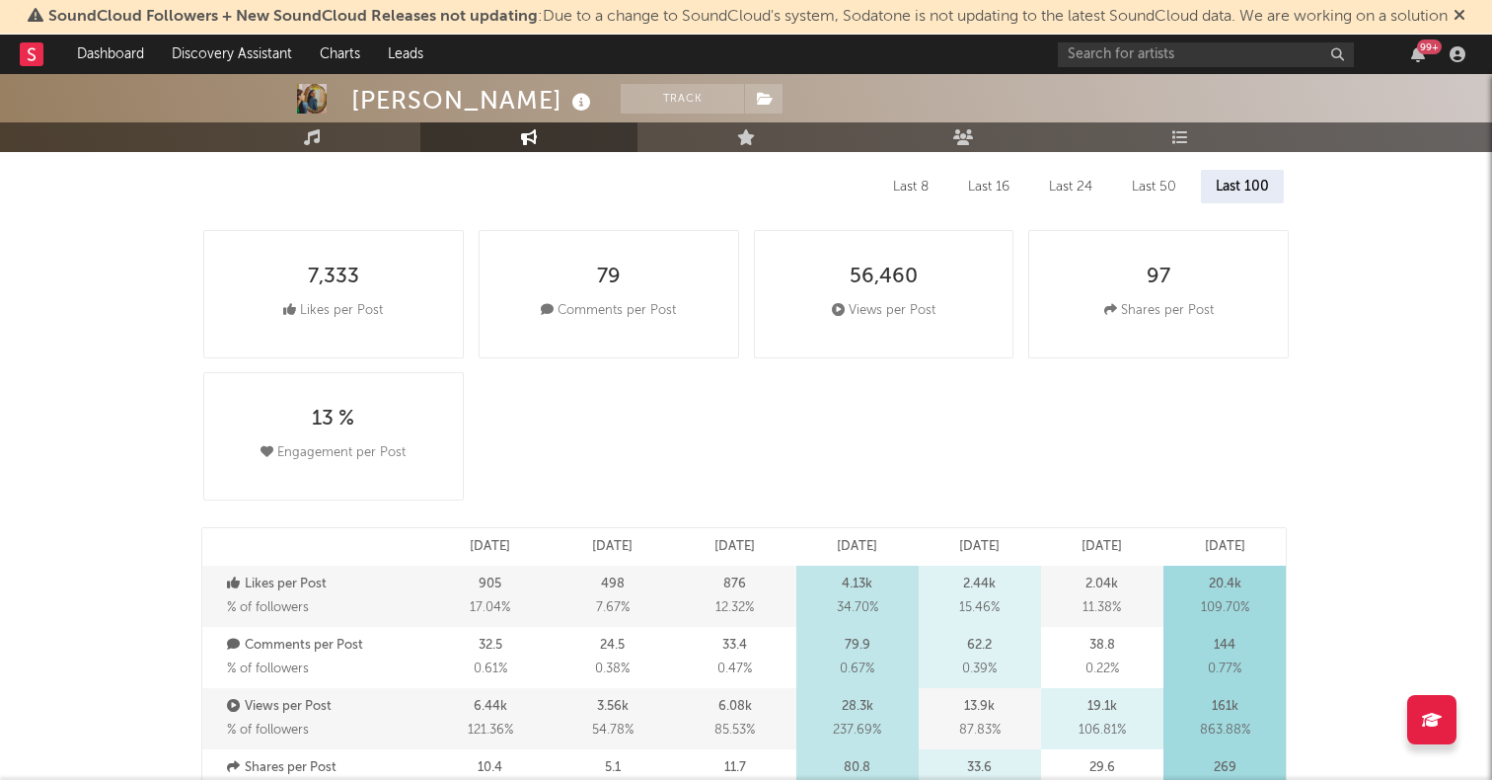
select select "6m"
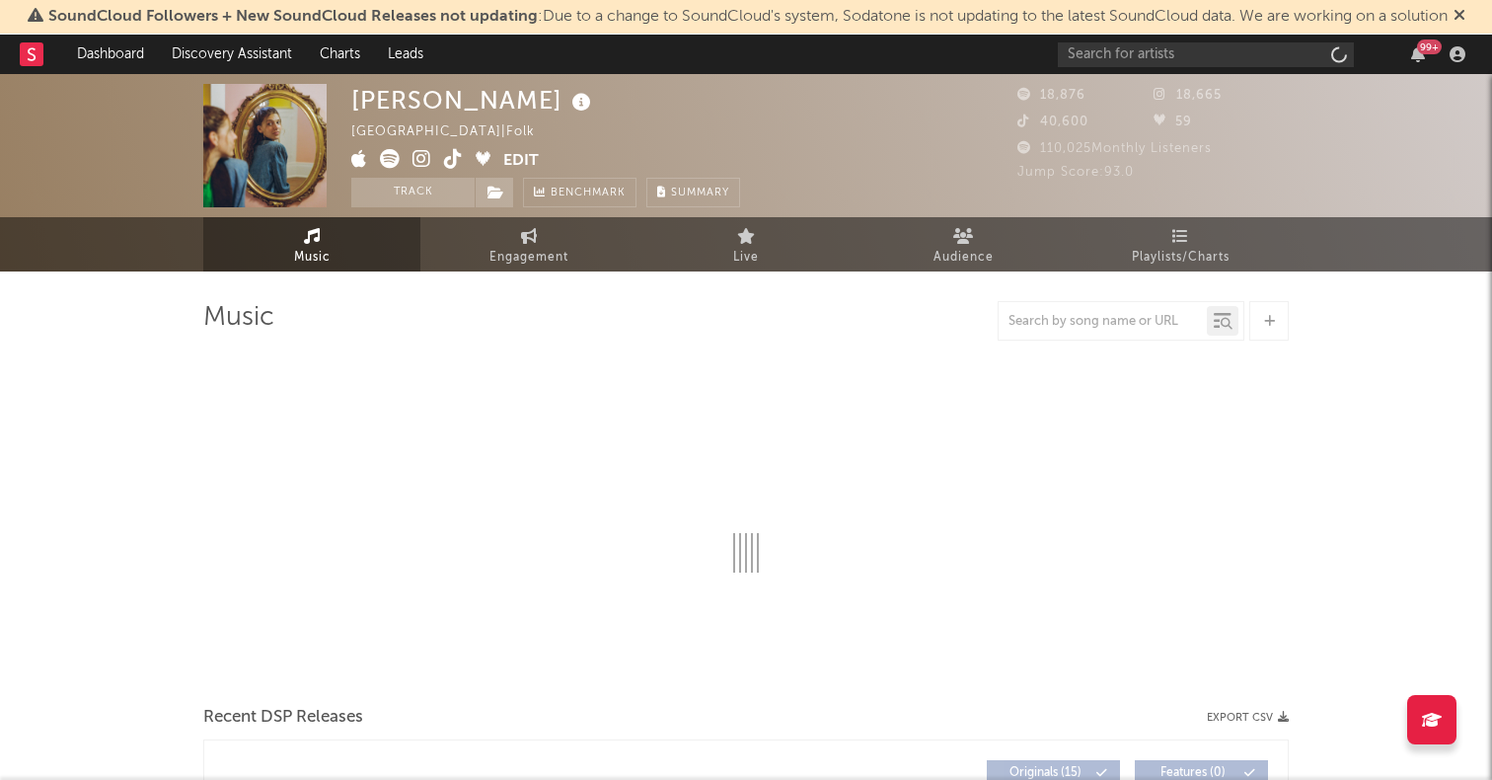
select select "6m"
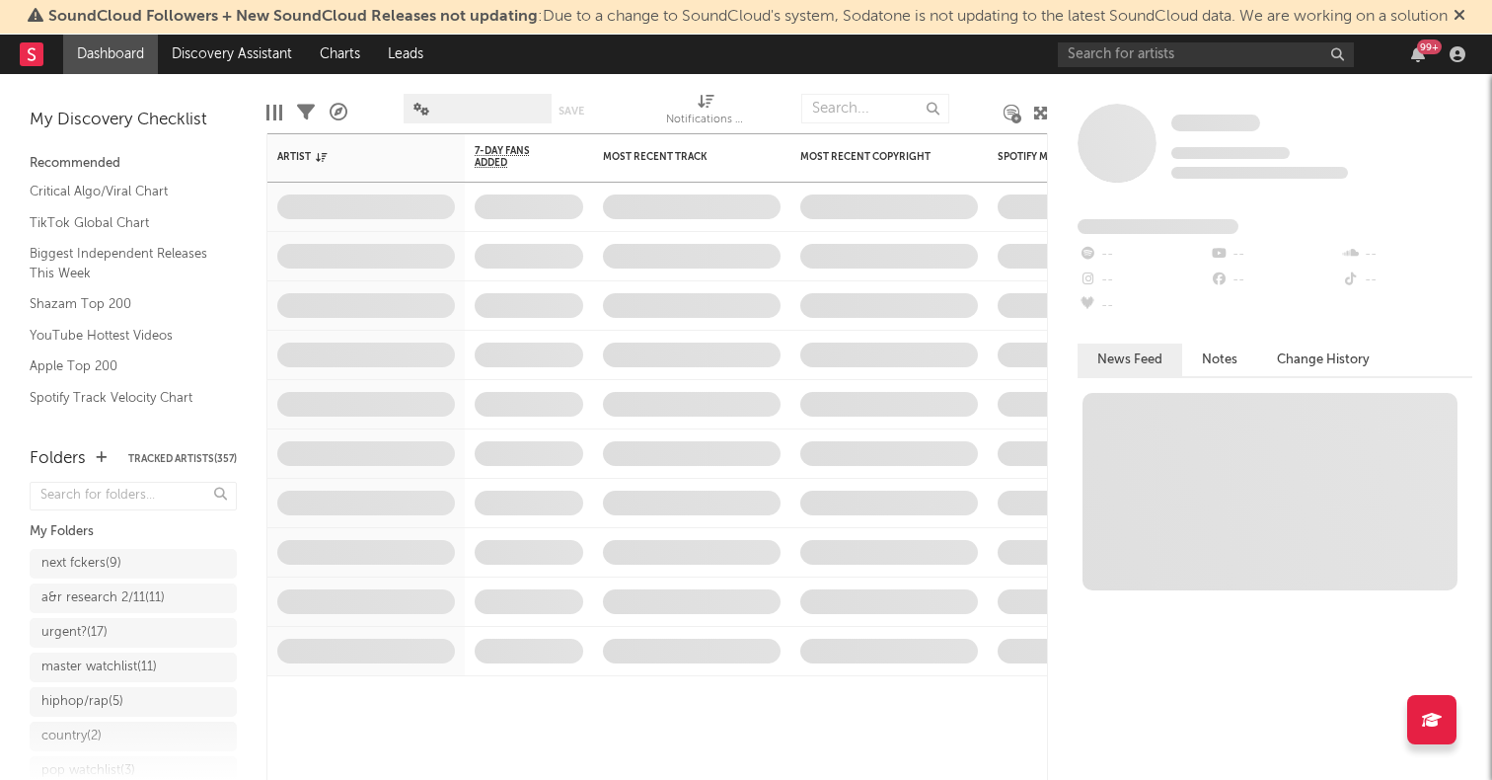
click at [1040, 109] on icon at bounding box center [1040, 113] width 15 height 15
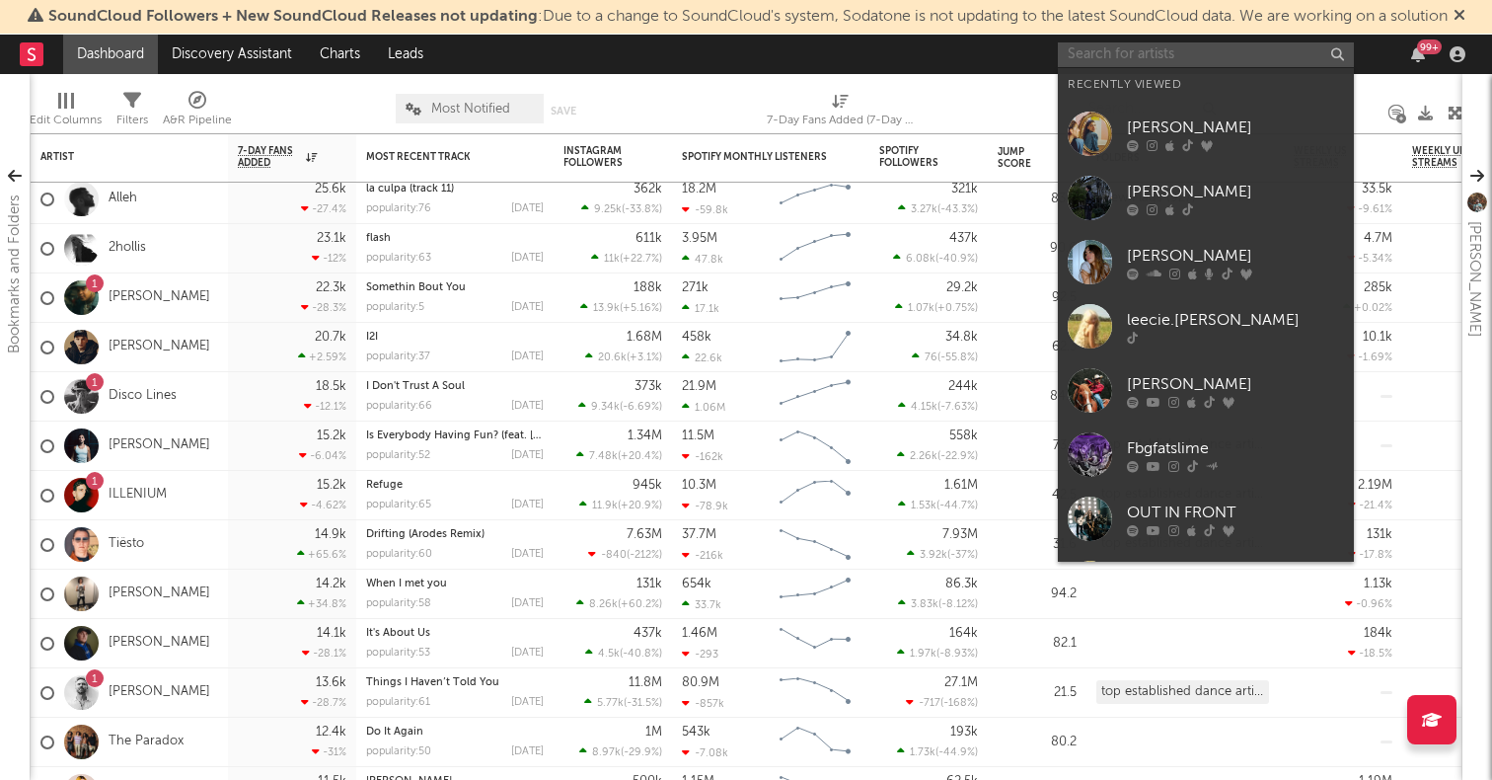
click at [1194, 61] on input "text" at bounding box center [1206, 54] width 296 height 25
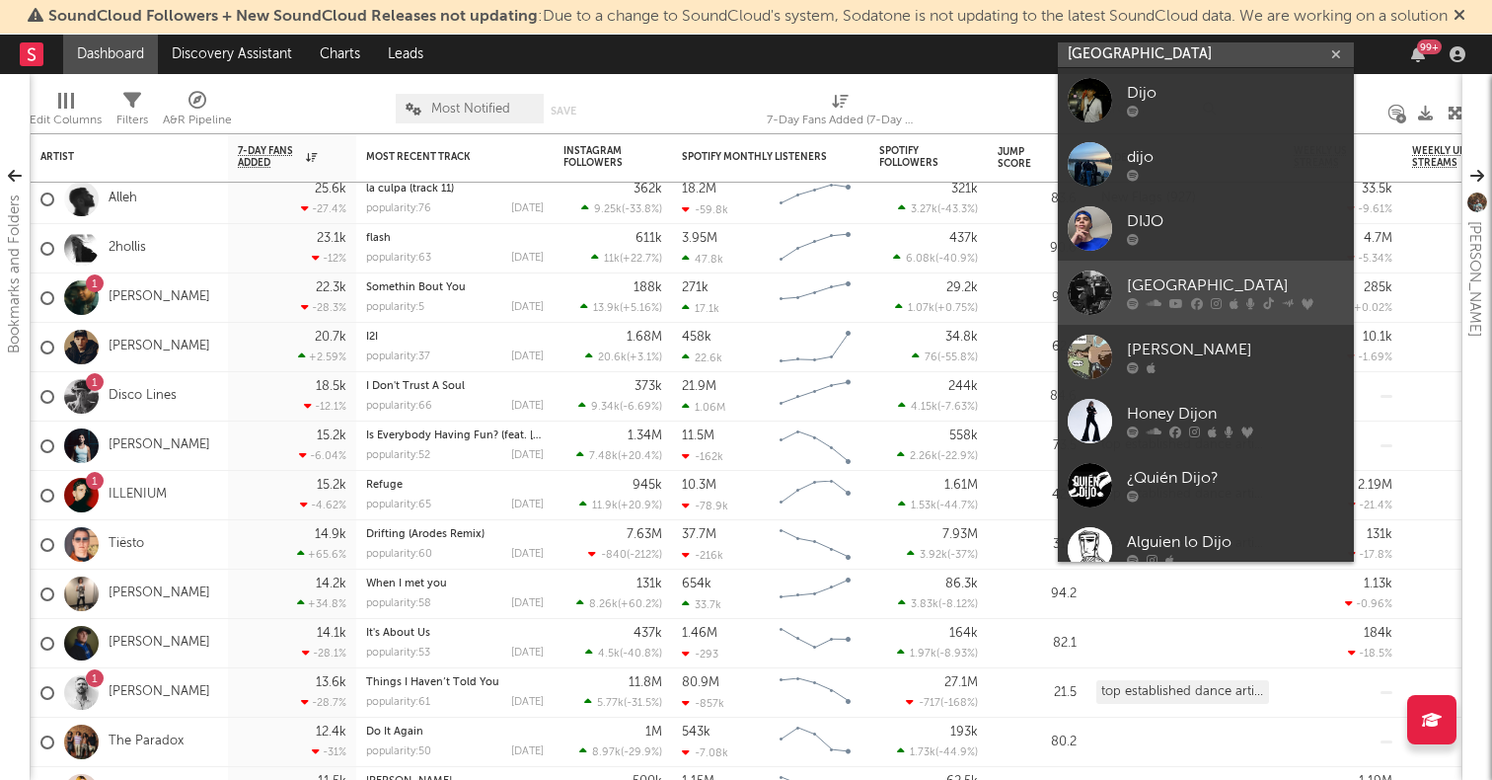
type input "[GEOGRAPHIC_DATA]"
click at [1087, 284] on div at bounding box center [1090, 292] width 44 height 44
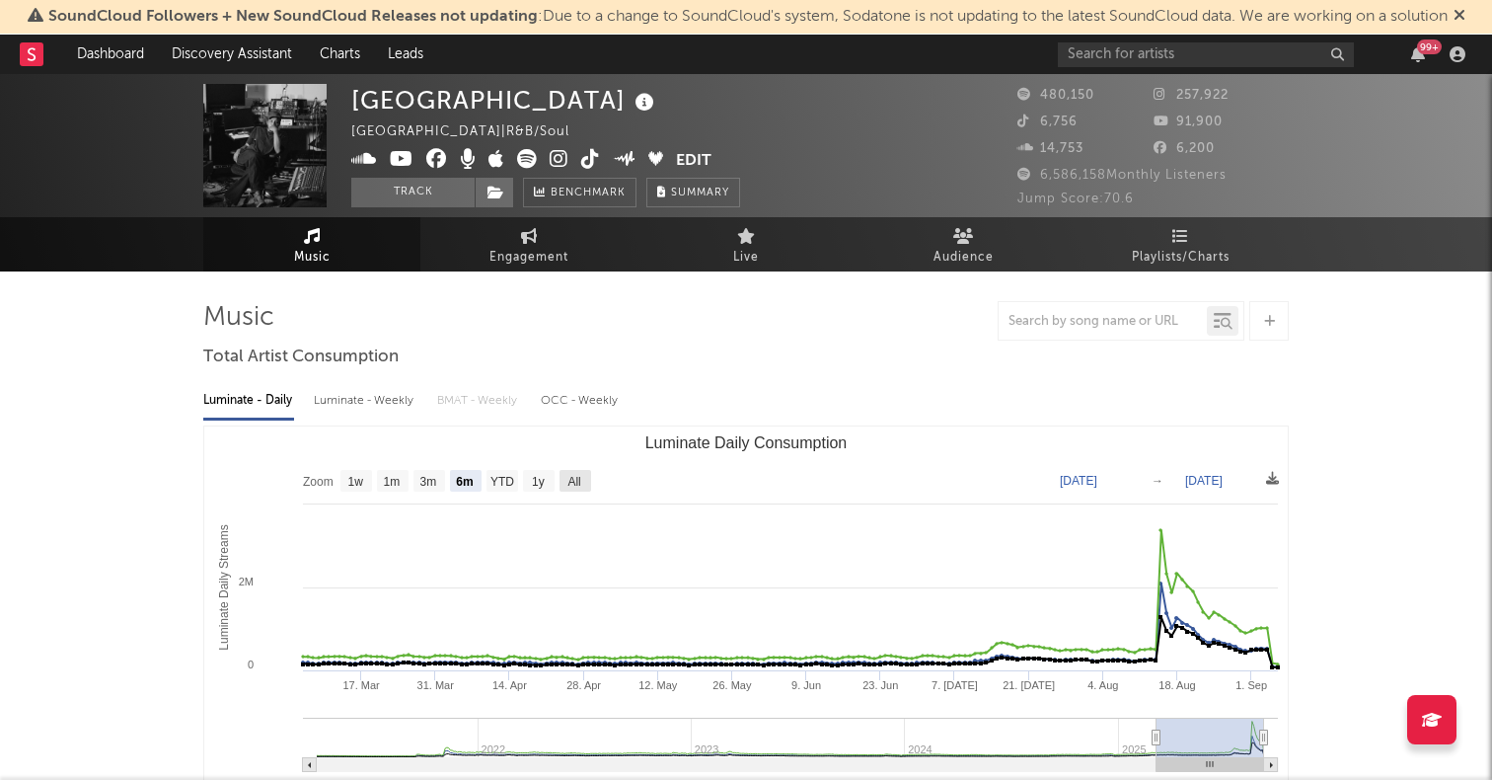
click at [575, 476] on text "All" at bounding box center [573, 482] width 13 height 14
select select "All"
type input "[DATE]"
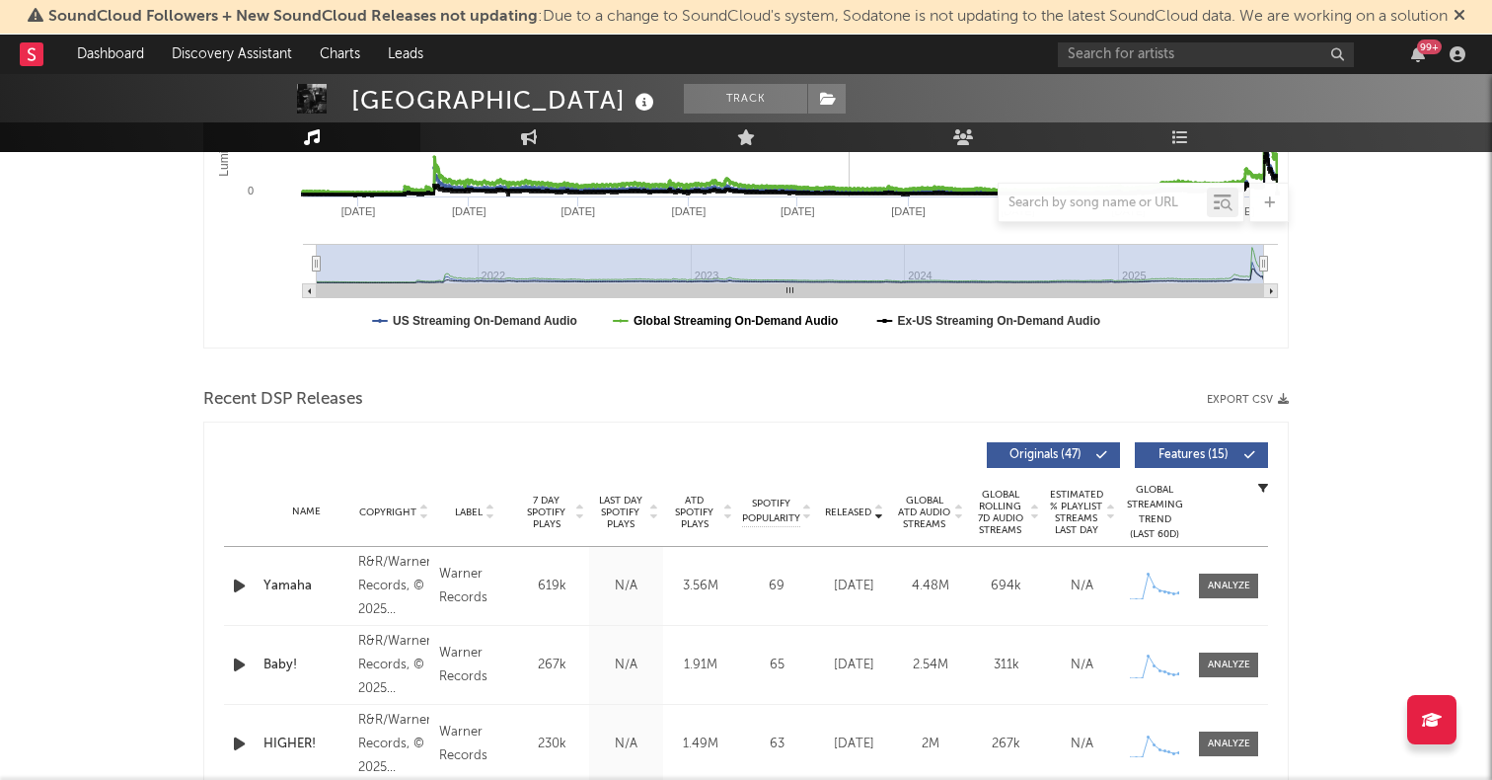
scroll to position [611, 0]
